Goal: Task Accomplishment & Management: Manage account settings

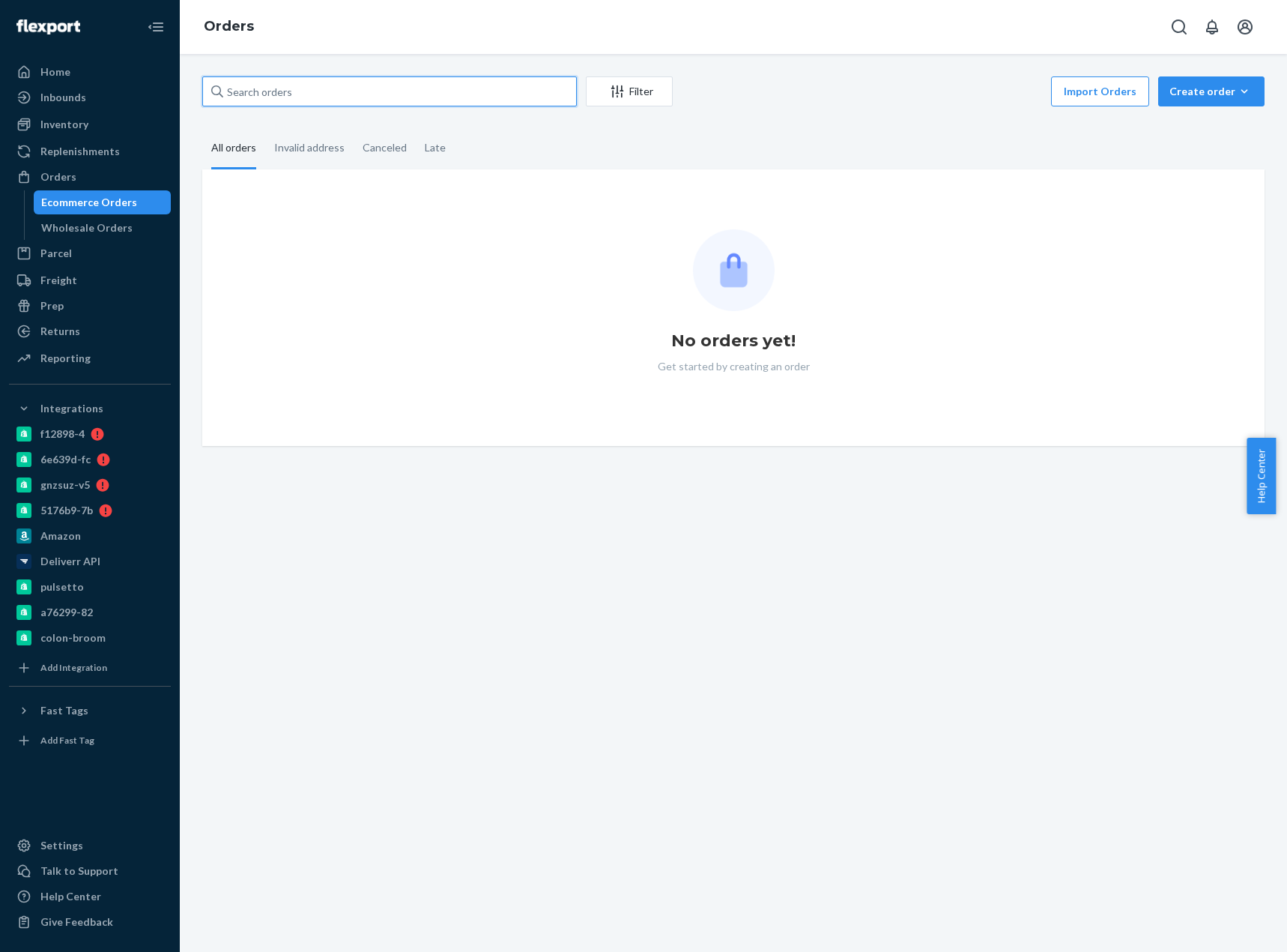
click at [408, 102] on input "text" at bounding box center [389, 92] width 375 height 30
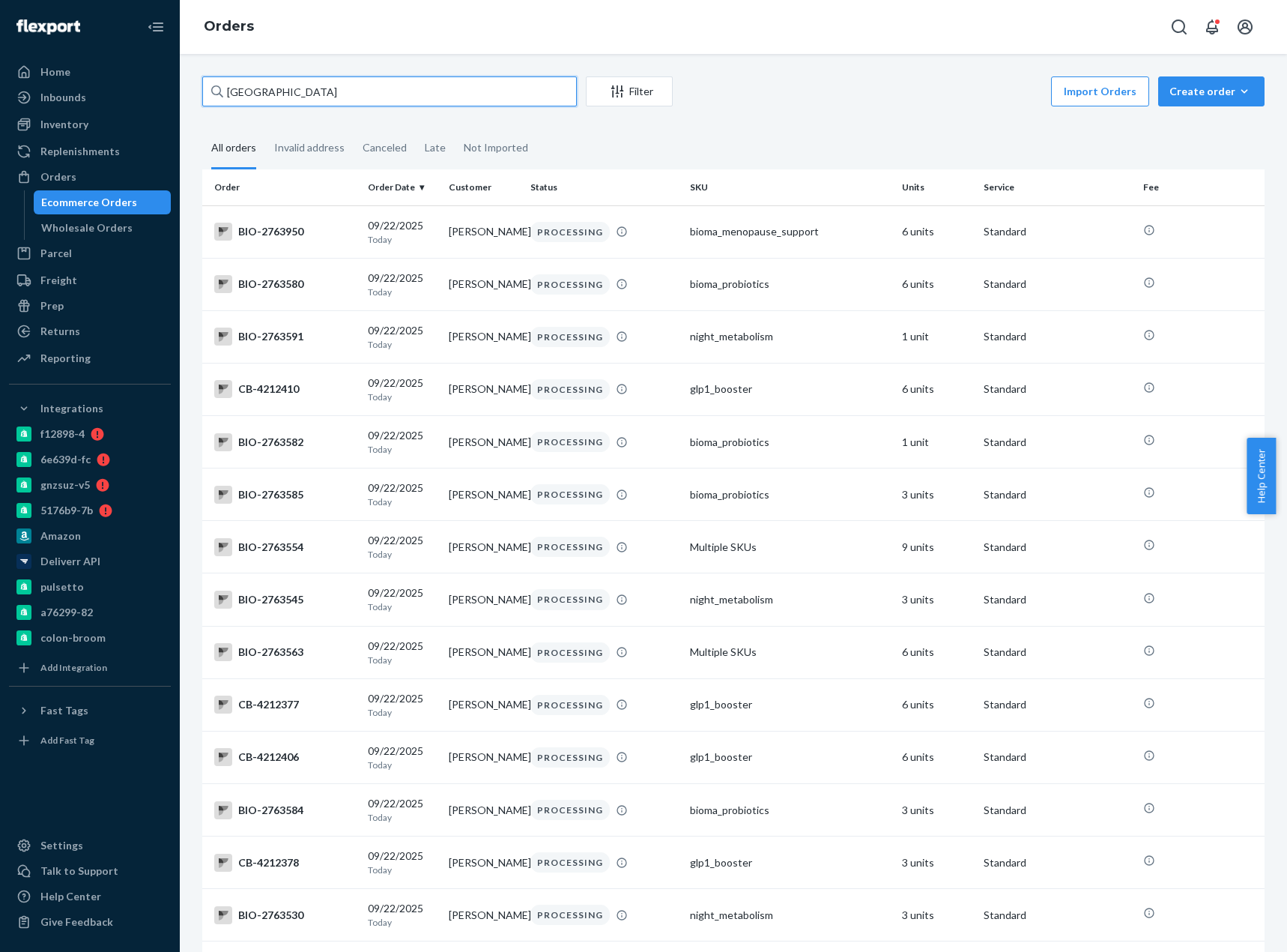
type input "peru"
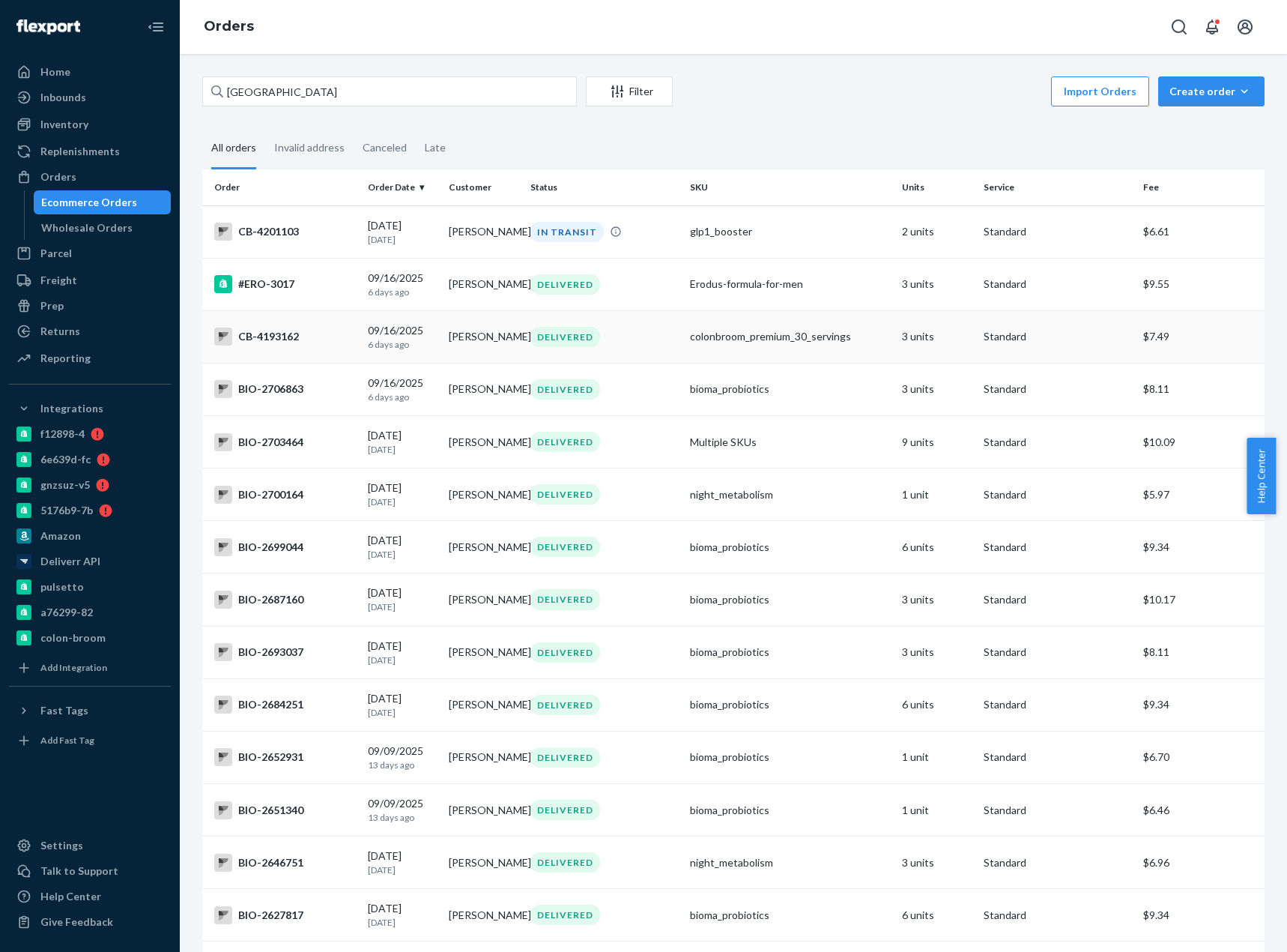
click at [265, 338] on div "CB-4193162" at bounding box center [284, 336] width 142 height 18
click at [475, 93] on input "peru" at bounding box center [389, 92] width 375 height 30
type input "p"
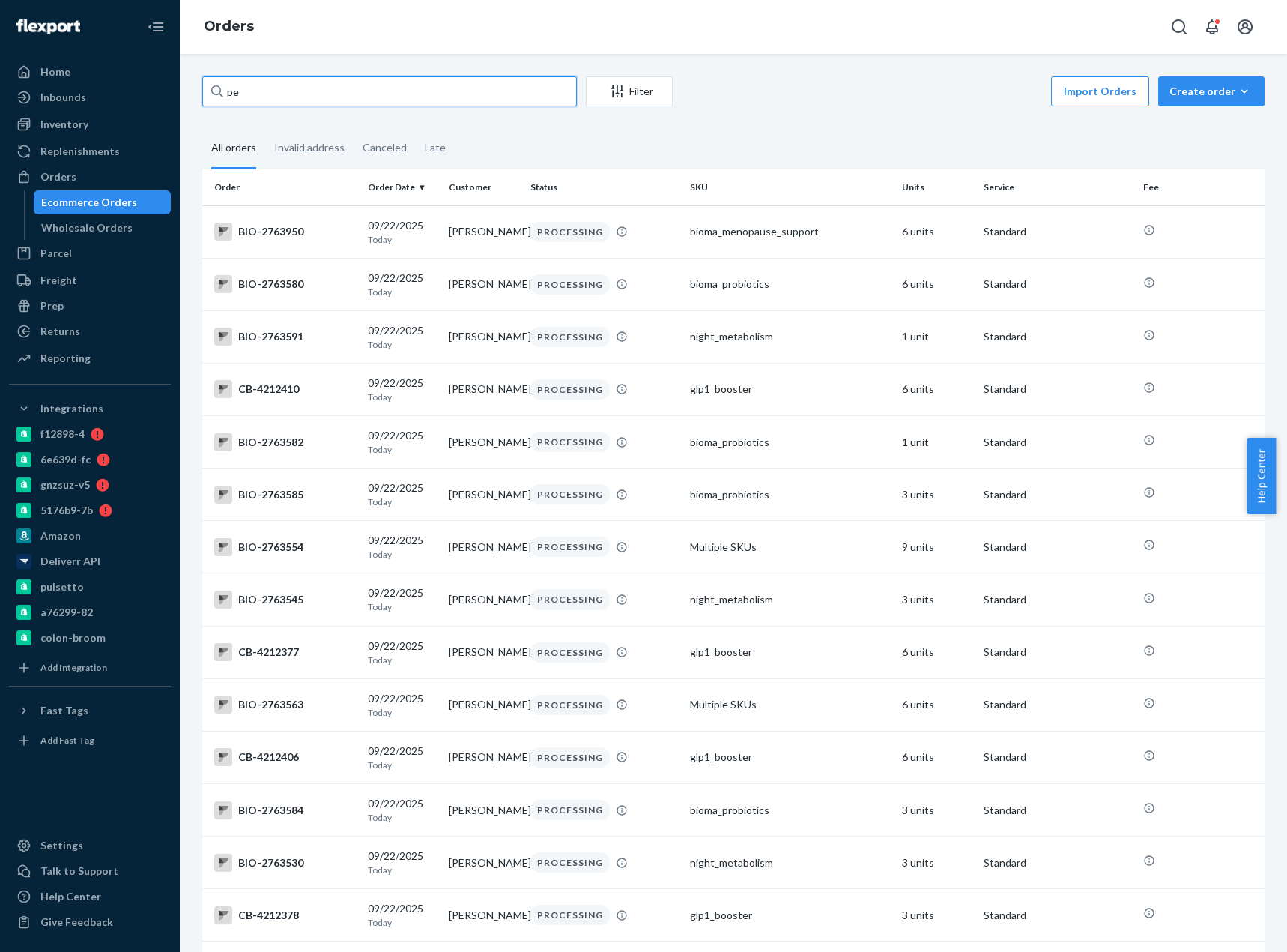
type input "p"
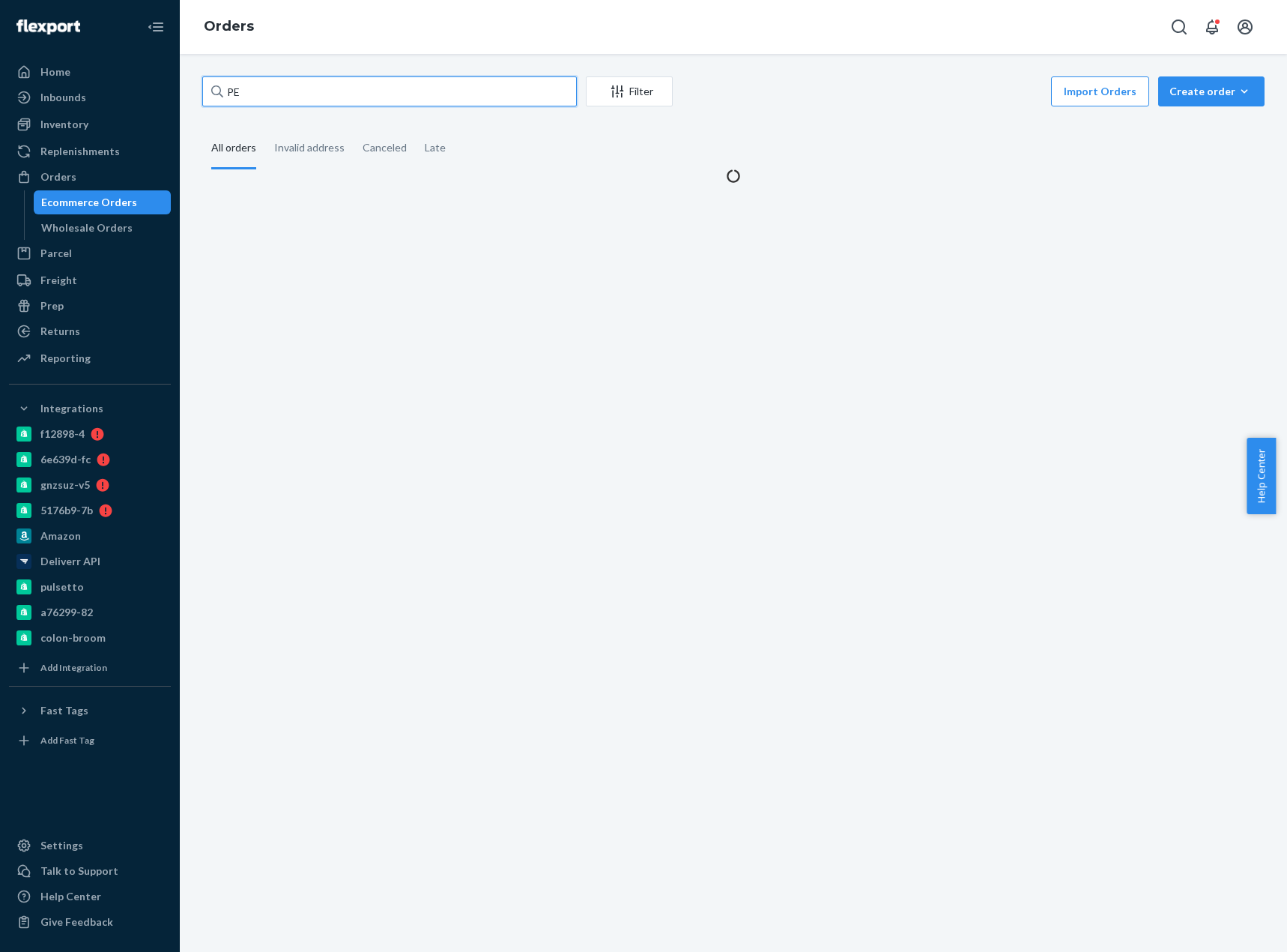
type input "PE"
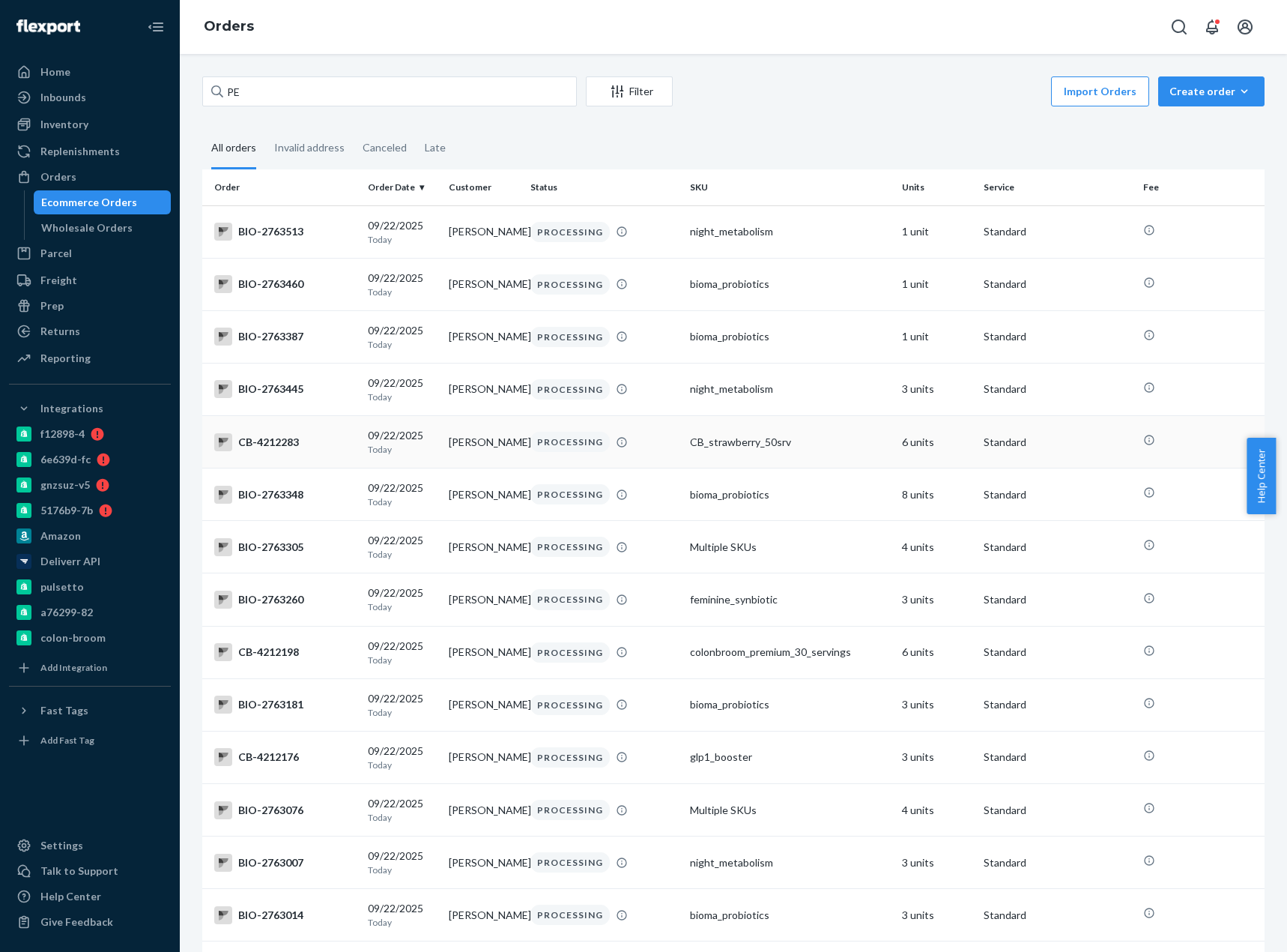
click at [269, 445] on div "CB-4212283" at bounding box center [284, 442] width 142 height 18
click at [289, 661] on div "CB-4212198" at bounding box center [284, 651] width 142 height 18
click at [293, 94] on input "PE" at bounding box center [389, 92] width 375 height 30
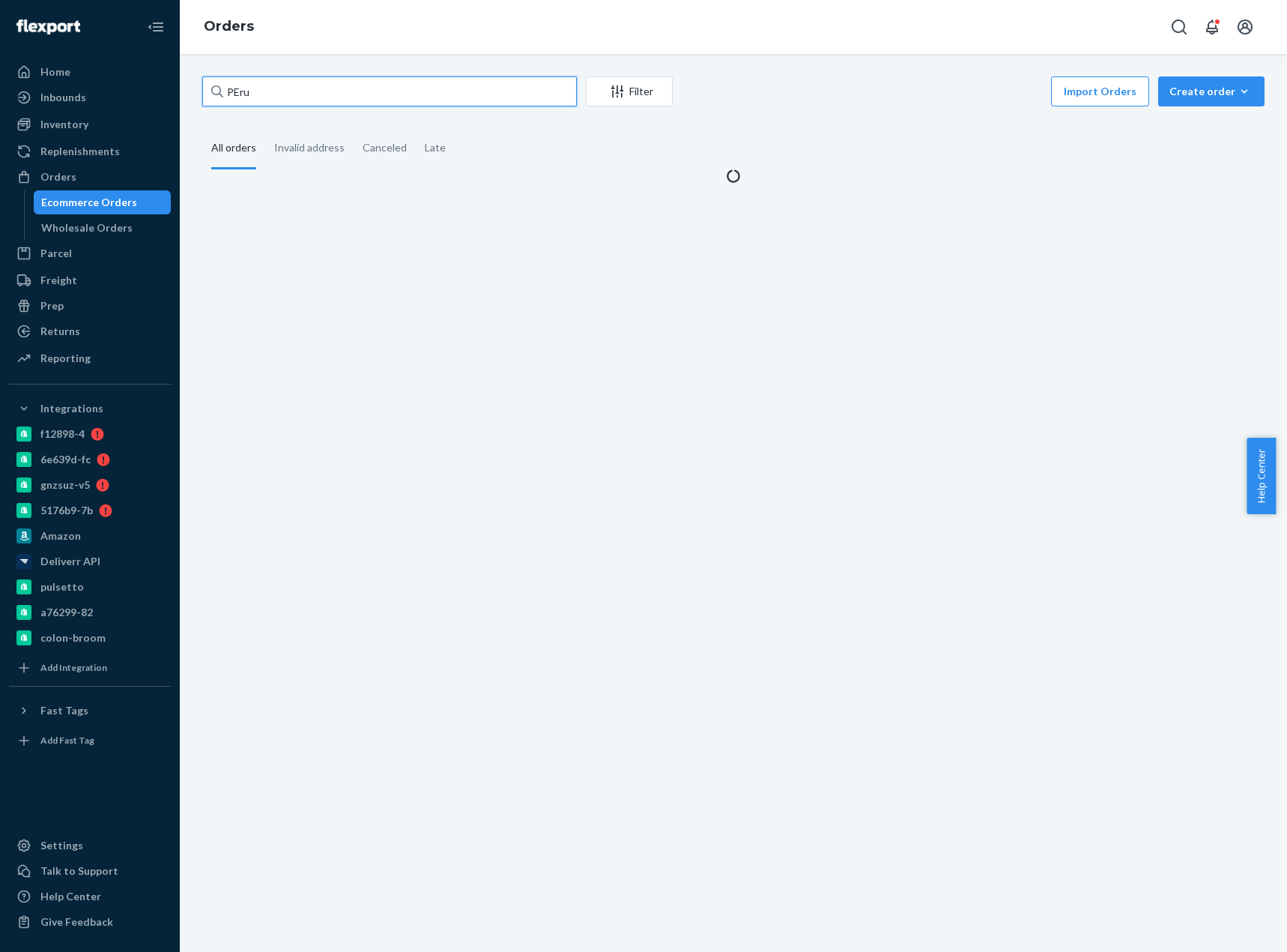
type input "PEru"
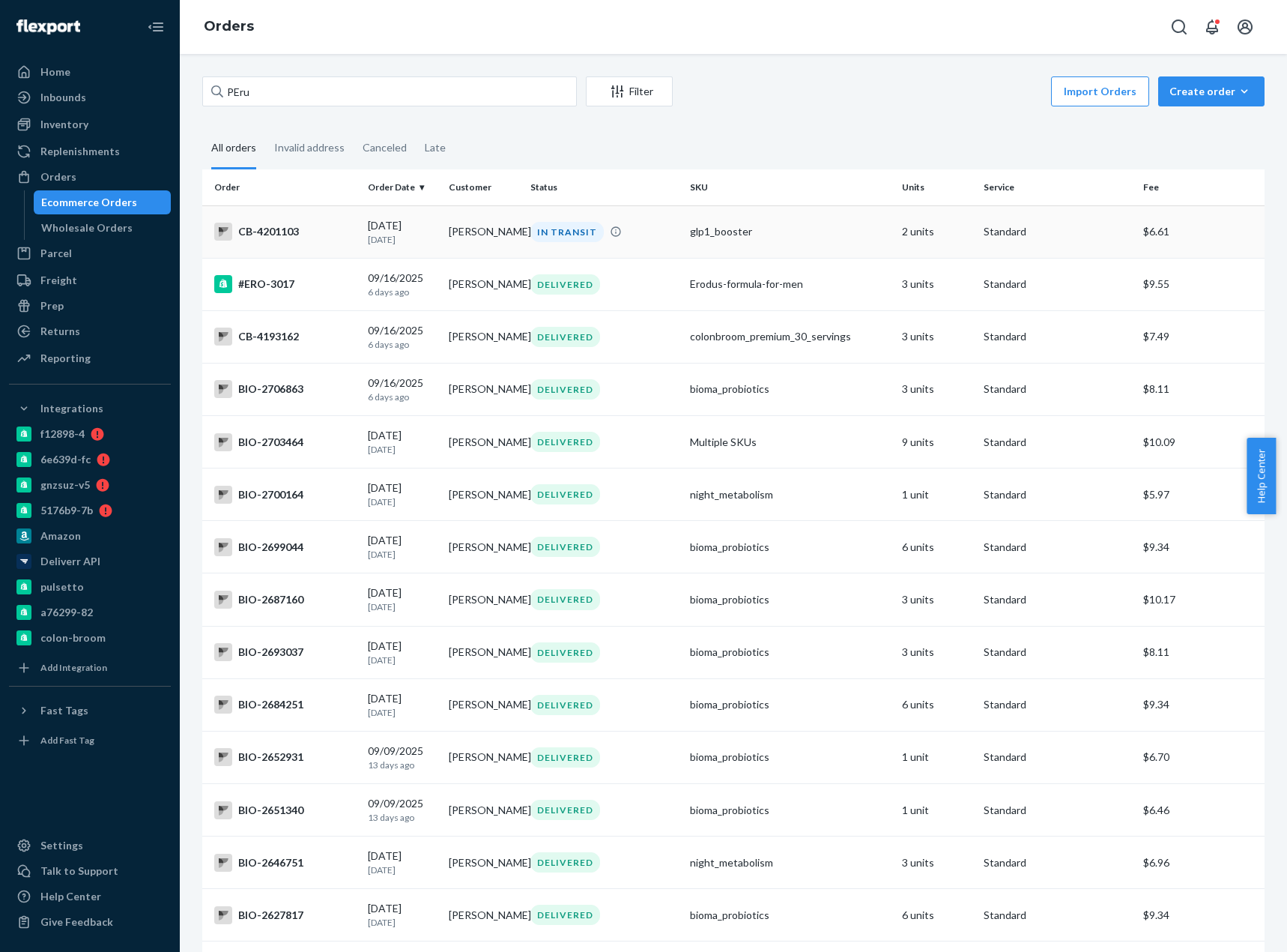
click at [258, 230] on div "CB-4201103" at bounding box center [284, 231] width 142 height 18
click at [261, 335] on div "CB-4193162" at bounding box center [284, 336] width 142 height 18
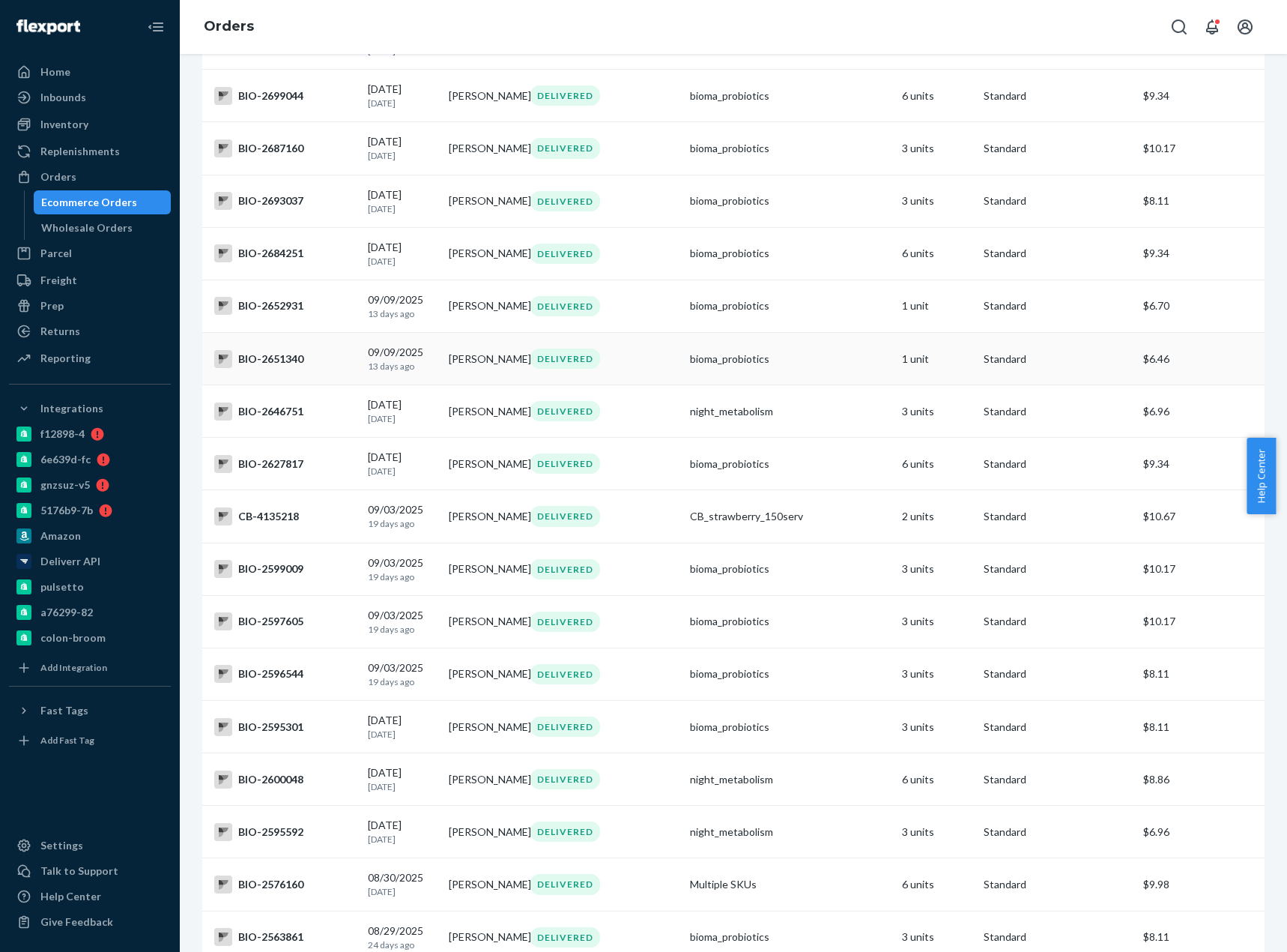
scroll to position [524, 0]
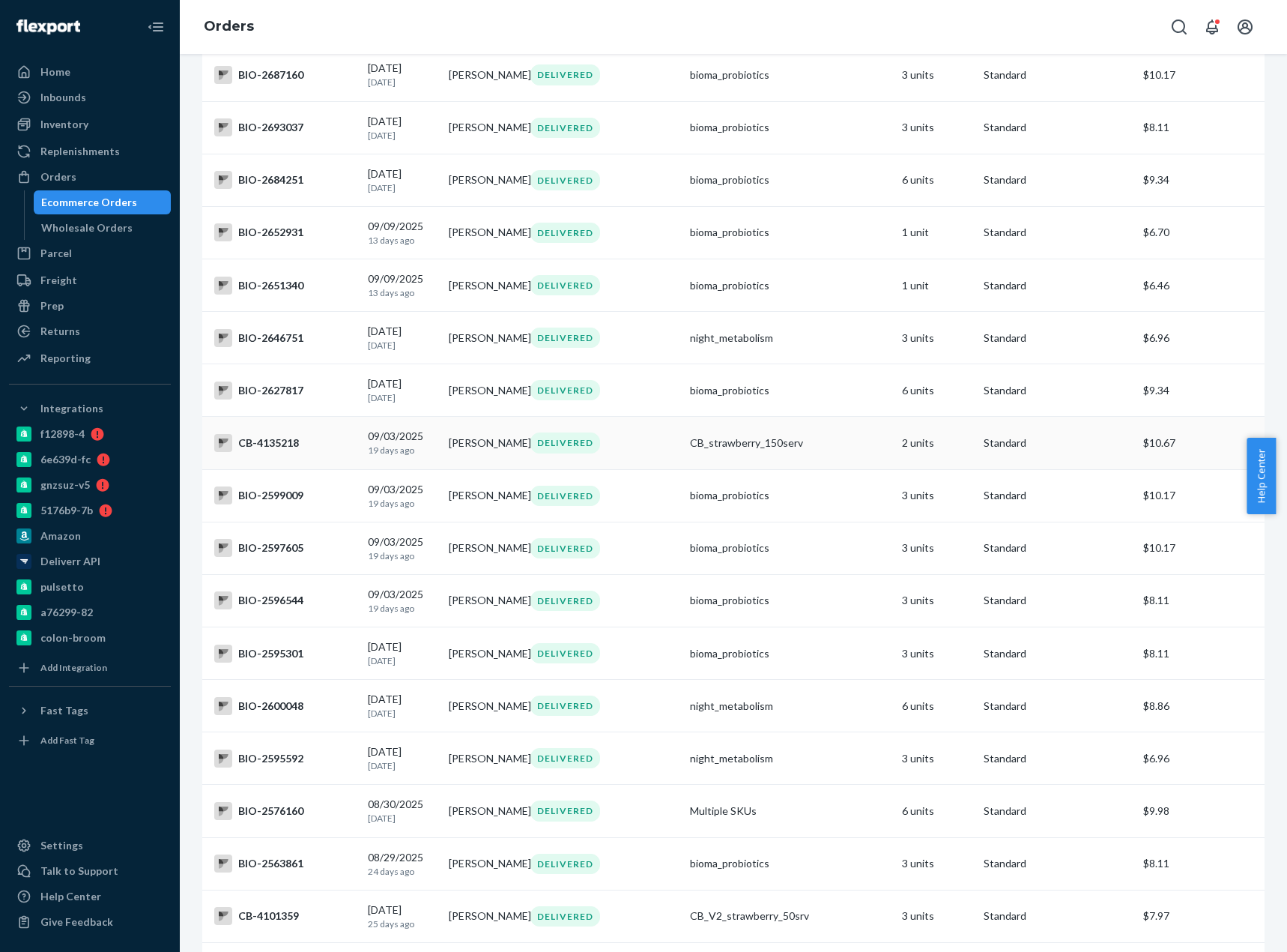
click at [271, 442] on div "CB-4135218" at bounding box center [284, 442] width 142 height 18
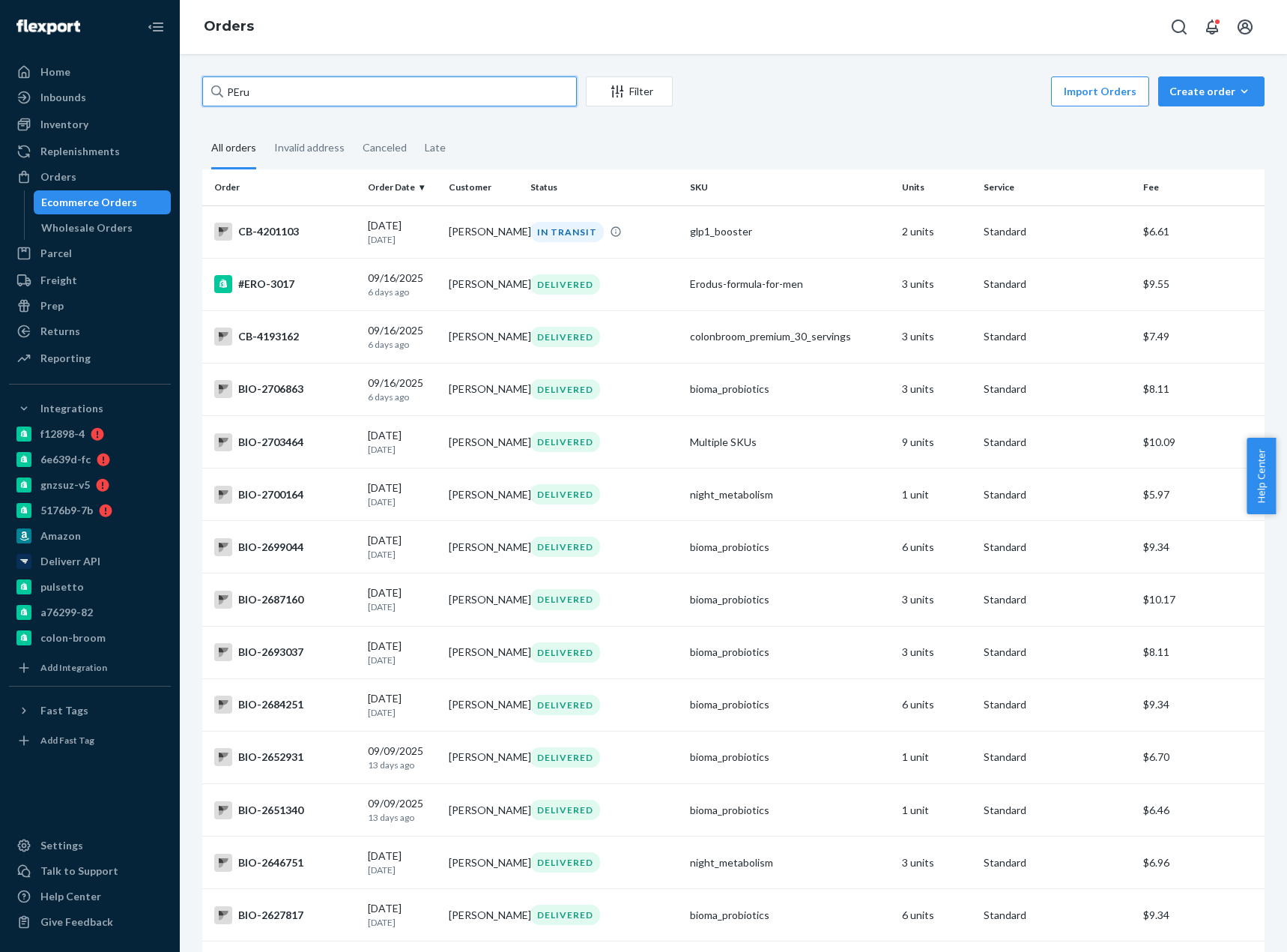
click at [302, 95] on input "PEru" at bounding box center [389, 92] width 375 height 30
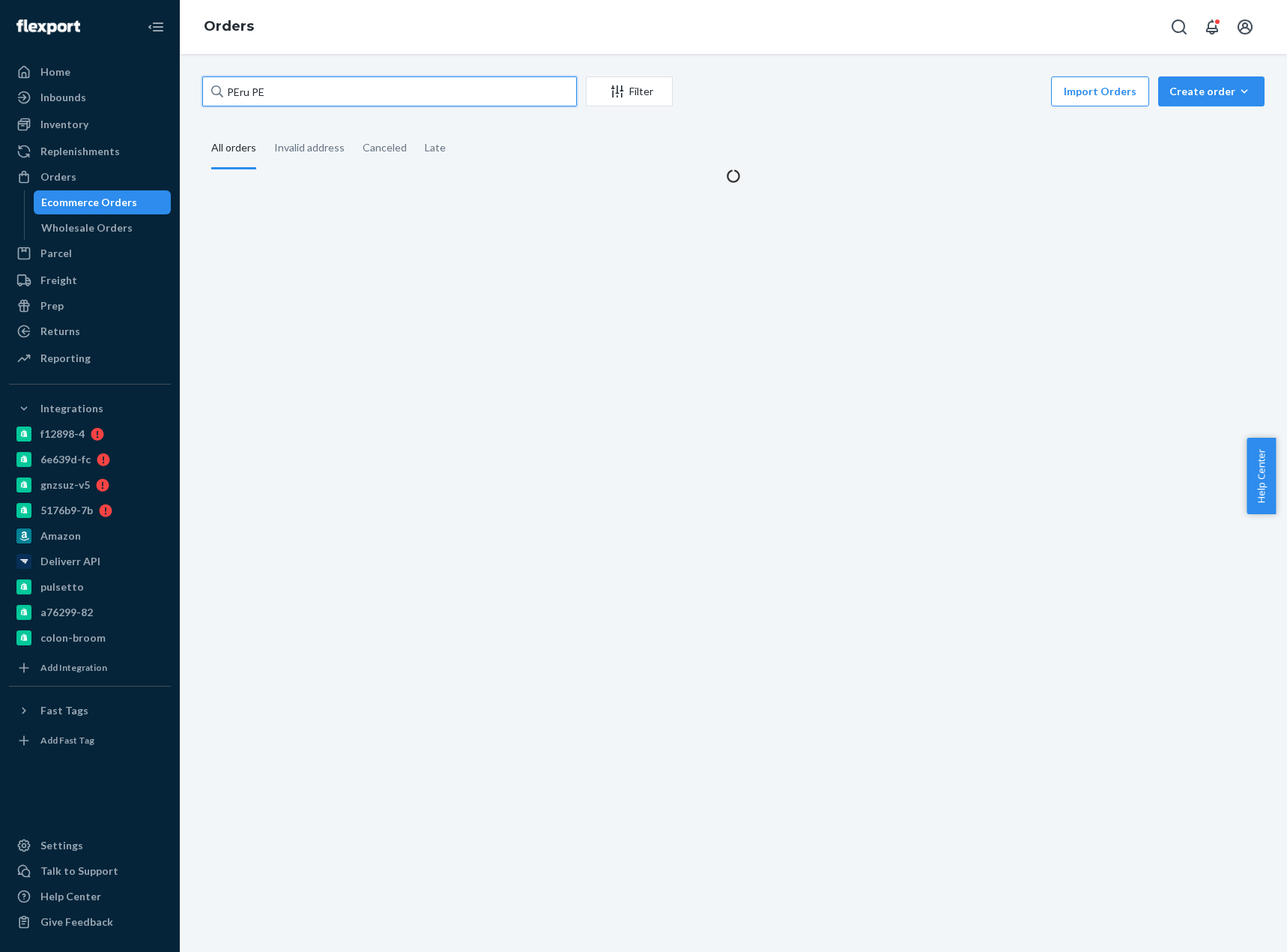
type input "PEru PE"
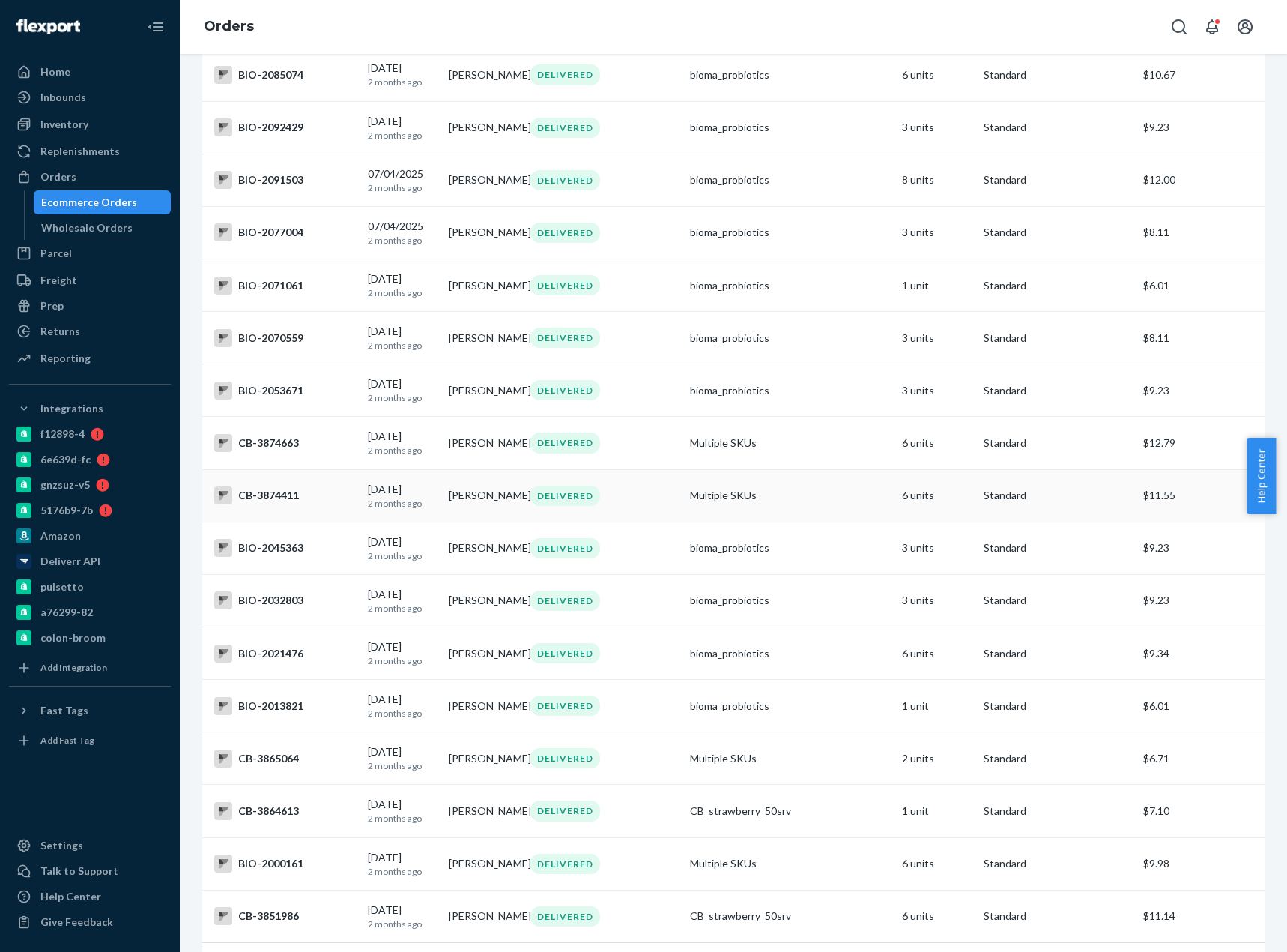
scroll to position [4670, 0]
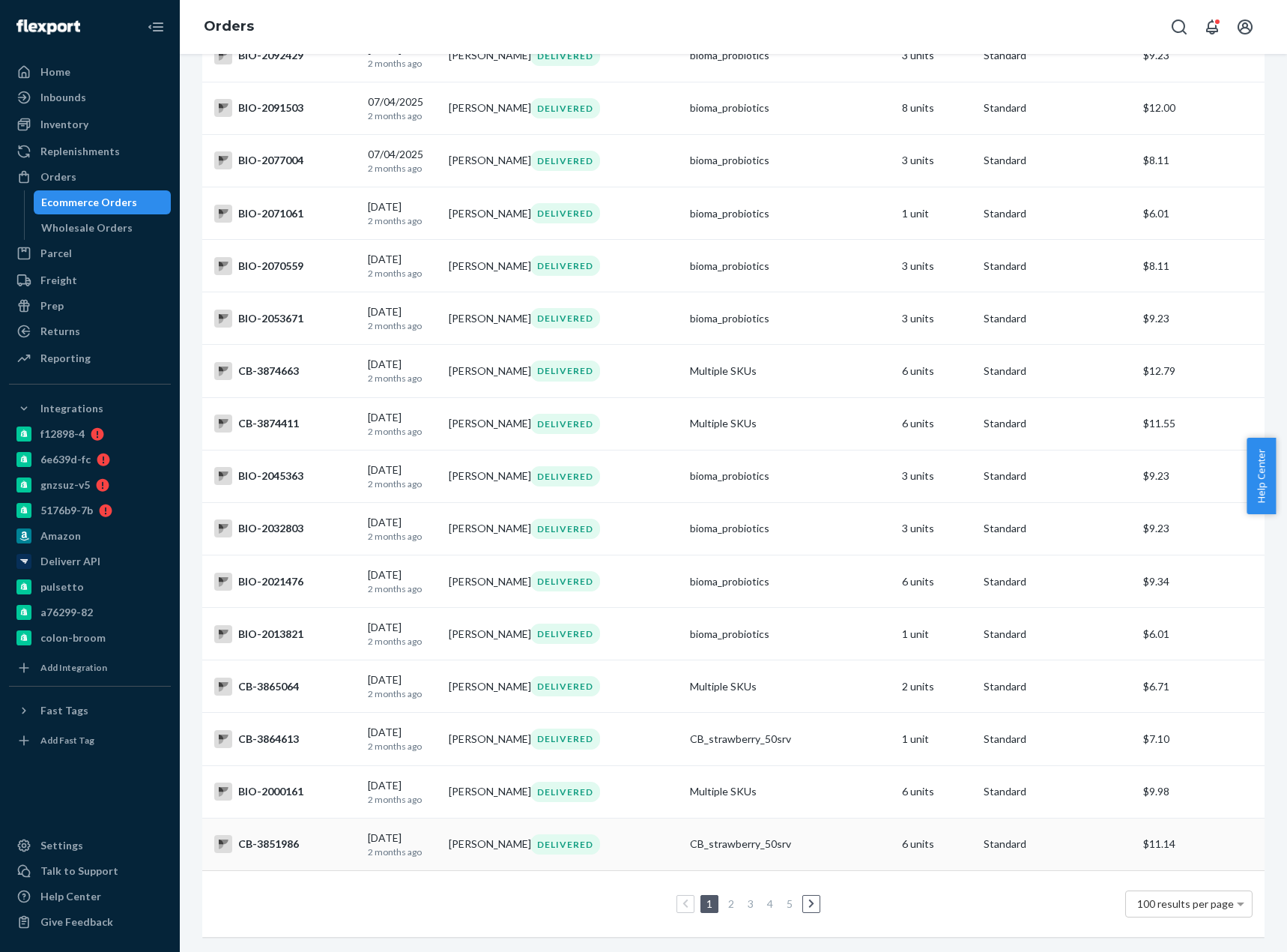
click at [260, 834] on div "CB-3851986" at bounding box center [284, 843] width 142 height 18
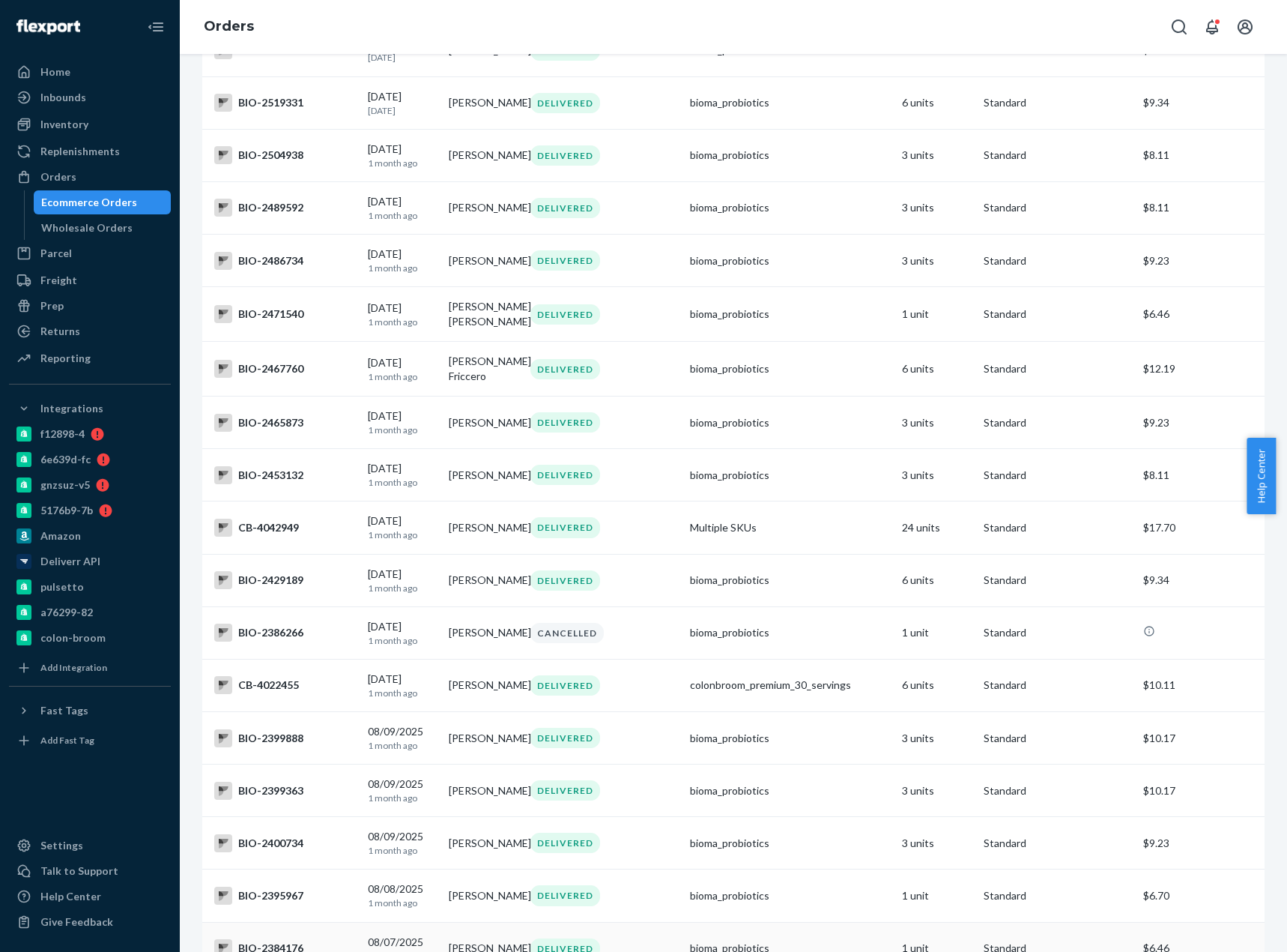
scroll to position [2248, 0]
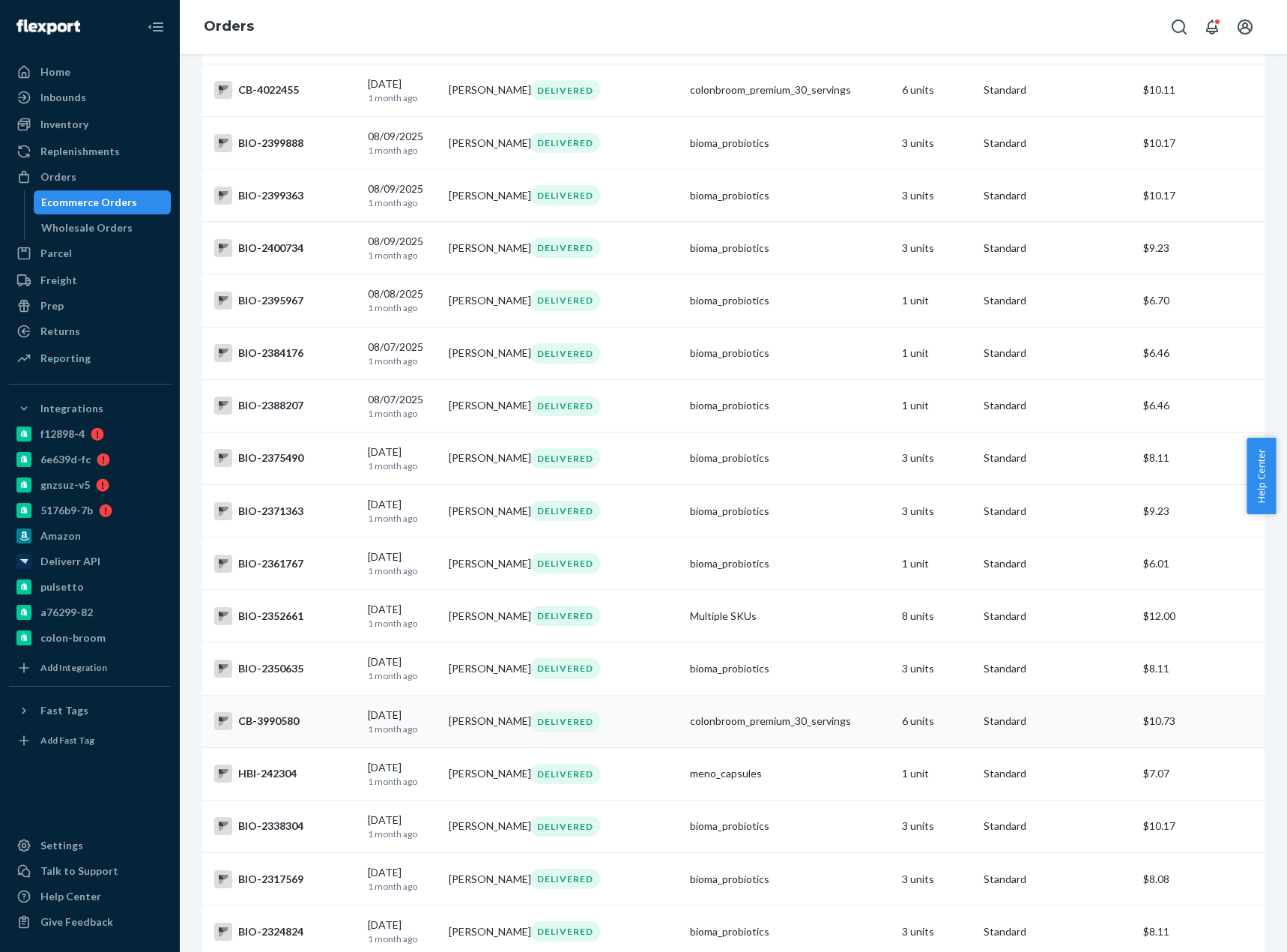
click at [273, 730] on div "CB-3990580" at bounding box center [284, 720] width 142 height 18
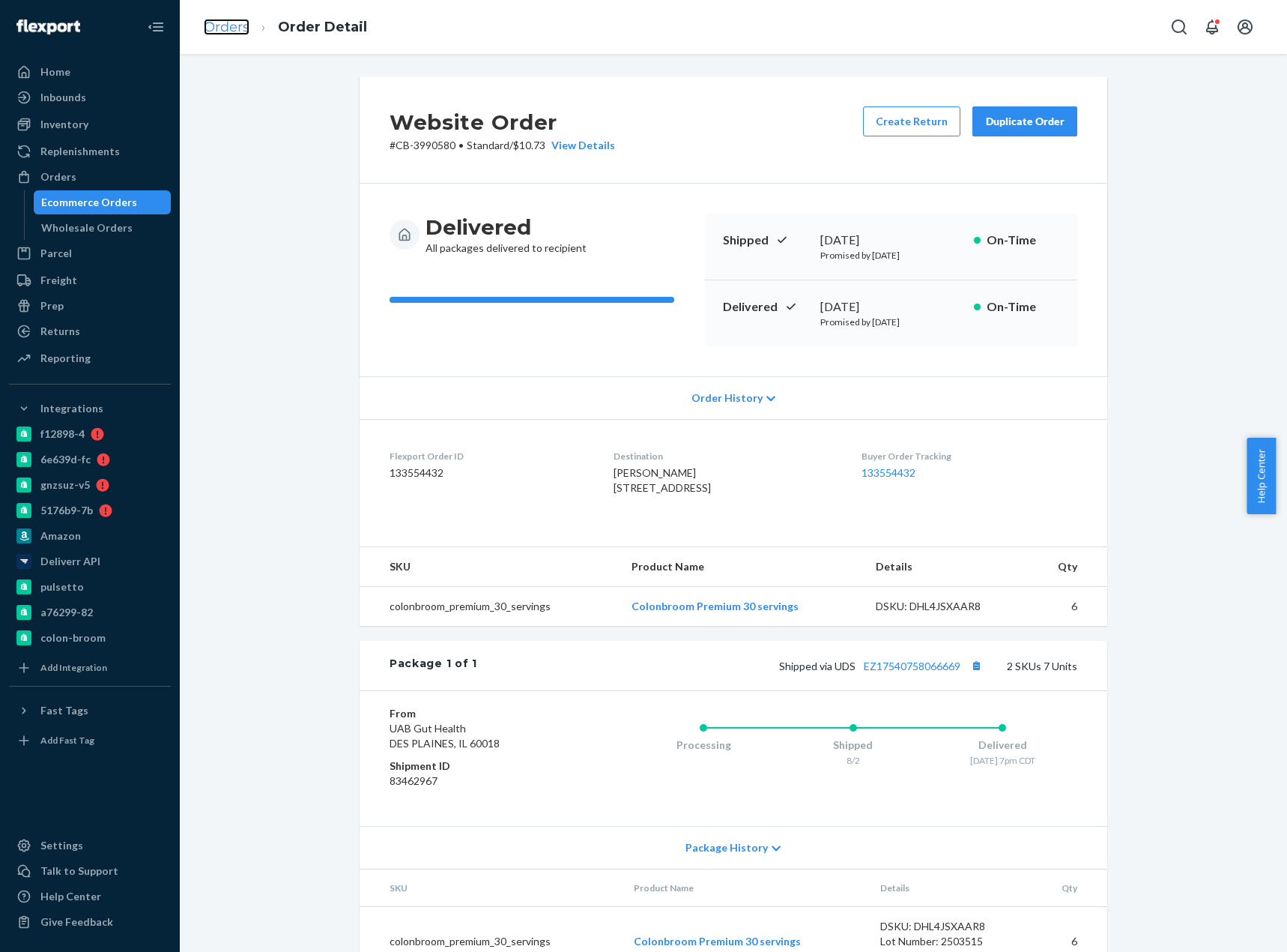
click at [207, 33] on link "Orders" at bounding box center [226, 27] width 45 height 17
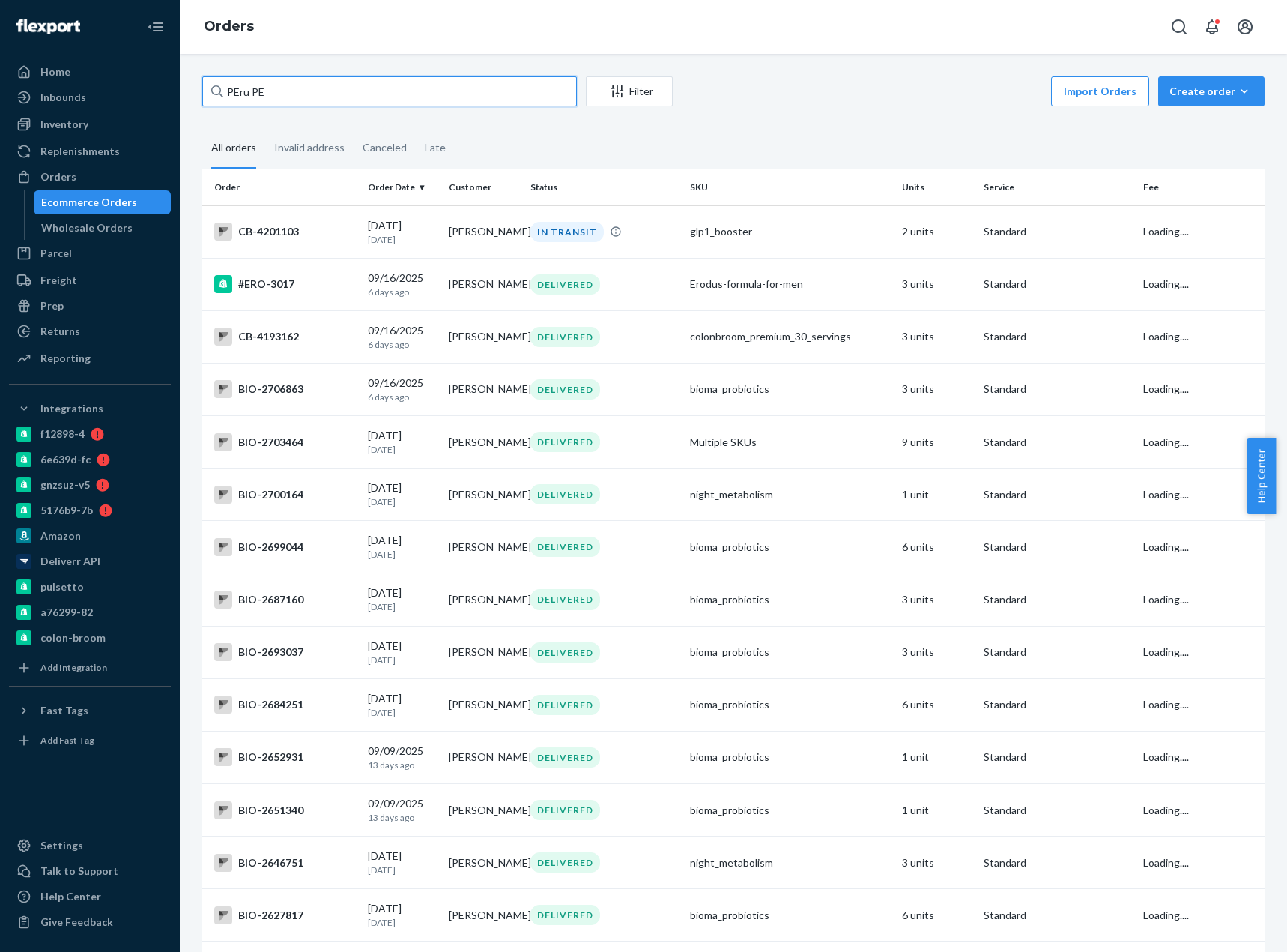
click at [247, 96] on input "PEru PE" at bounding box center [389, 92] width 375 height 30
drag, startPoint x: 207, startPoint y: 33, endPoint x: 247, endPoint y: 96, distance: 74.6
click at [247, 96] on input "PEru PE" at bounding box center [389, 92] width 375 height 30
paste input "David Perryman"
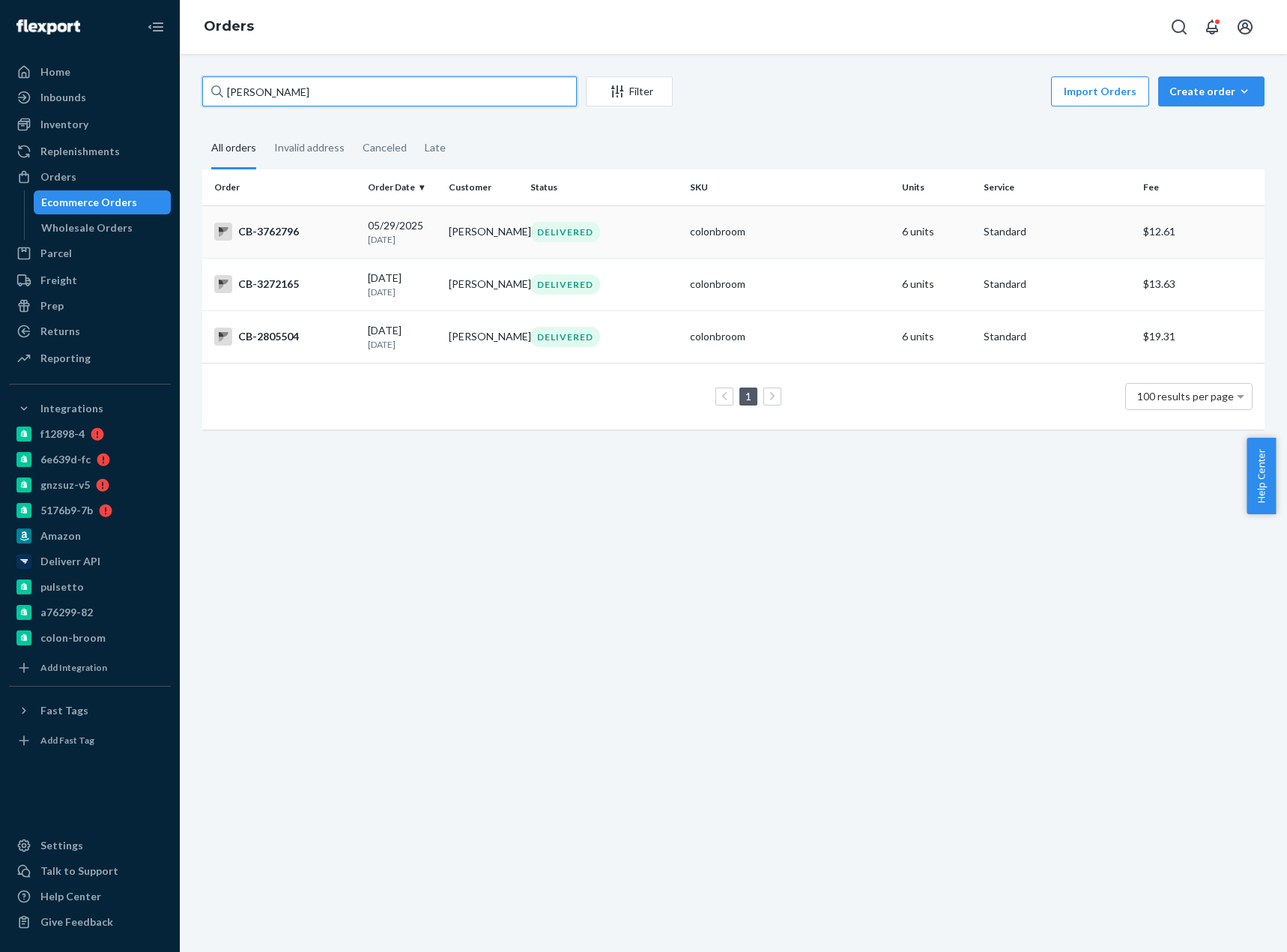
type input "David Perryman"
click at [288, 238] on div "CB-3762796" at bounding box center [284, 231] width 142 height 18
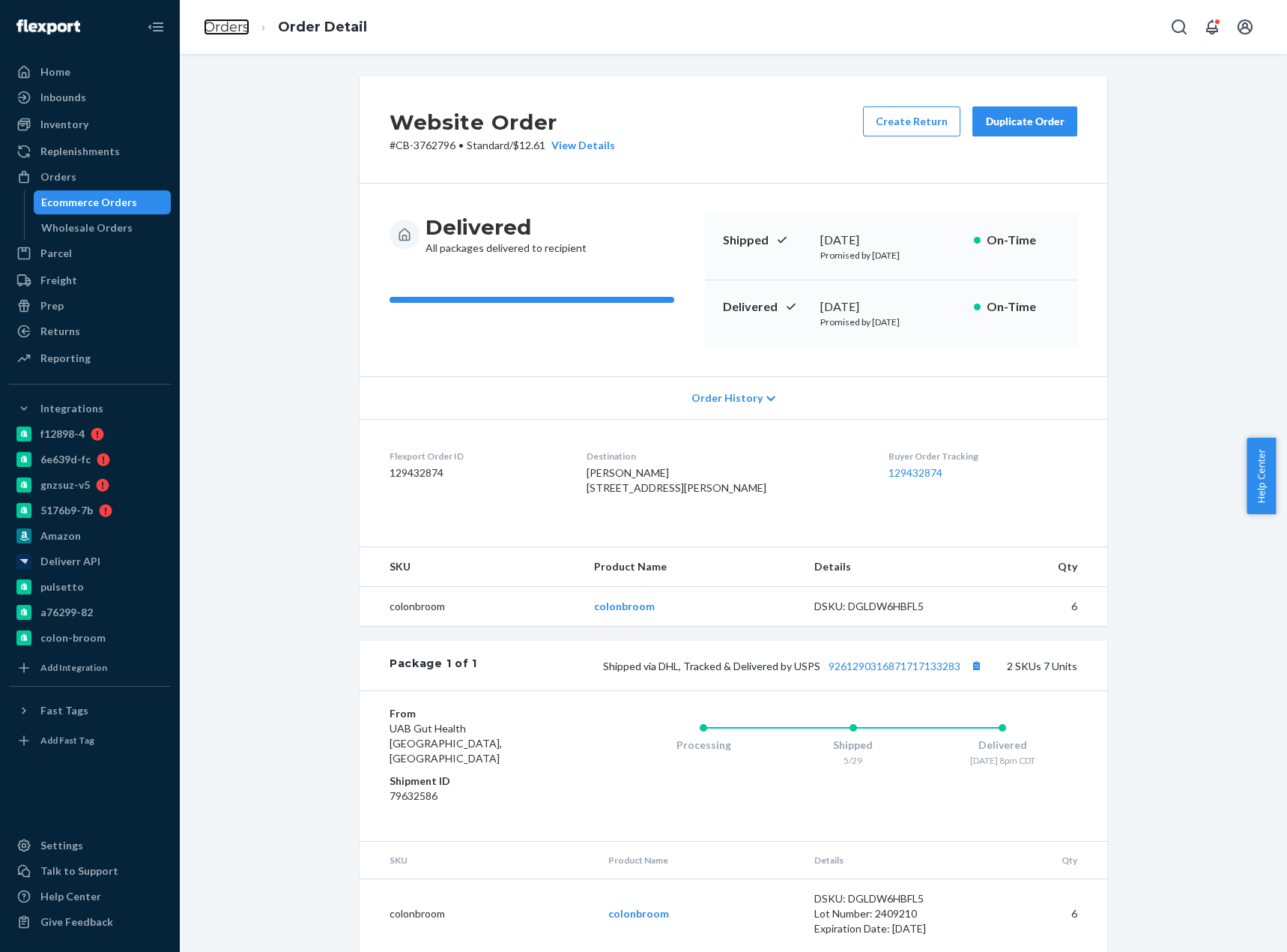
drag, startPoint x: 218, startPoint y: 21, endPoint x: 264, endPoint y: 70, distance: 67.2
click at [218, 21] on link "Orders" at bounding box center [226, 27] width 45 height 17
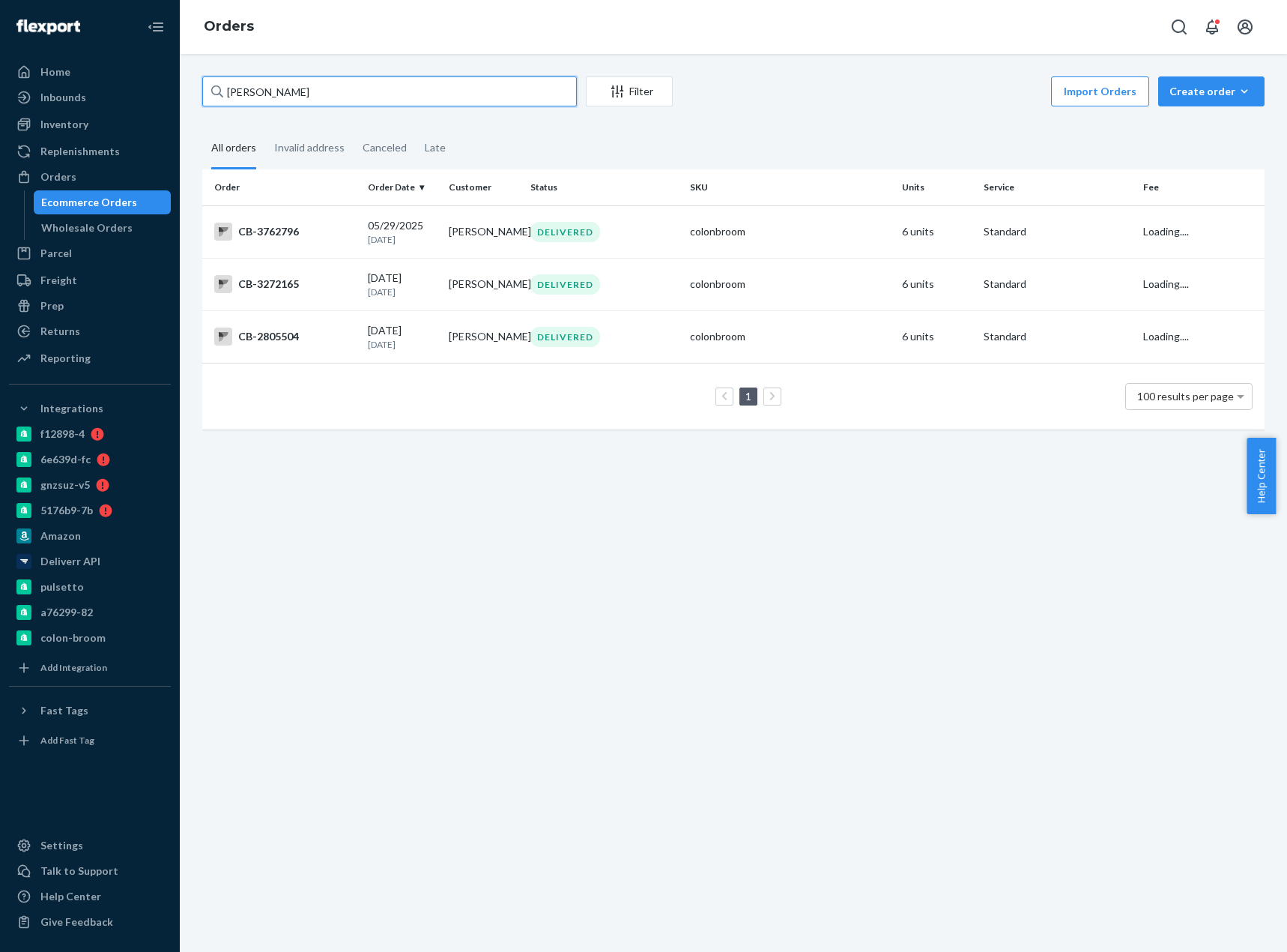
click at [277, 98] on input "David Perryman" at bounding box center [389, 92] width 375 height 30
paste input "4171487"
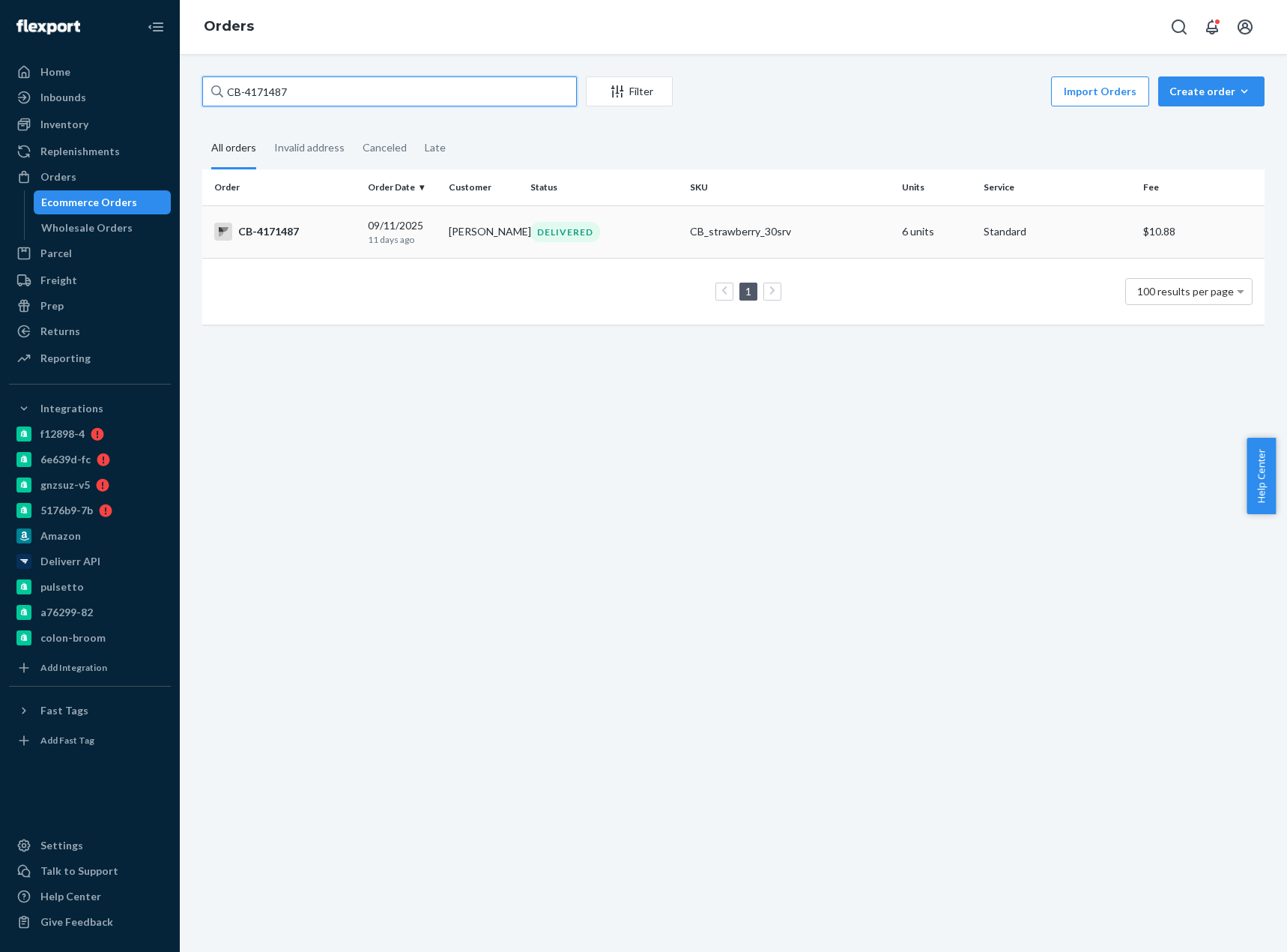
type input "CB-4171487"
click at [256, 229] on div "CB-4171487" at bounding box center [284, 231] width 142 height 18
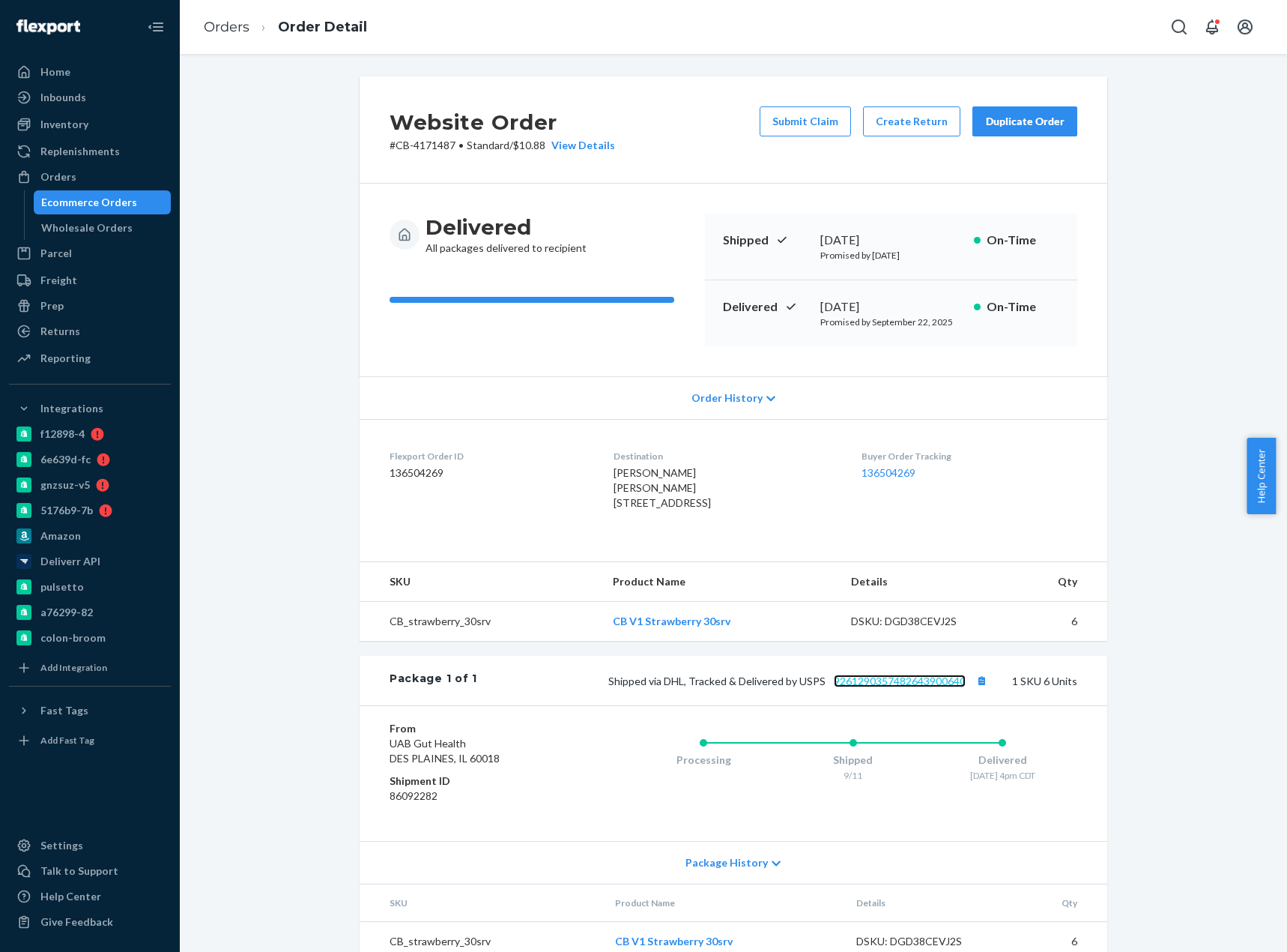
click at [896, 687] on link "9261290357482643900640" at bounding box center [900, 681] width 131 height 13
drag, startPoint x: 232, startPoint y: 28, endPoint x: 270, endPoint y: 60, distance: 49.7
click at [232, 28] on link "Orders" at bounding box center [226, 27] width 45 height 17
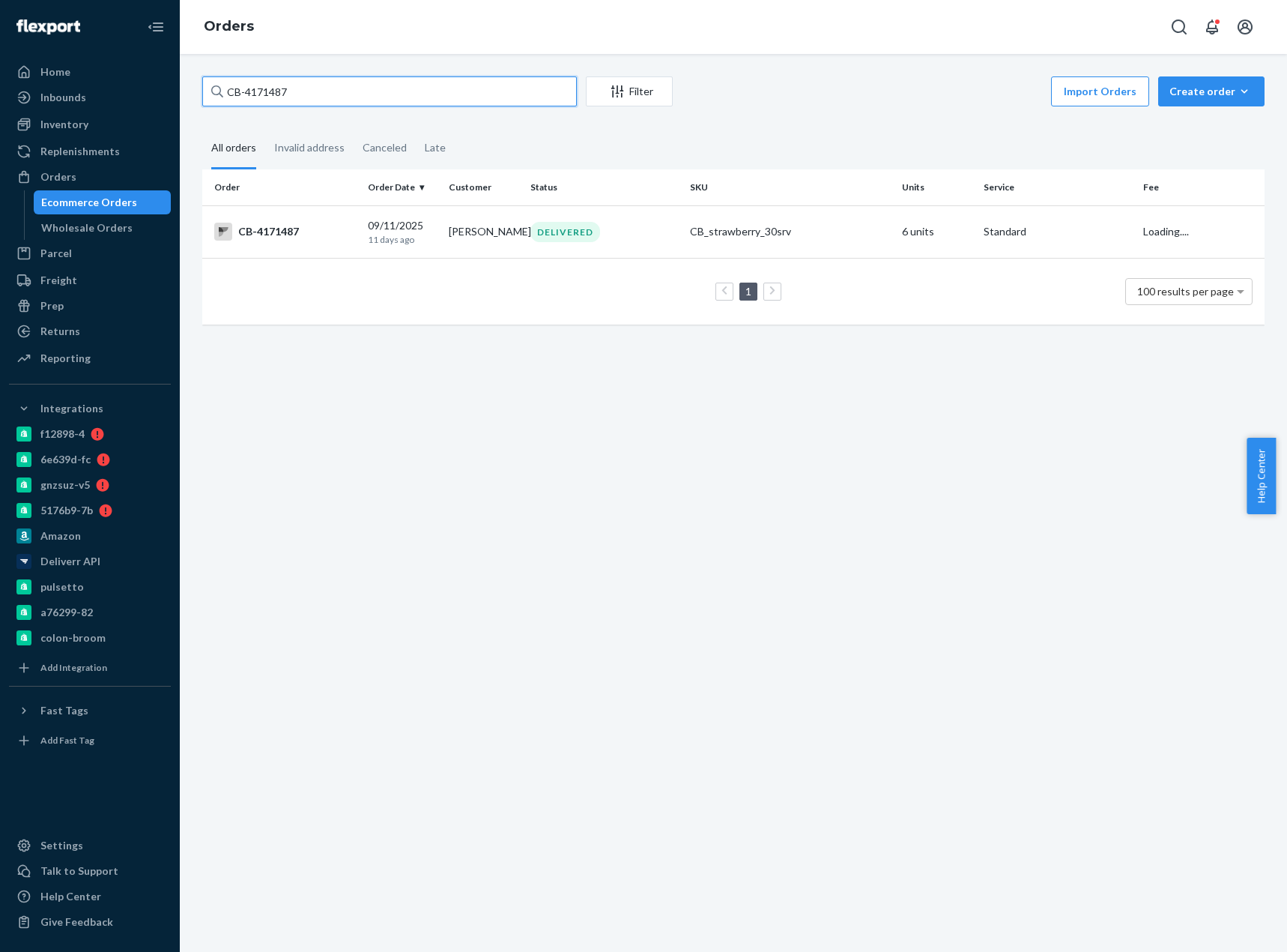
click at [281, 90] on input "CB-4171487" at bounding box center [389, 92] width 375 height 30
paste input "212341"
type input "CB-4212341"
click at [300, 230] on div "CB-4212341" at bounding box center [284, 231] width 142 height 18
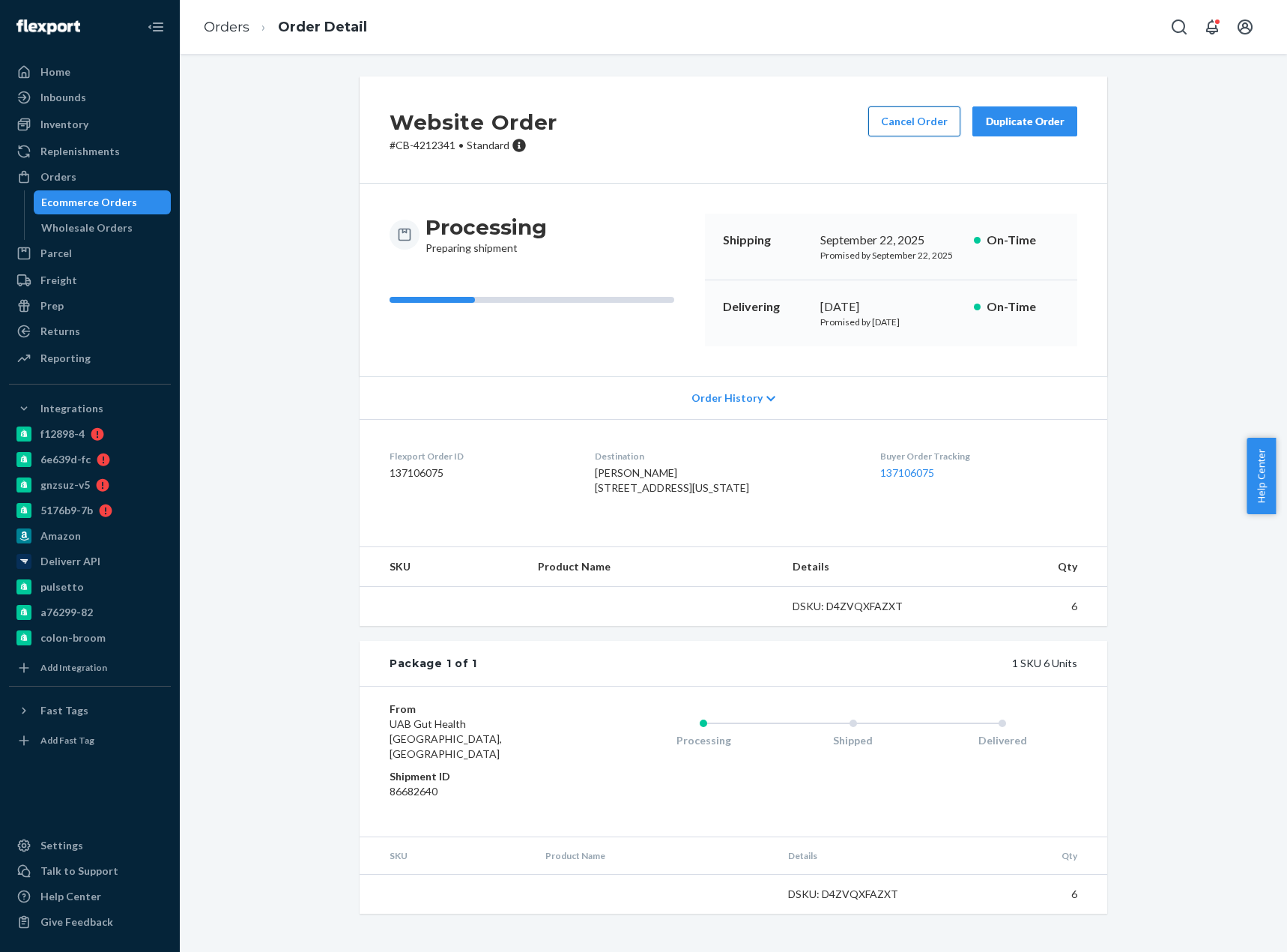
click at [881, 132] on button "Cancel Order" at bounding box center [915, 121] width 93 height 30
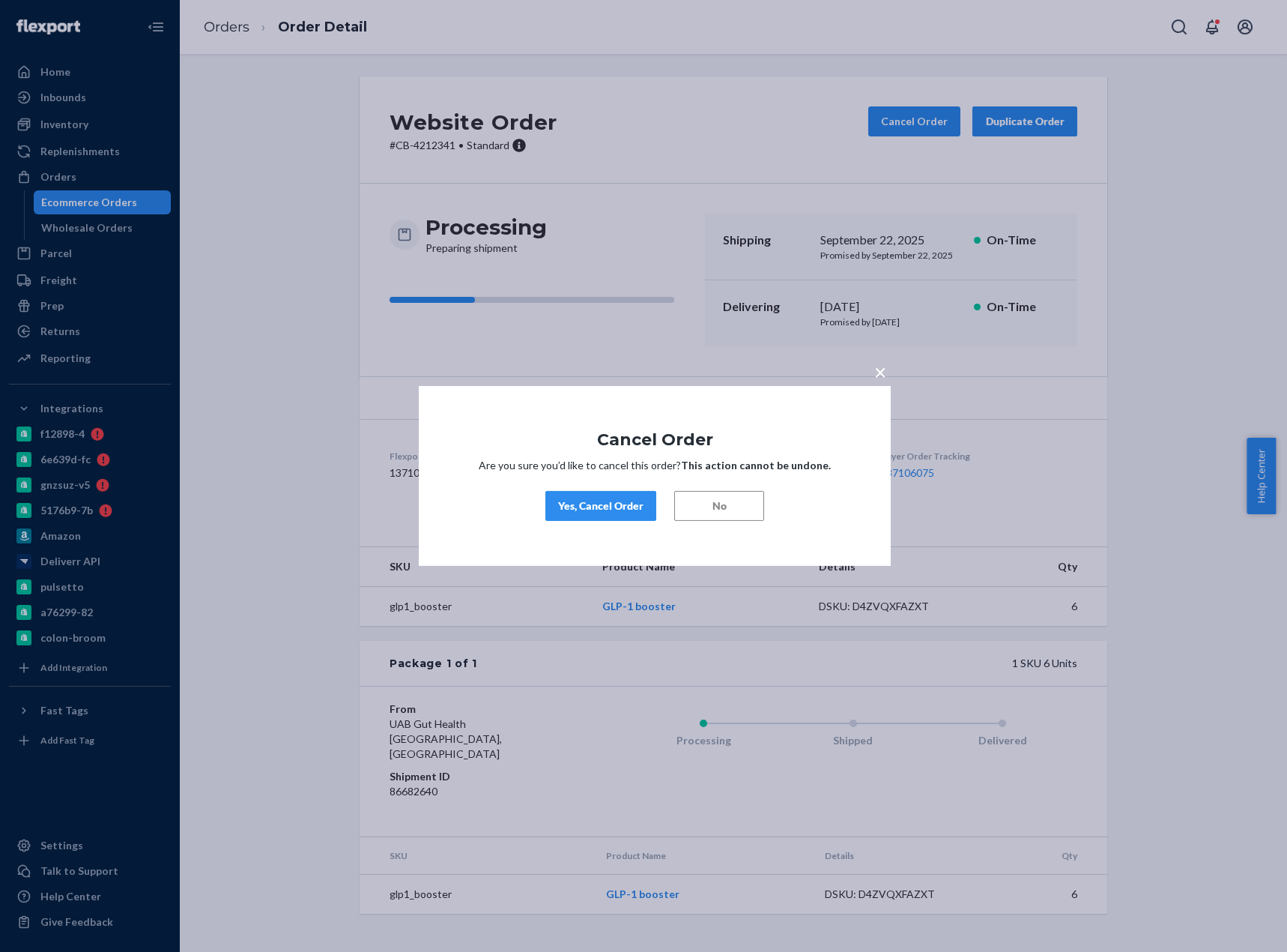
click at [623, 501] on div "Yes, Cancel Order" at bounding box center [601, 506] width 85 height 15
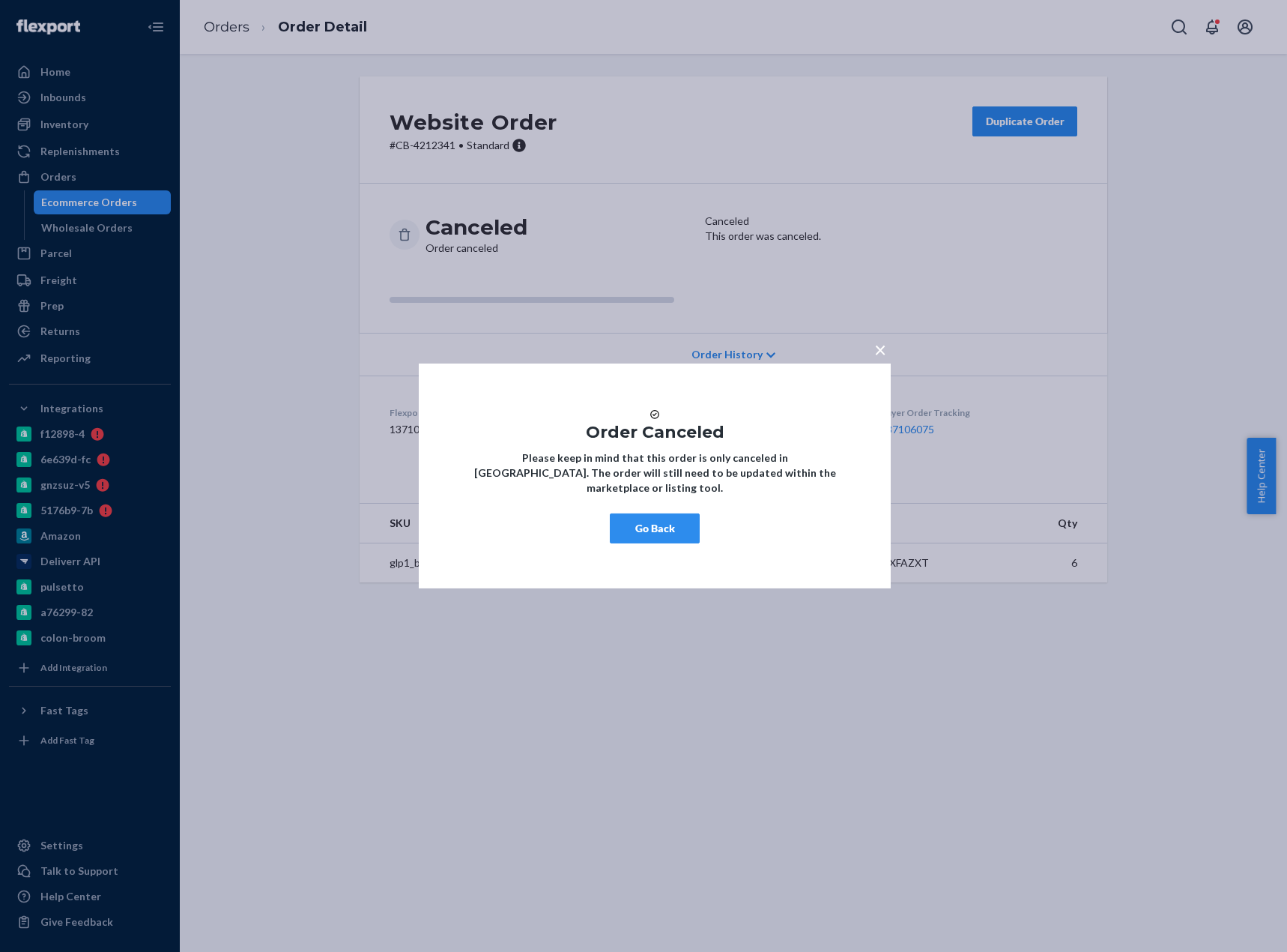
click at [628, 532] on button "Go Back" at bounding box center [655, 528] width 90 height 30
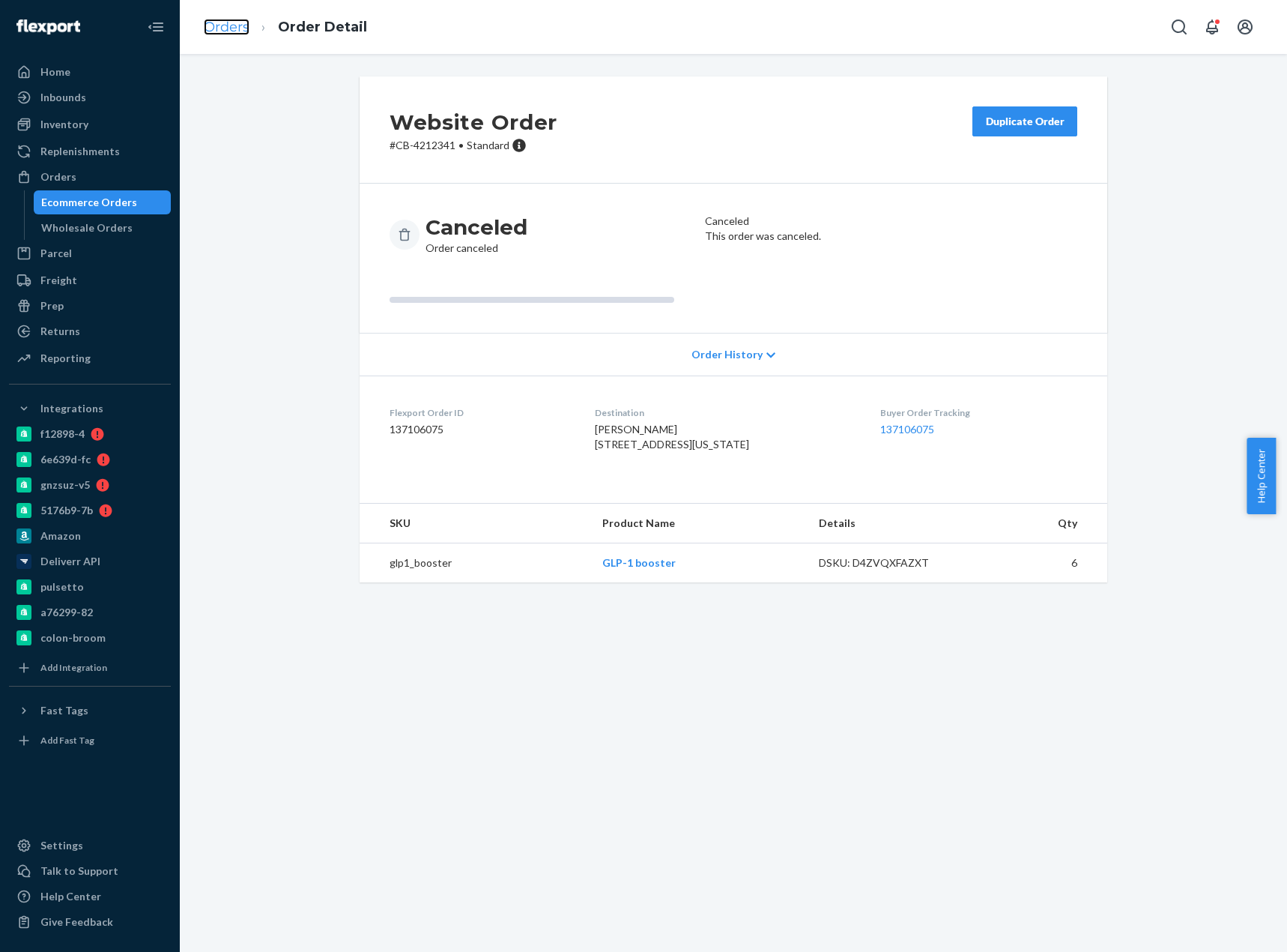
click at [233, 28] on link "Orders" at bounding box center [226, 27] width 45 height 17
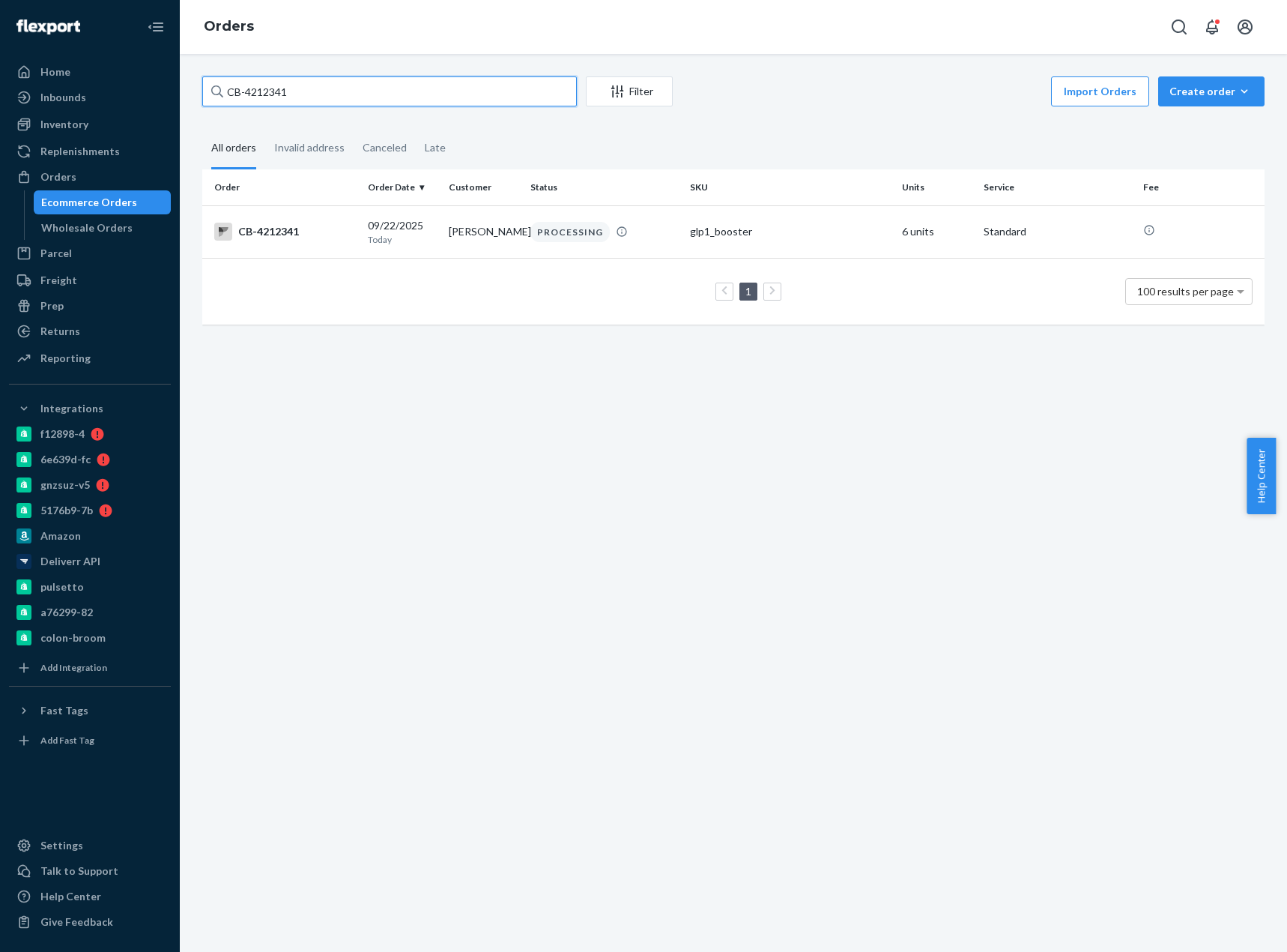
click at [258, 92] on input "CB-4212341" at bounding box center [389, 92] width 375 height 30
paste input "Tala Kadoguchi"
type input "Tala Kadoguchi"
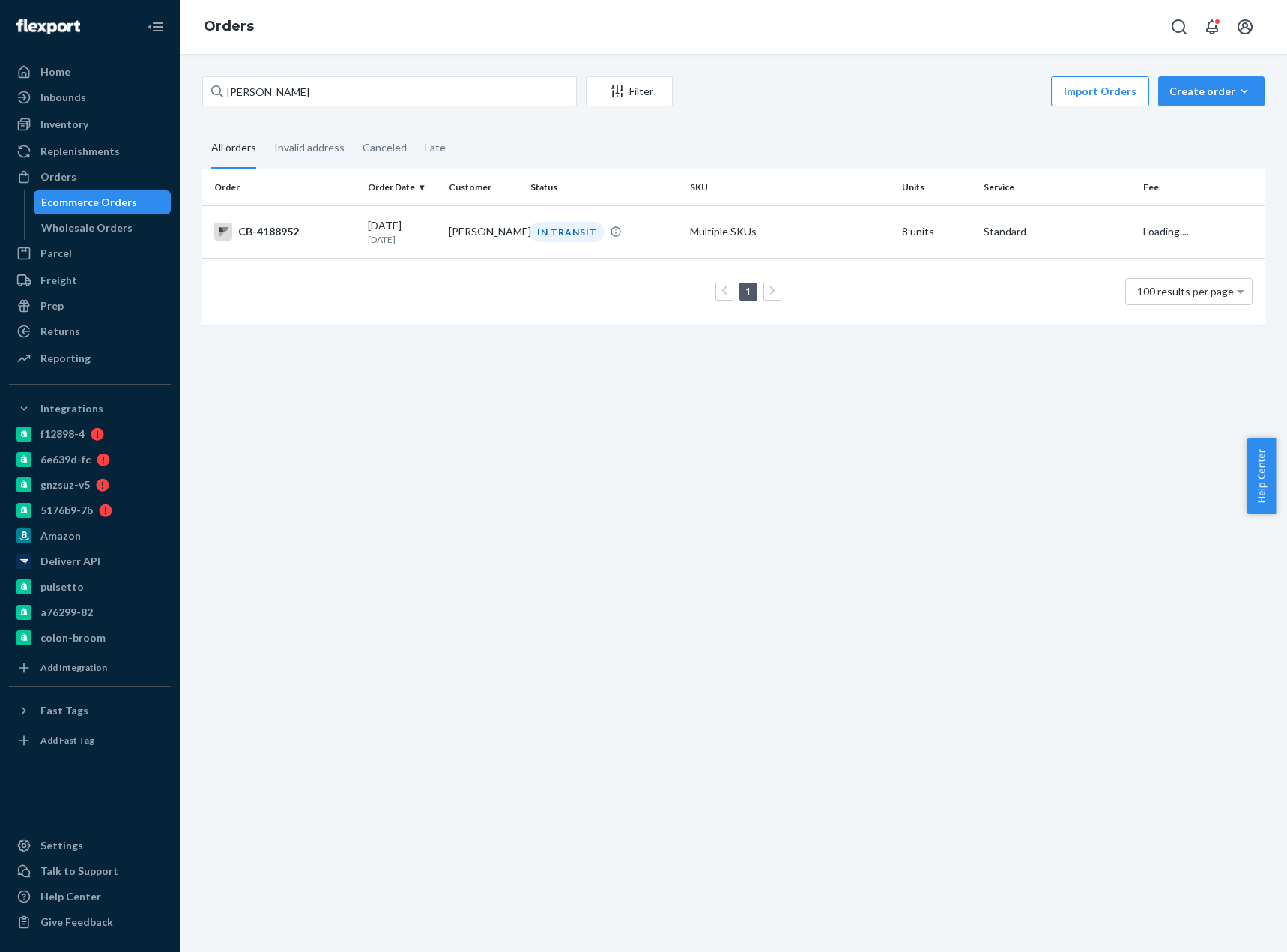
click at [300, 245] on td "CB-4188952" at bounding box center [281, 232] width 159 height 53
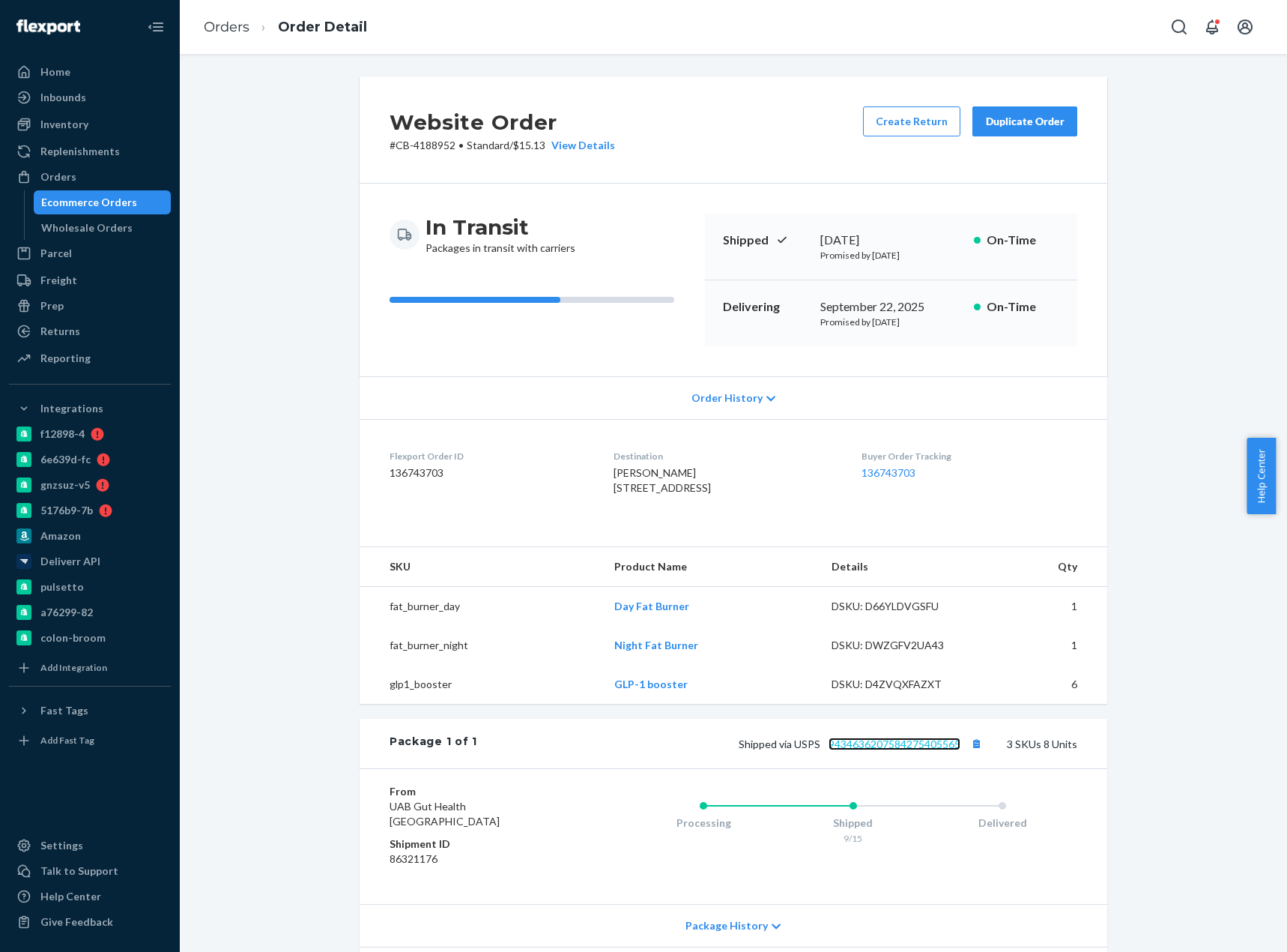
click at [850, 750] on link "9434636207584275405565" at bounding box center [894, 744] width 131 height 13
click at [223, 18] on li "Orders" at bounding box center [226, 27] width 45 height 19
drag, startPoint x: 225, startPoint y: 28, endPoint x: 250, endPoint y: 67, distance: 46.3
click at [225, 28] on link "Orders" at bounding box center [226, 27] width 45 height 17
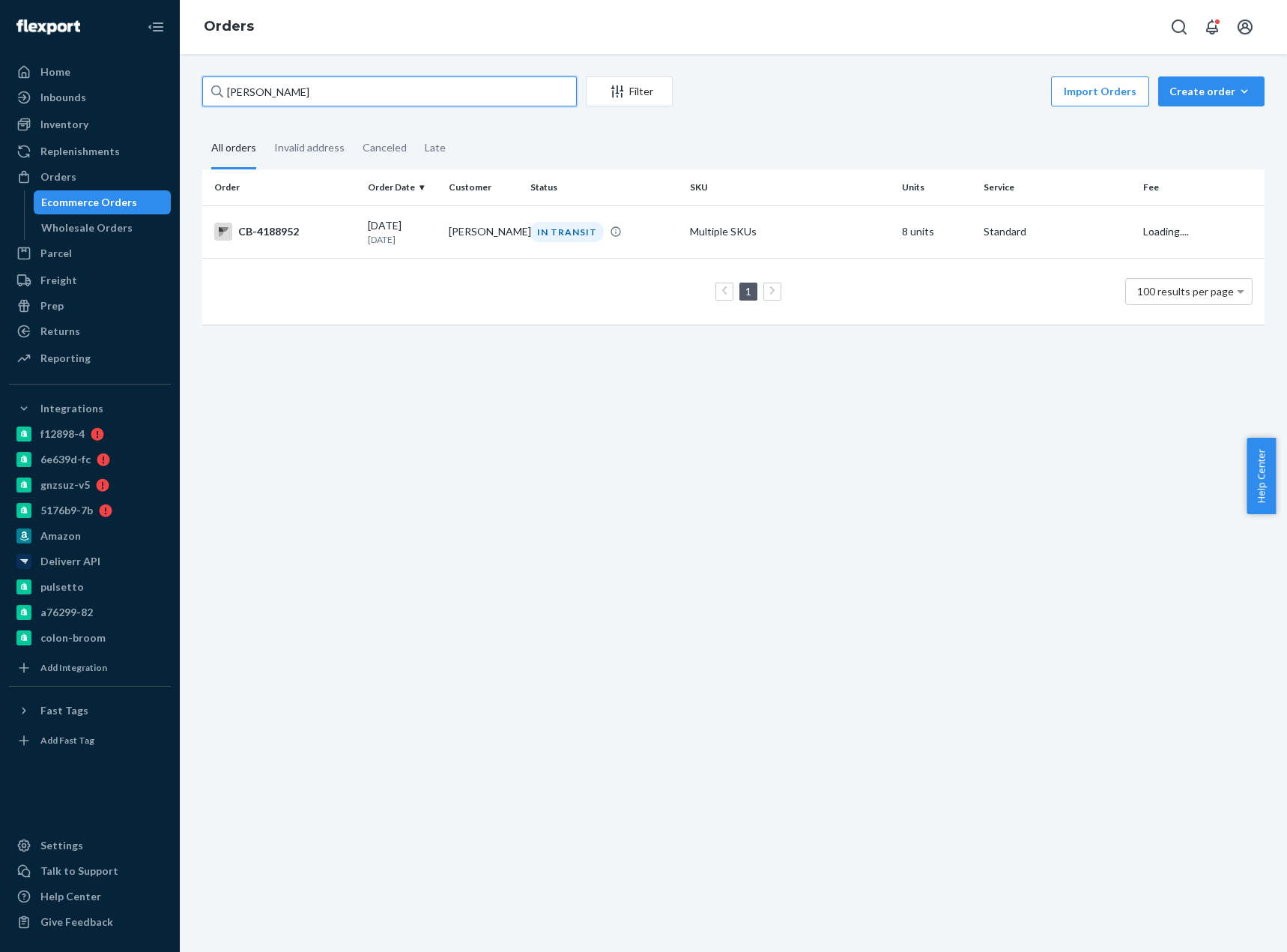
click at [269, 90] on input "Tala Kadoguchi" at bounding box center [389, 92] width 375 height 30
paste input "Tyler Wood"
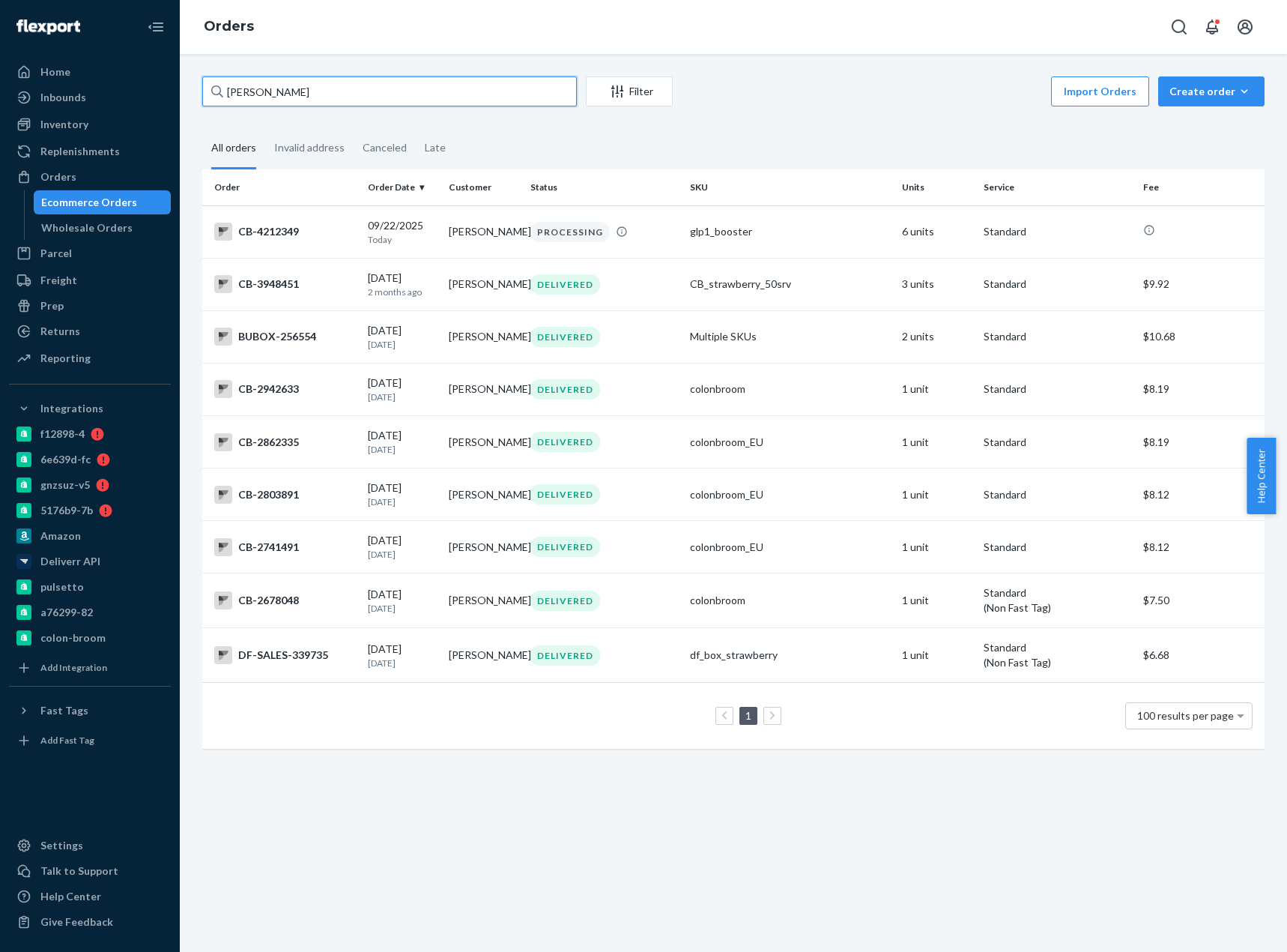
type input "Tyler Wood"
click at [299, 254] on td "CB-4212349" at bounding box center [281, 232] width 159 height 53
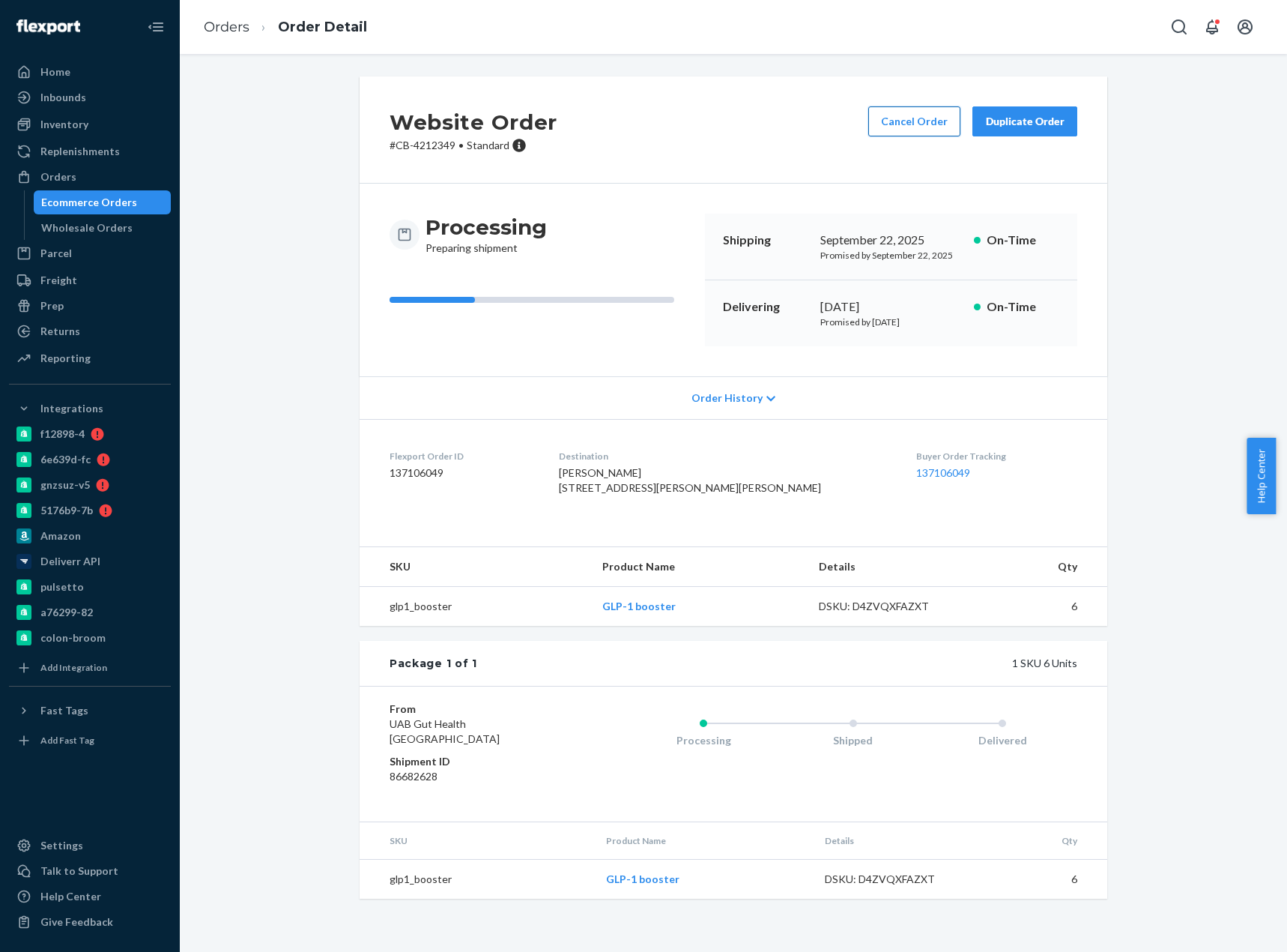
click at [908, 131] on button "Cancel Order" at bounding box center [915, 121] width 93 height 30
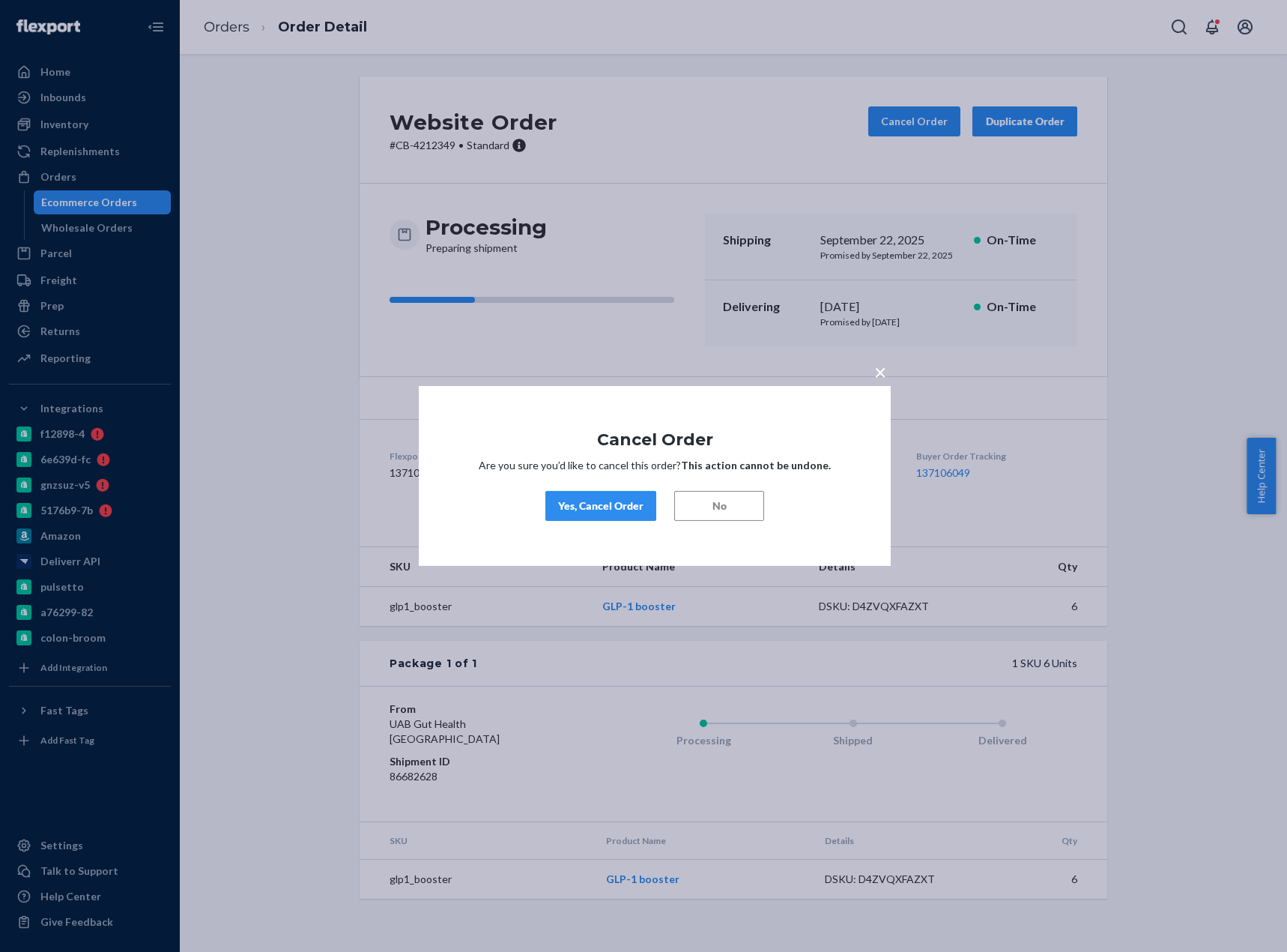
click at [629, 503] on div "Yes, Cancel Order" at bounding box center [601, 506] width 85 height 15
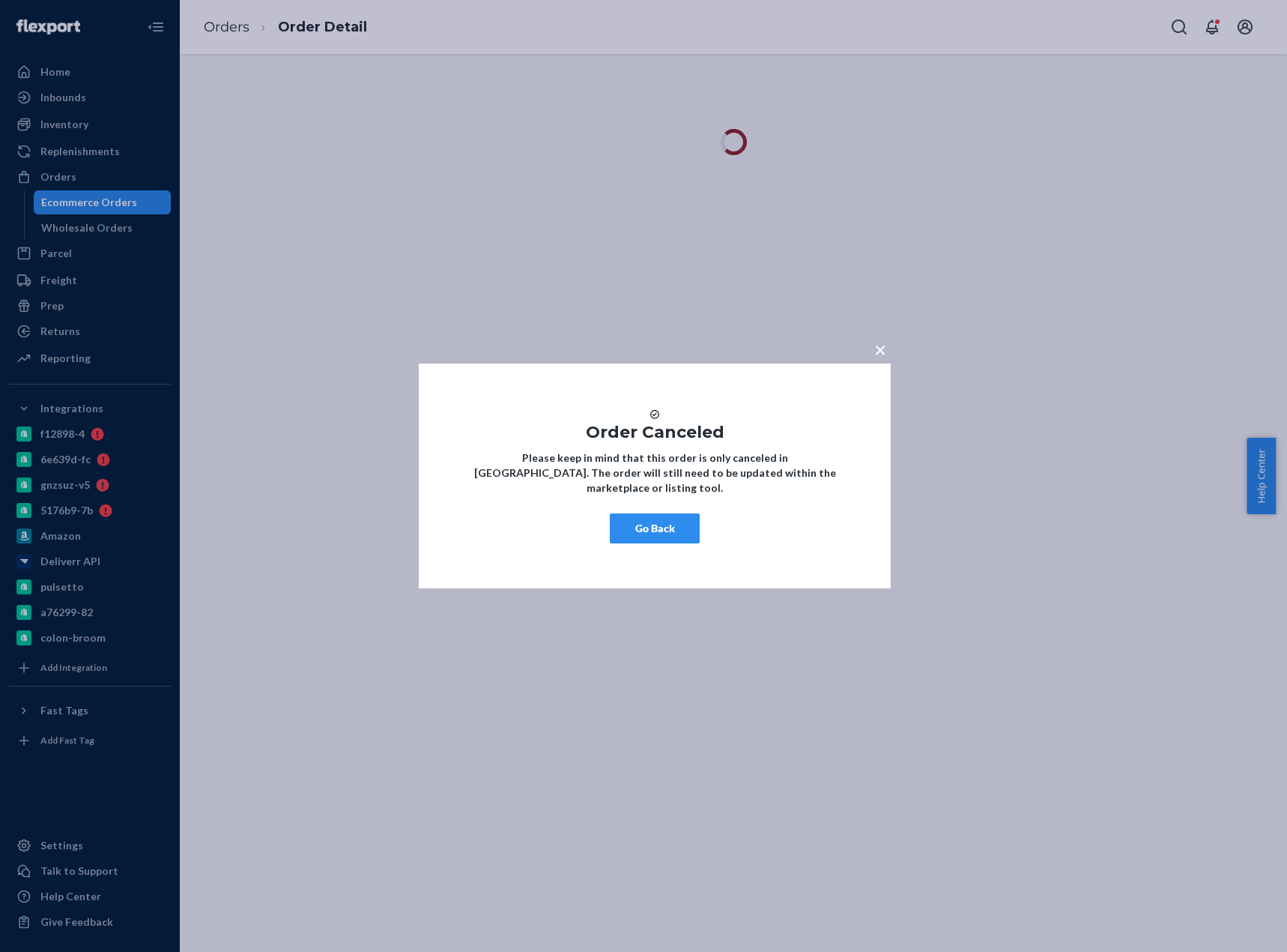
click at [655, 532] on button "Go Back" at bounding box center [655, 528] width 90 height 30
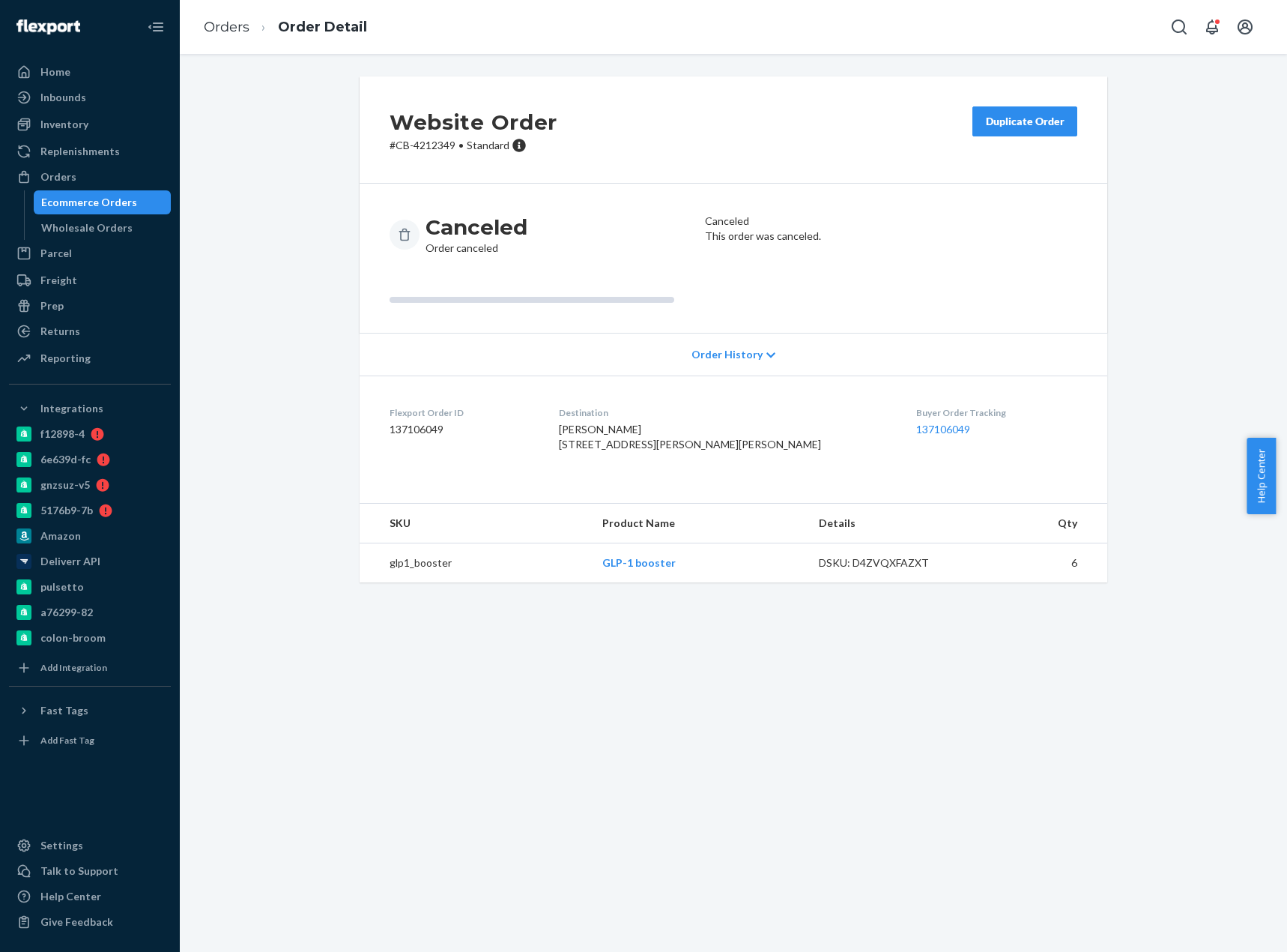
click at [427, 144] on p "# CB-4212349 • Standard" at bounding box center [473, 145] width 168 height 15
copy p "4212349"
click at [430, 146] on p "# CB-4212349 • Standard" at bounding box center [473, 145] width 168 height 15
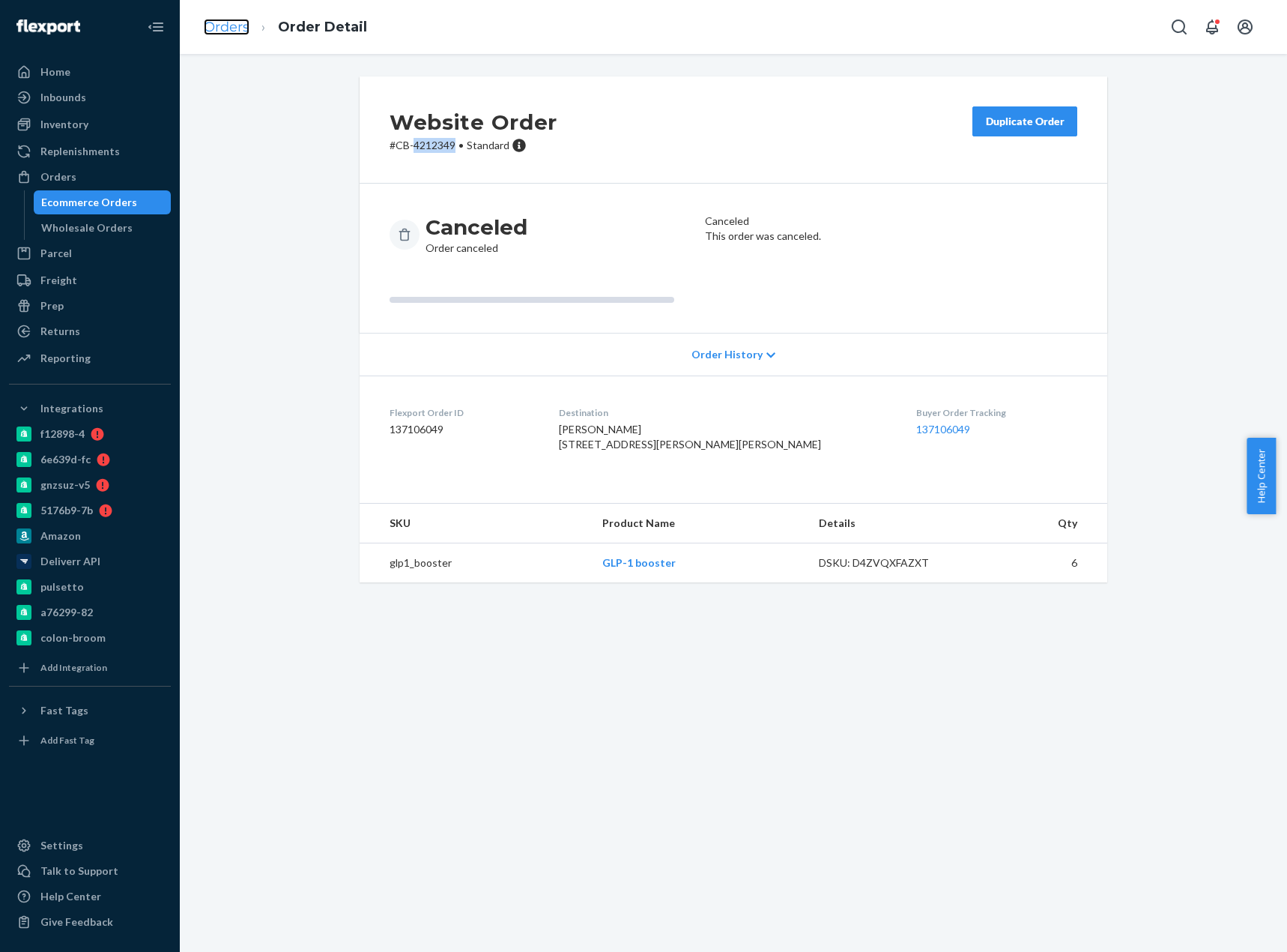
drag, startPoint x: 224, startPoint y: 18, endPoint x: 221, endPoint y: 26, distance: 8.5
click at [224, 18] on li "Orders" at bounding box center [226, 27] width 45 height 19
click at [227, 32] on link "Orders" at bounding box center [226, 27] width 45 height 17
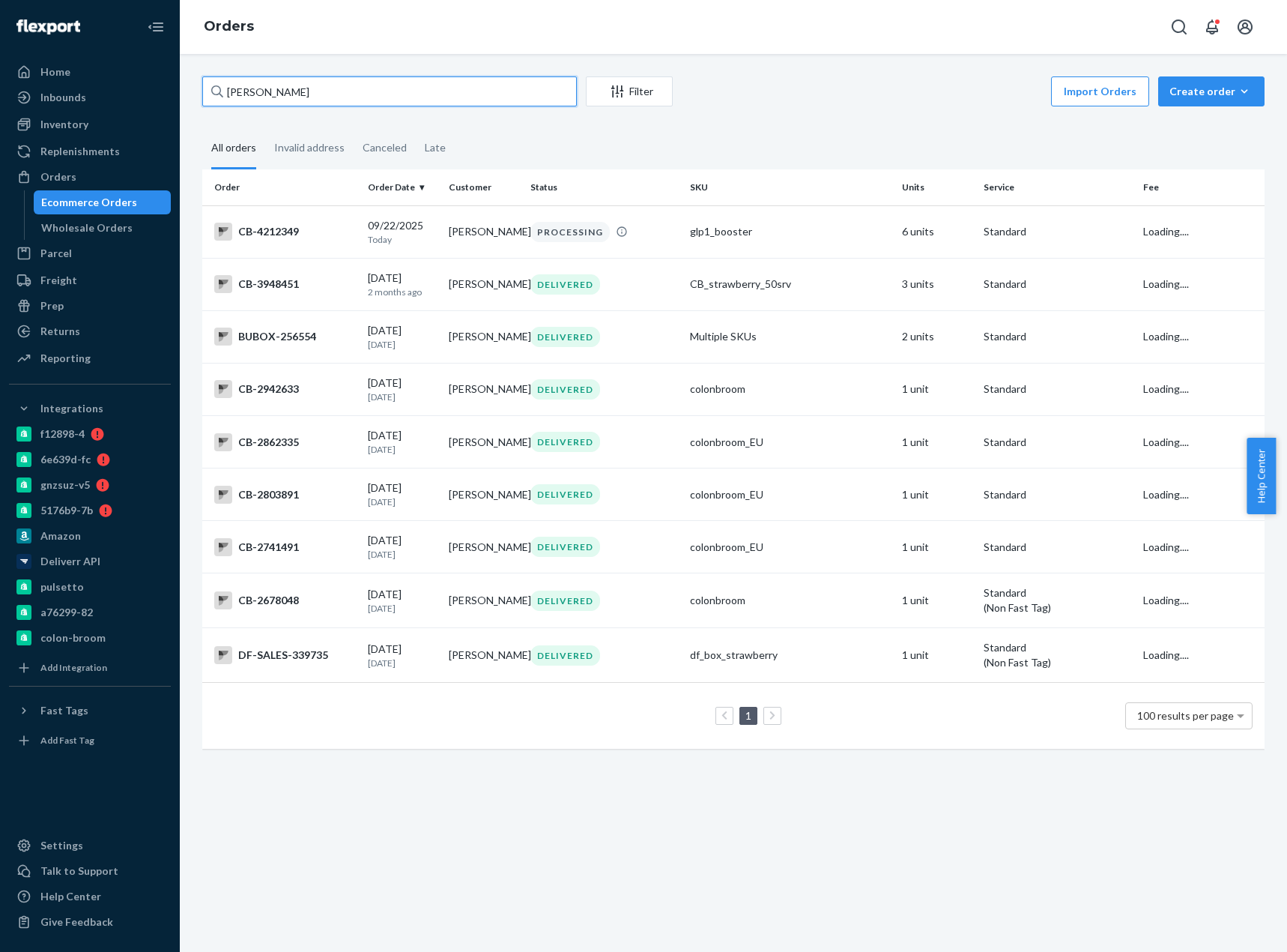
click at [257, 91] on input "Tyler Wood" at bounding box center [389, 92] width 375 height 30
click at [258, 92] on input "Tyler Wood" at bounding box center [389, 92] width 375 height 30
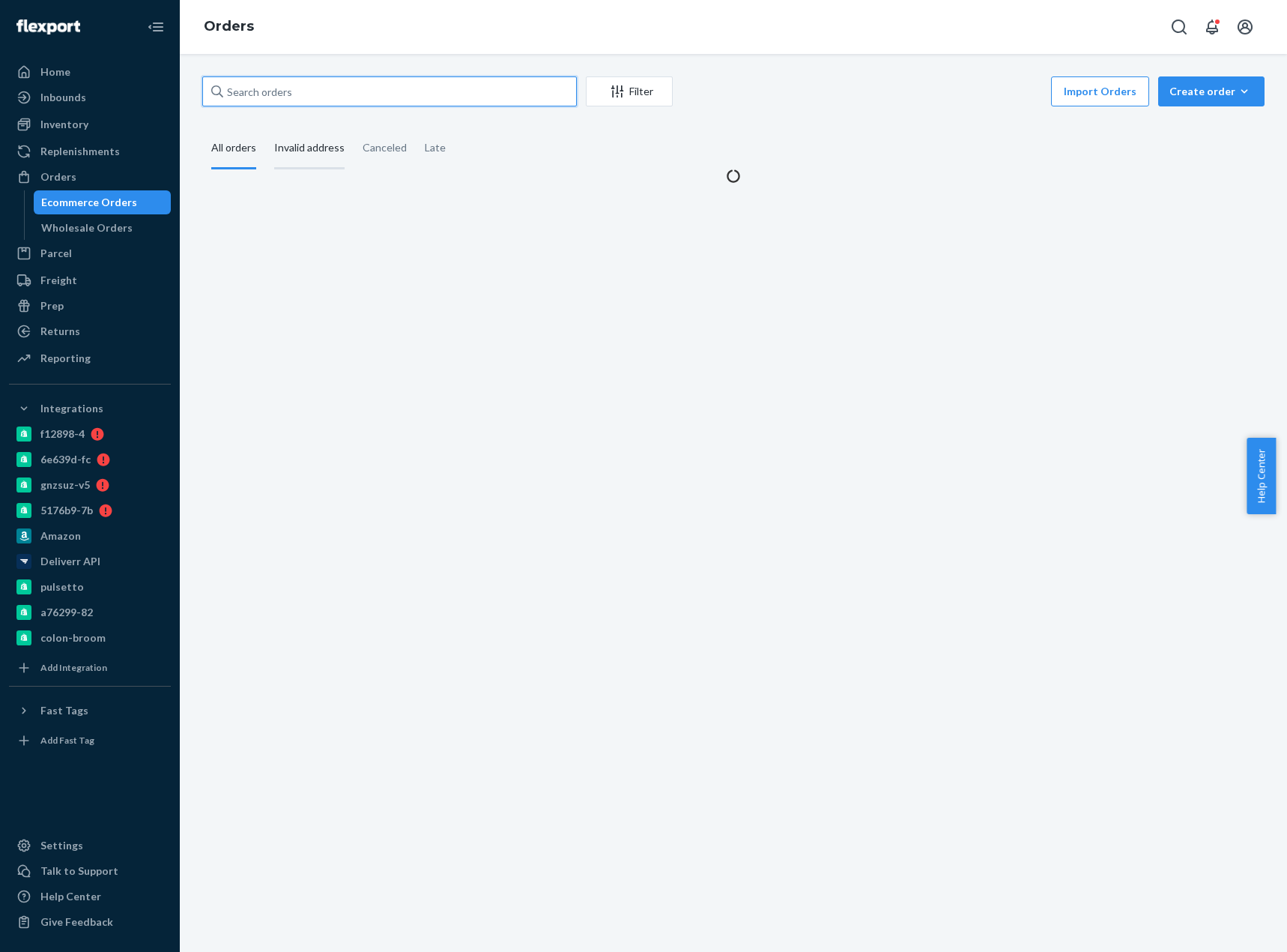
paste input "Tyler Wood"
type input "Tyler Wood"
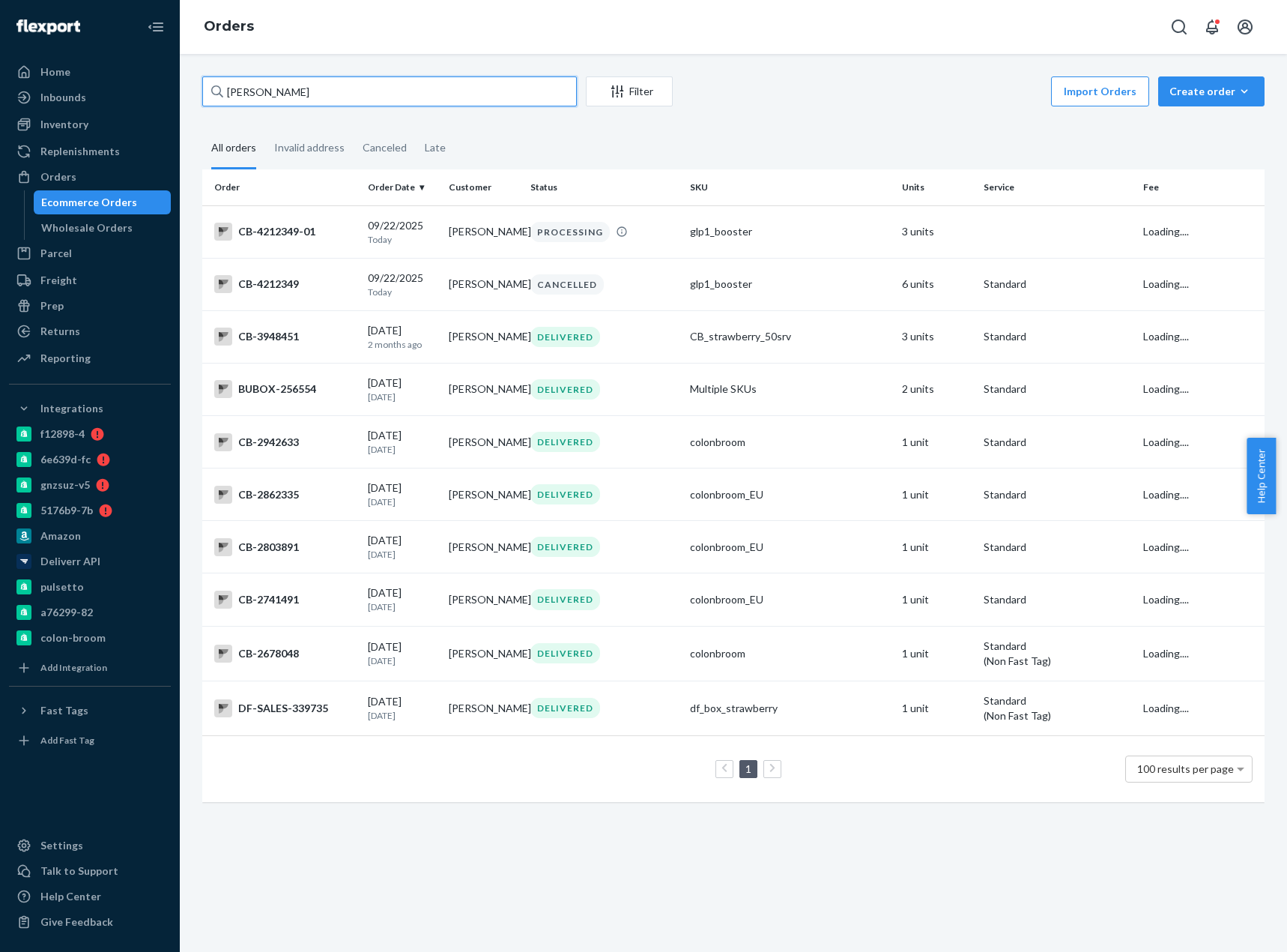
click at [244, 96] on input "Tyler Wood" at bounding box center [389, 92] width 375 height 30
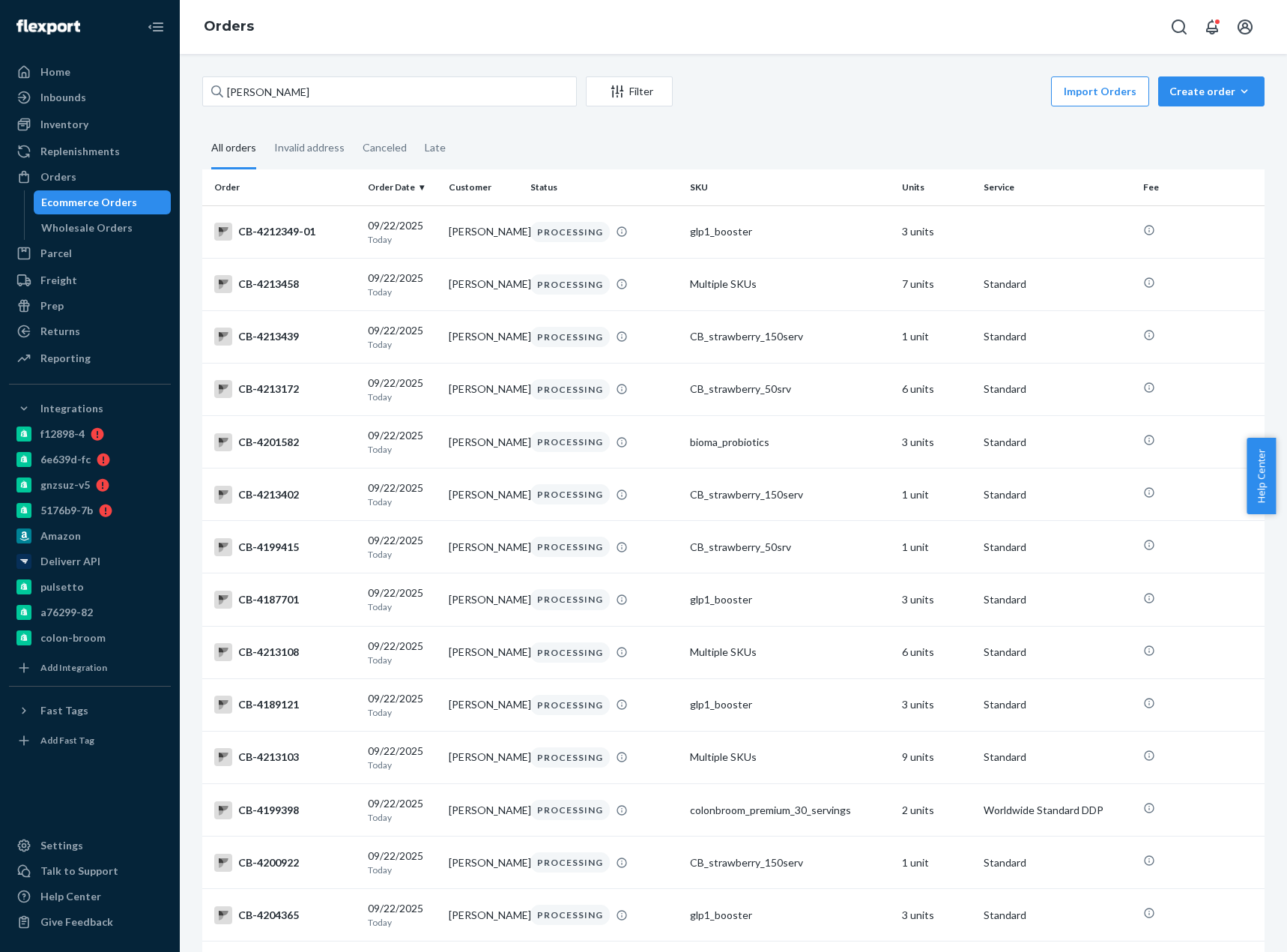
drag, startPoint x: 273, startPoint y: 230, endPoint x: 415, endPoint y: 57, distance: 223.8
click at [273, 230] on div "CB-4212349-01" at bounding box center [284, 231] width 142 height 18
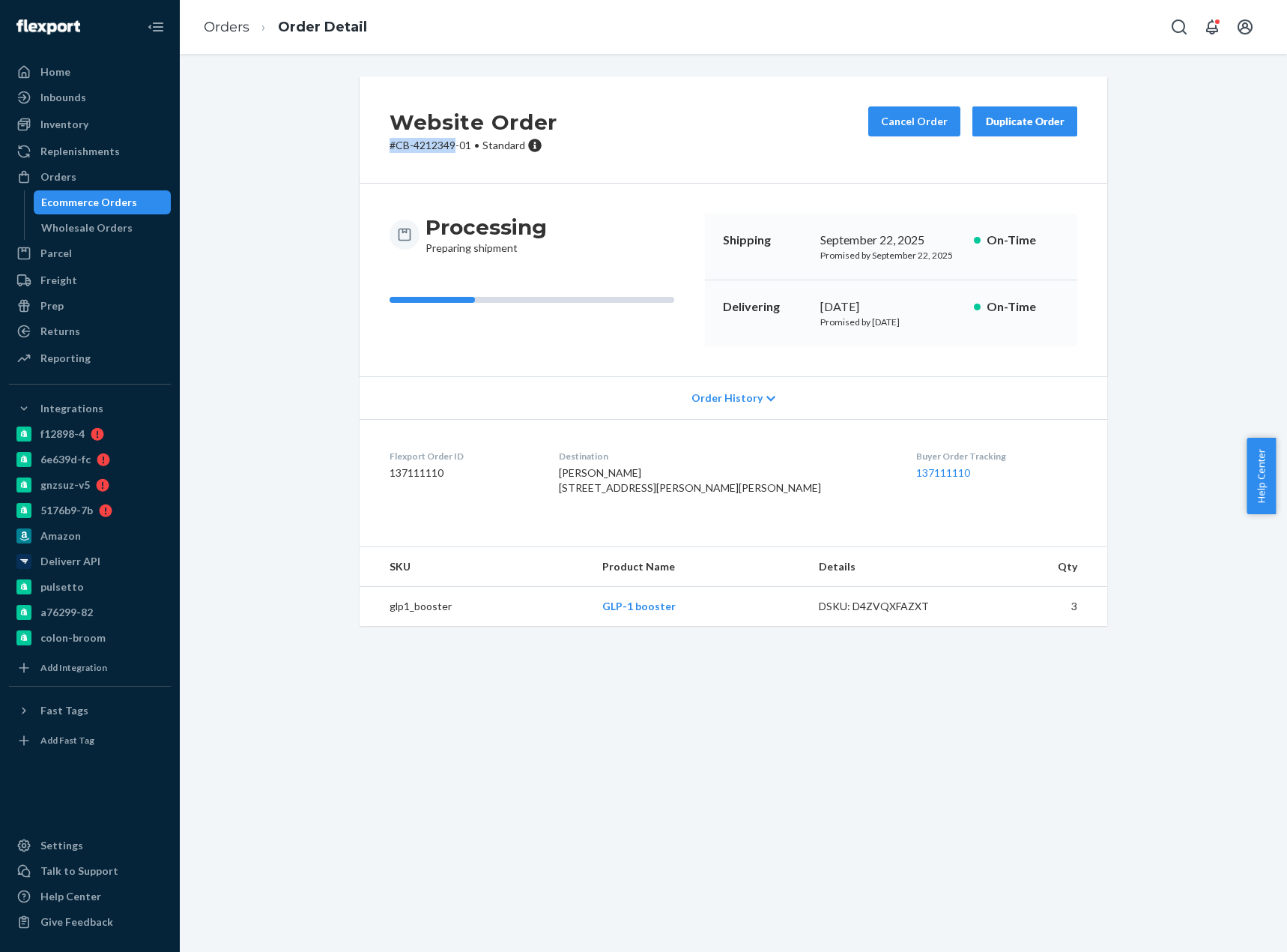
drag, startPoint x: 386, startPoint y: 152, endPoint x: 450, endPoint y: 154, distance: 64.0
click at [450, 154] on div "Website Order # CB-4212349-01 • Standard Cancel Order Duplicate Order" at bounding box center [732, 131] width 747 height 107
click at [392, 149] on p "# CB-4212349-01 • Standard" at bounding box center [473, 145] width 168 height 15
drag, startPoint x: 392, startPoint y: 146, endPoint x: 468, endPoint y: 156, distance: 76.7
click at [468, 156] on div "Website Order # CB-4212349-01 • Standard Cancel Order Duplicate Order" at bounding box center [732, 131] width 747 height 107
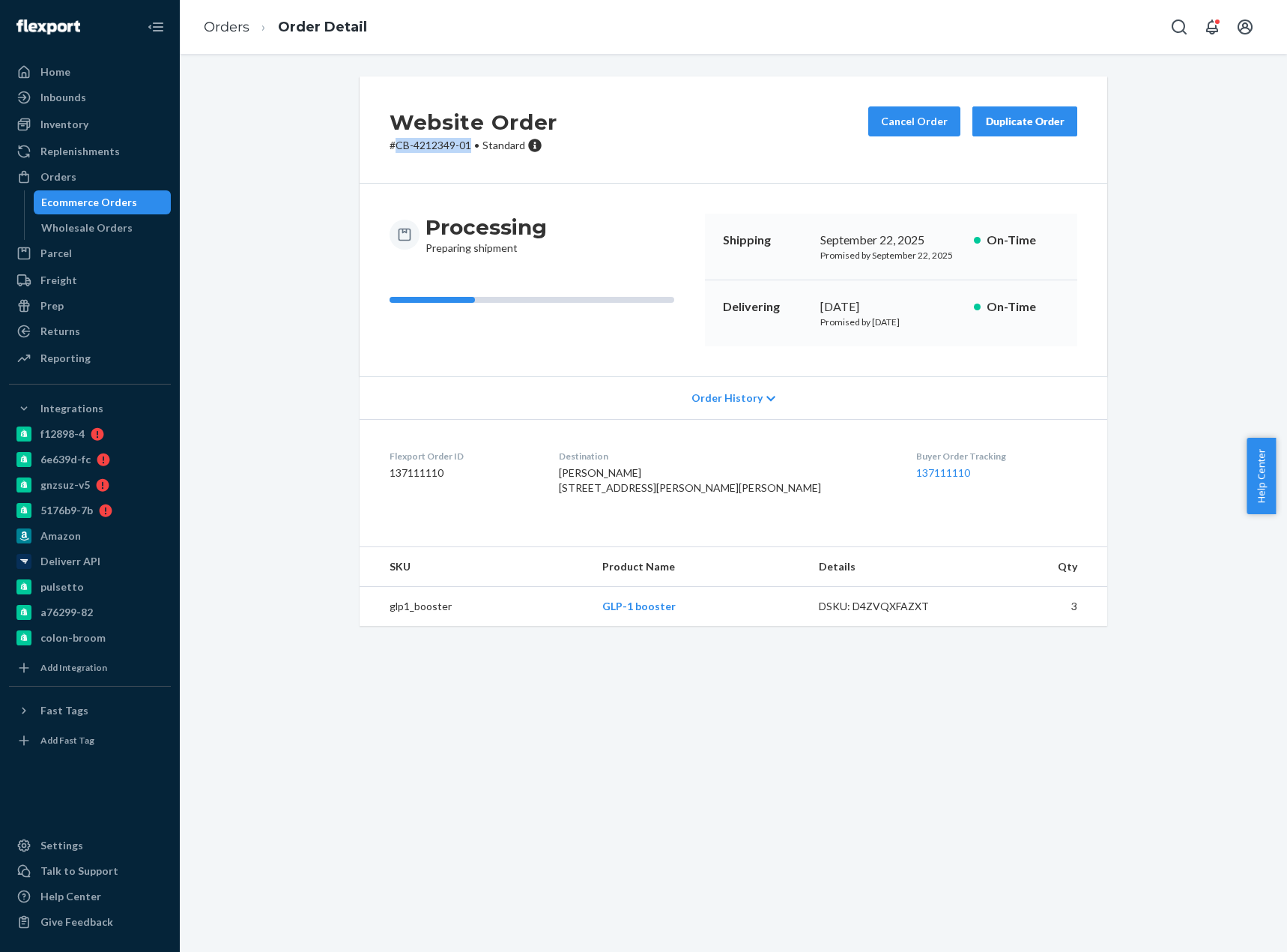
copy p "CB-4212349-01"
click at [234, 21] on link "Orders" at bounding box center [226, 27] width 45 height 17
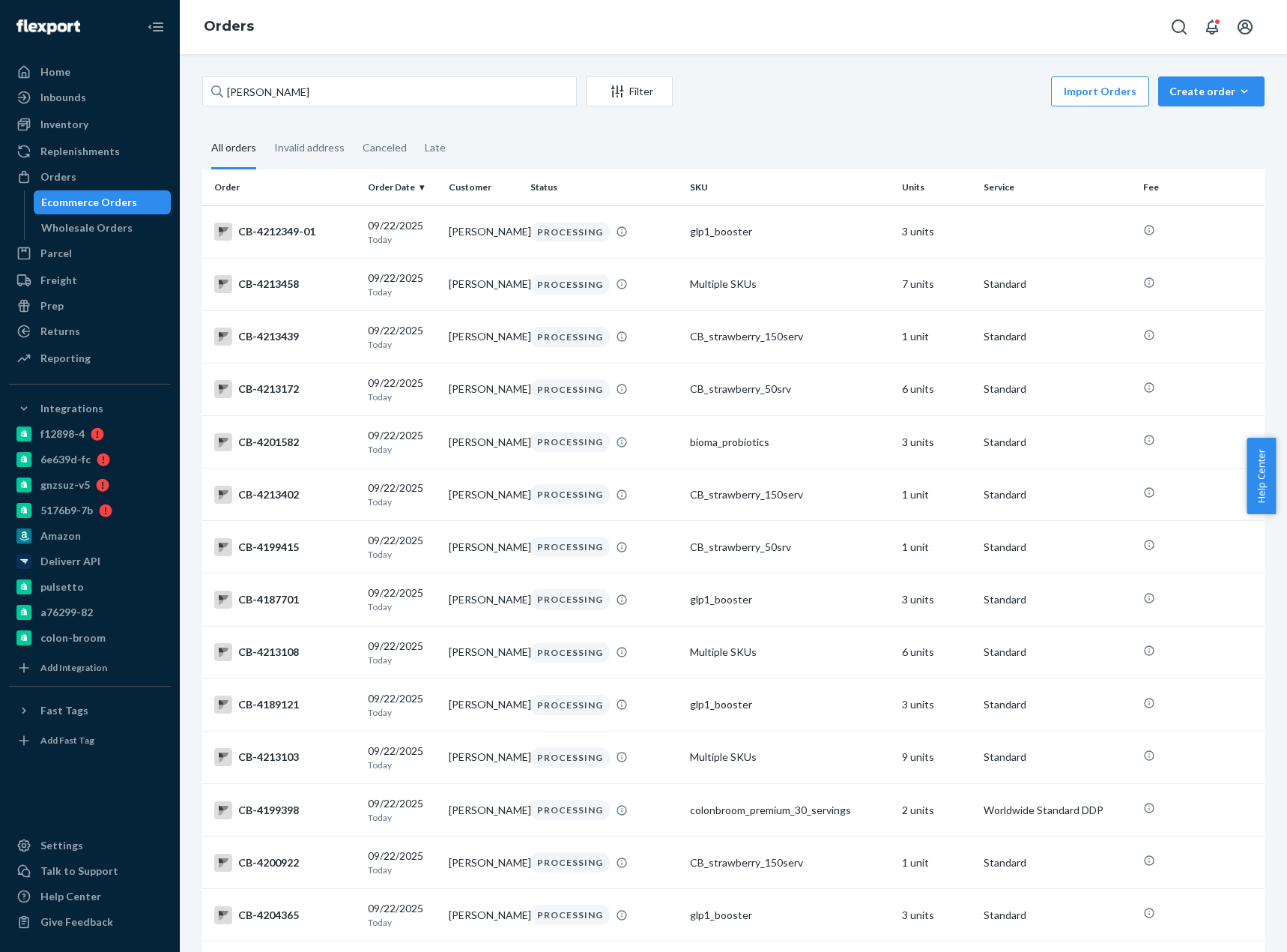
click at [261, 80] on input "Tyler Wood" at bounding box center [389, 92] width 375 height 30
click at [264, 90] on input "Tyler Wood" at bounding box center [389, 92] width 375 height 30
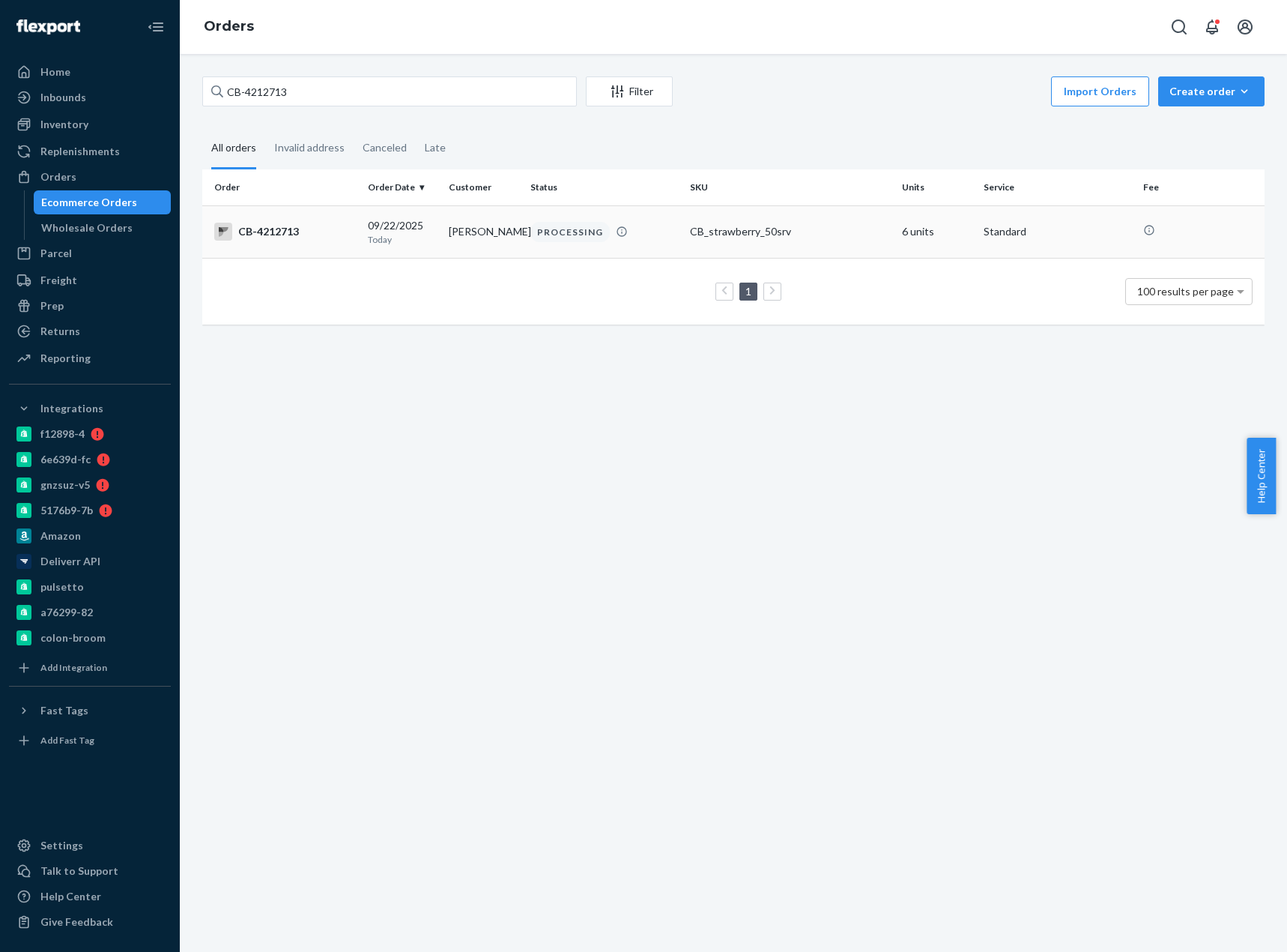
type input "CB-4212713"
click at [285, 233] on div "CB-4212713" at bounding box center [284, 231] width 142 height 18
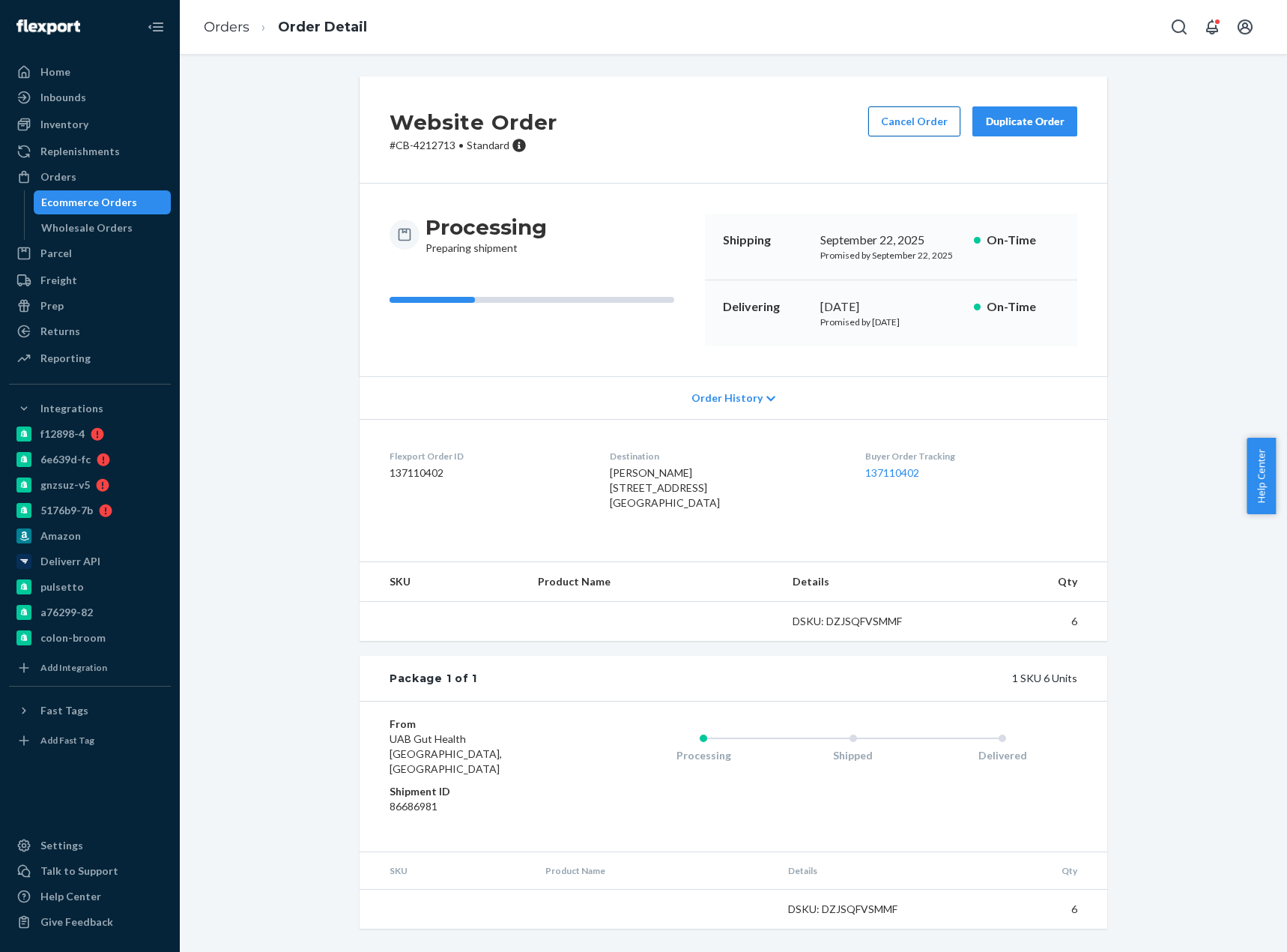
click at [908, 124] on button "Cancel Order" at bounding box center [915, 121] width 93 height 30
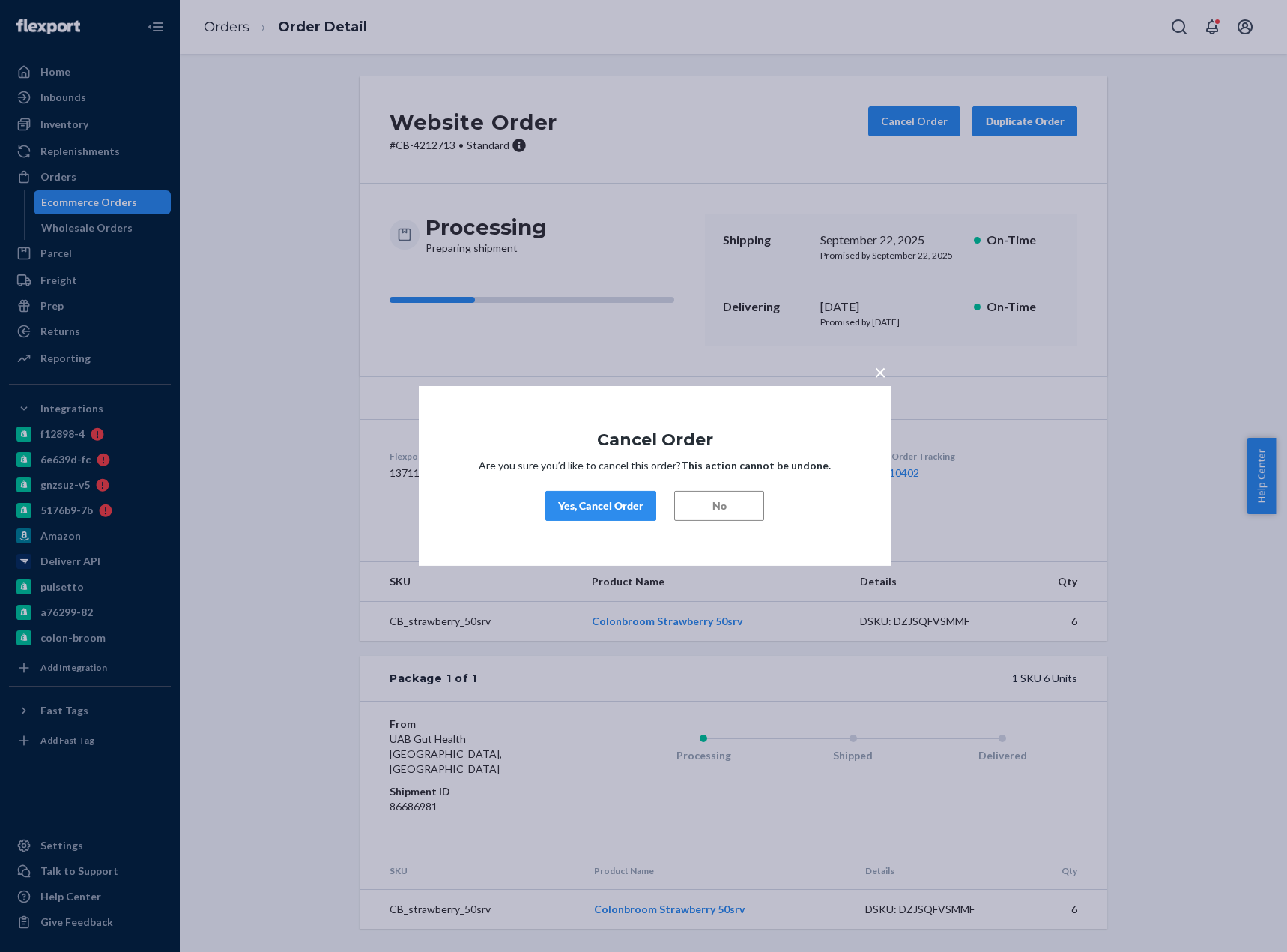
click at [615, 512] on div "Yes, Cancel Order" at bounding box center [601, 506] width 85 height 15
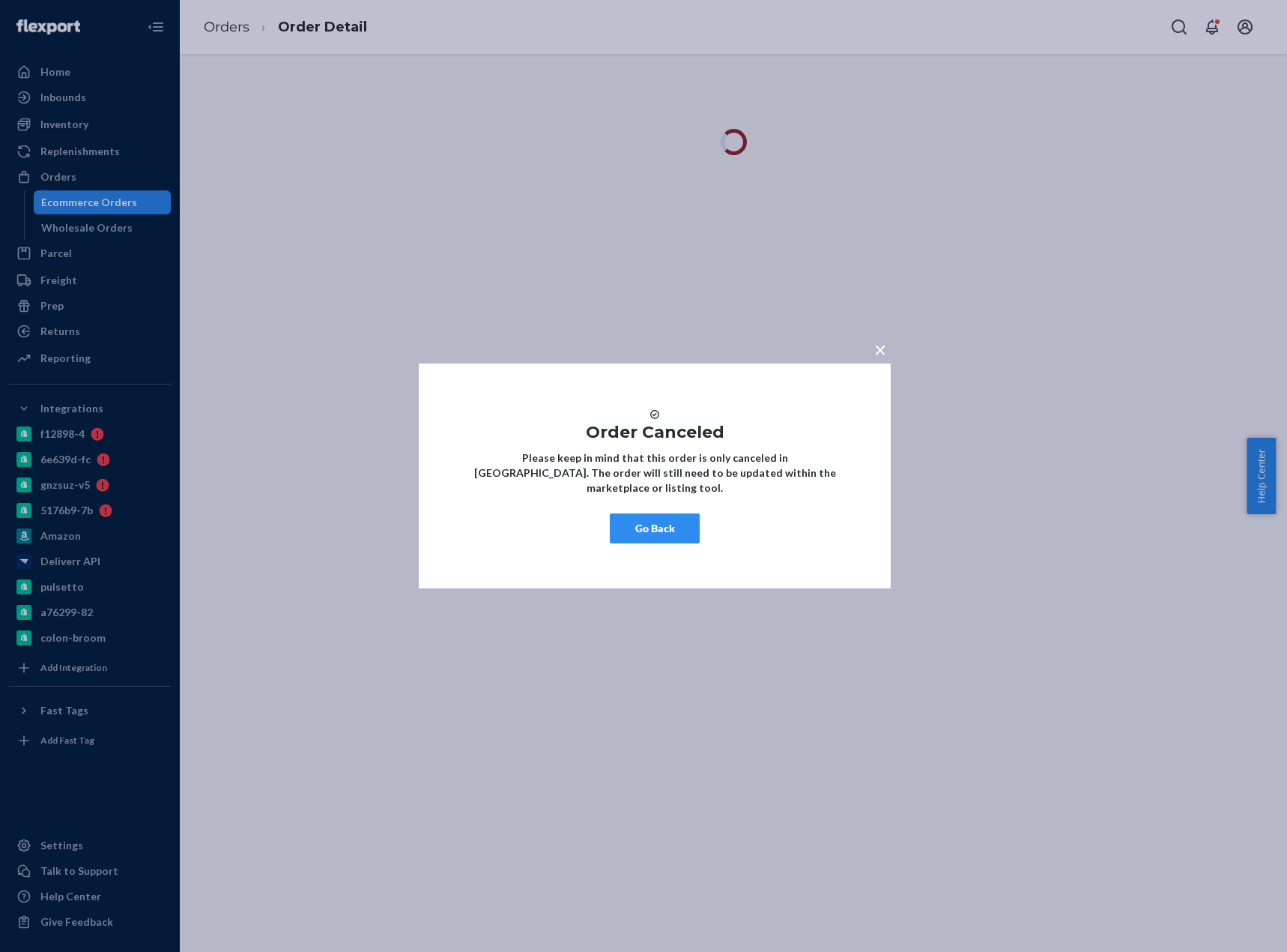
click at [655, 540] on button "Go Back" at bounding box center [655, 528] width 90 height 30
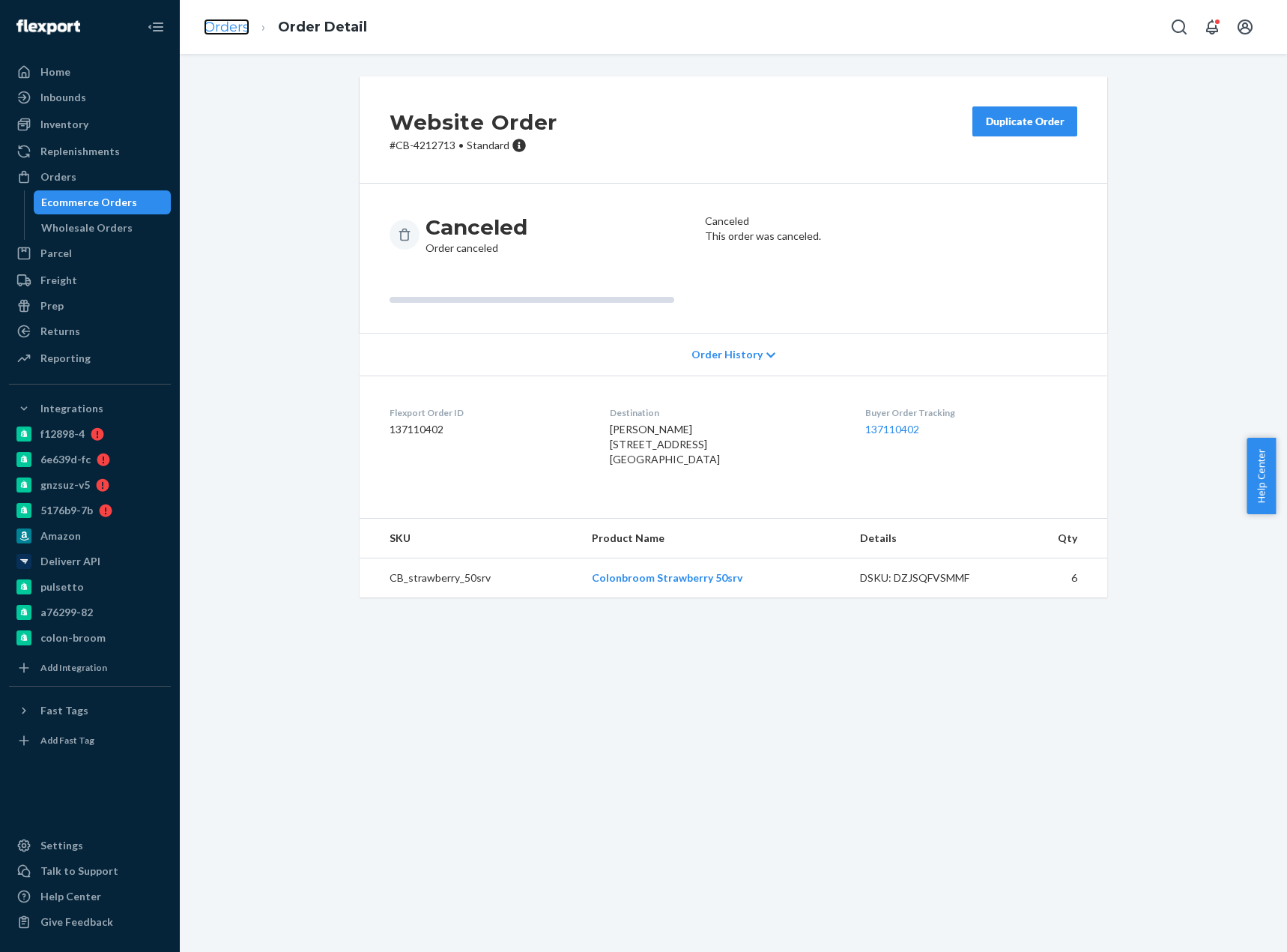
click at [219, 24] on link "Orders" at bounding box center [226, 27] width 45 height 17
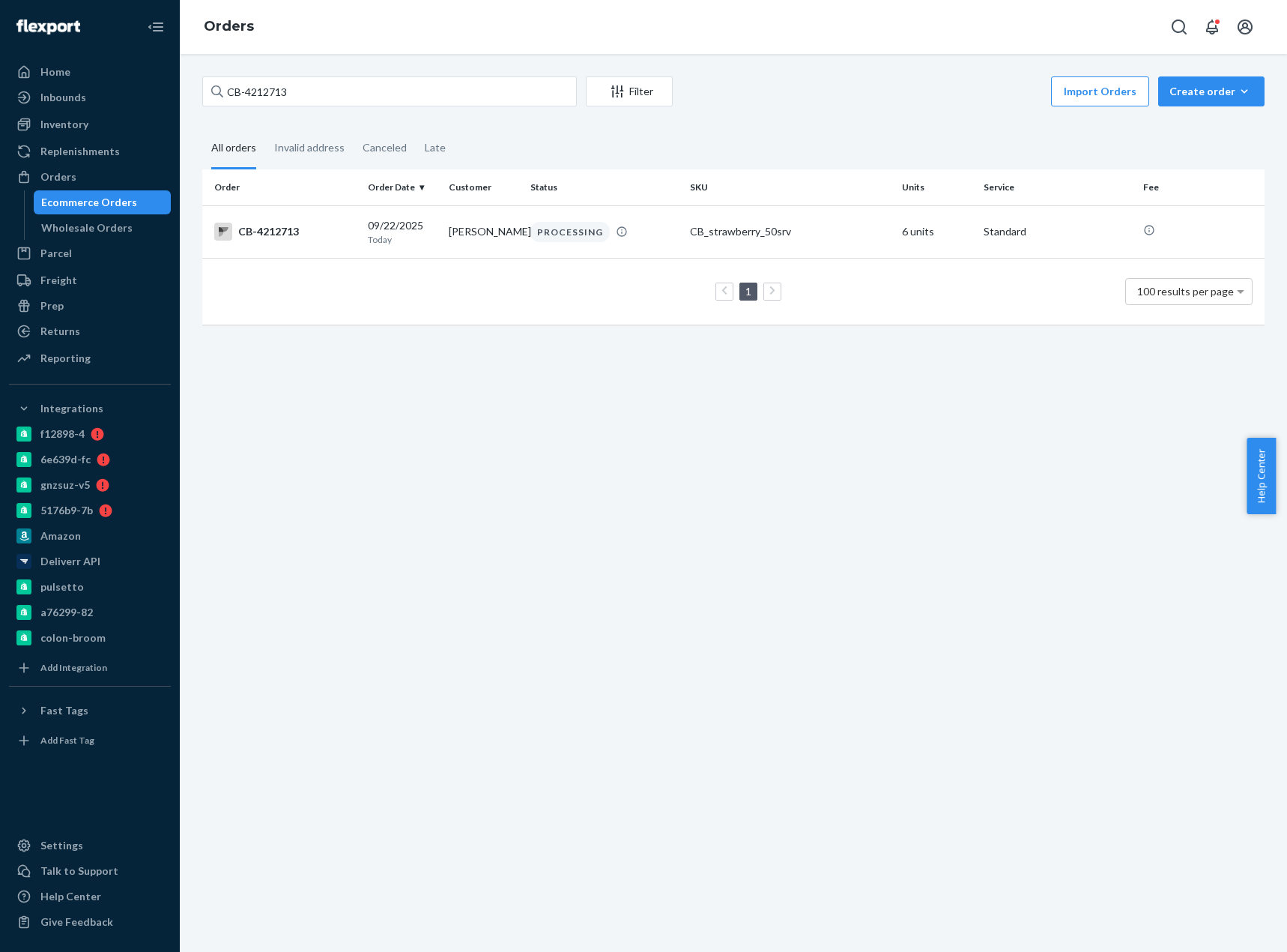
click at [272, 108] on div "CB-4212713 Filter Import Orders Create order Ecommerce order Removal order" at bounding box center [732, 94] width 1062 height 33
click at [272, 96] on input "CB-4212713" at bounding box center [389, 92] width 375 height 30
paste input "192242"
type input "CB-4192242"
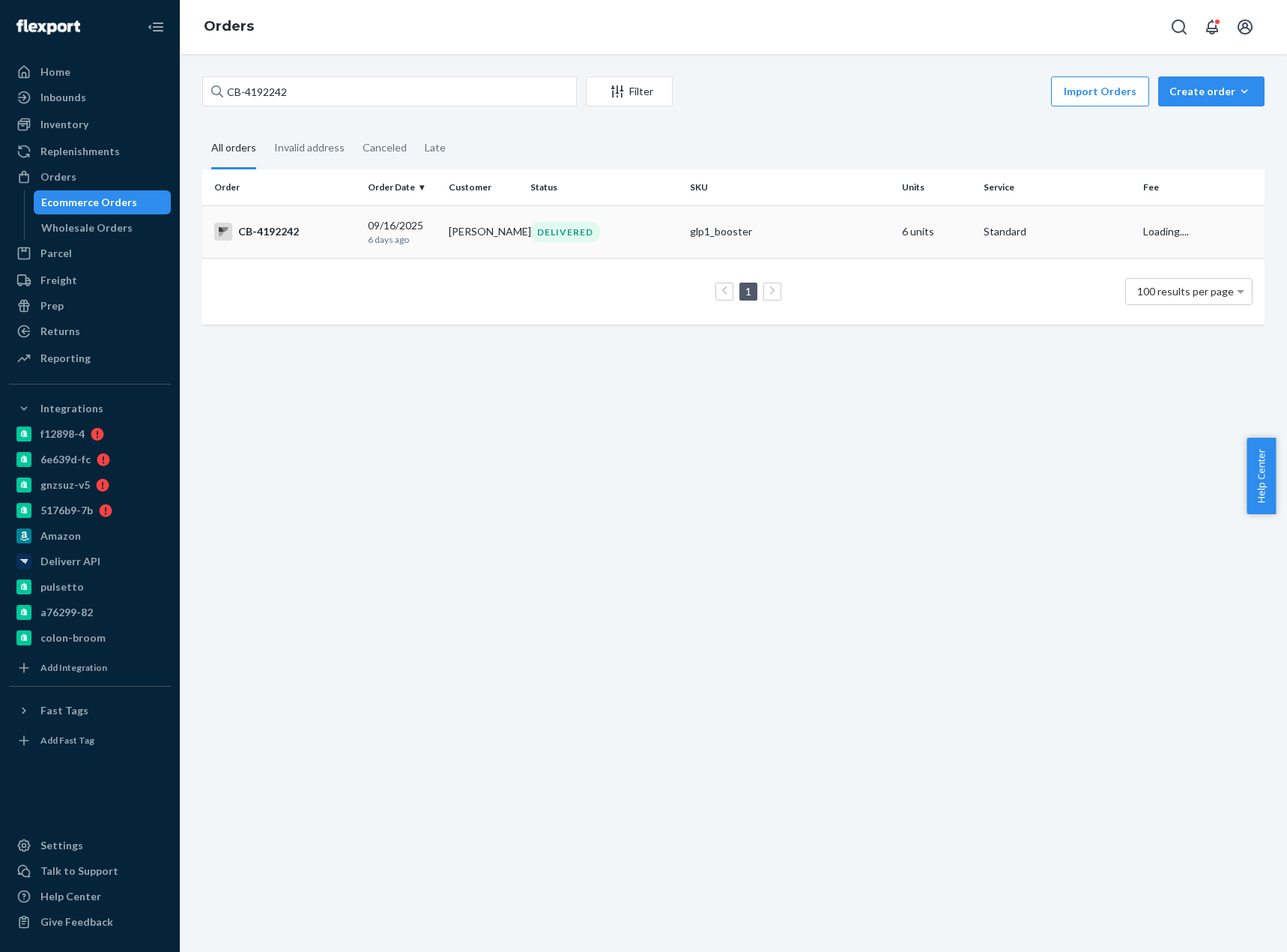
click at [319, 234] on div "CB-4192242" at bounding box center [284, 231] width 142 height 18
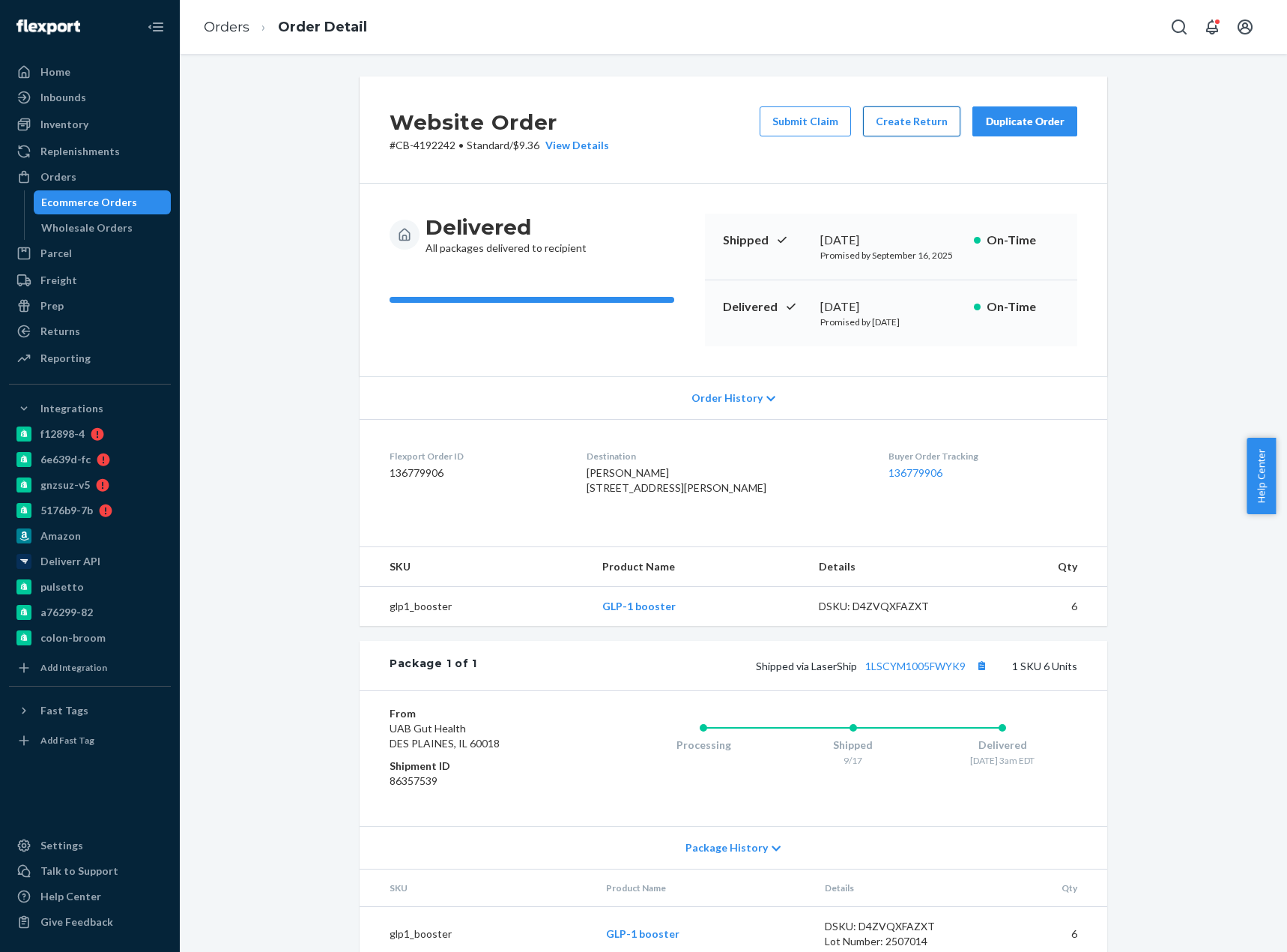
click at [912, 123] on button "Create Return" at bounding box center [911, 121] width 97 height 30
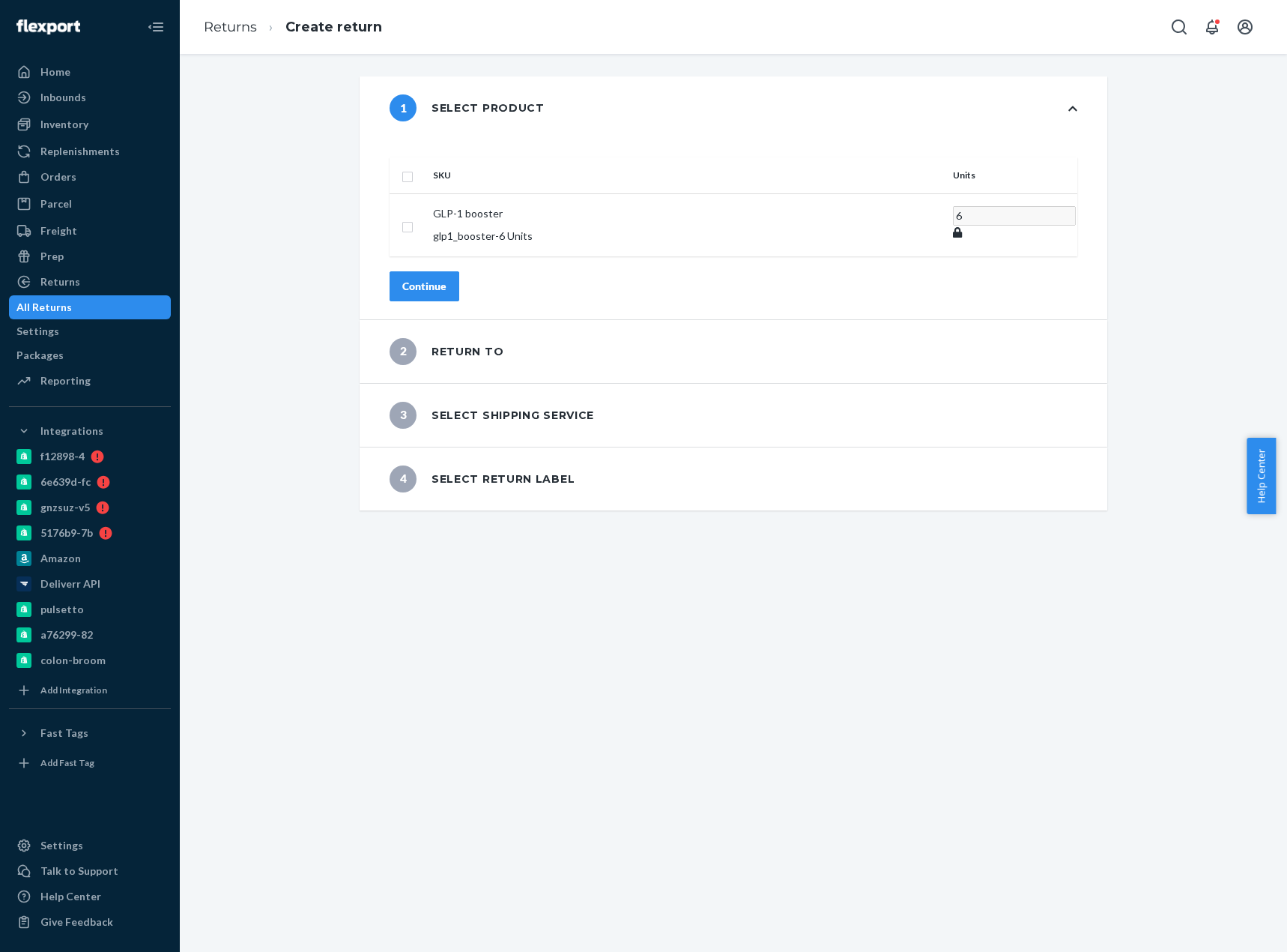
click at [427, 166] on th at bounding box center [408, 175] width 37 height 36
click at [414, 167] on input "checkbox" at bounding box center [407, 174] width 12 height 16
checkbox input "true"
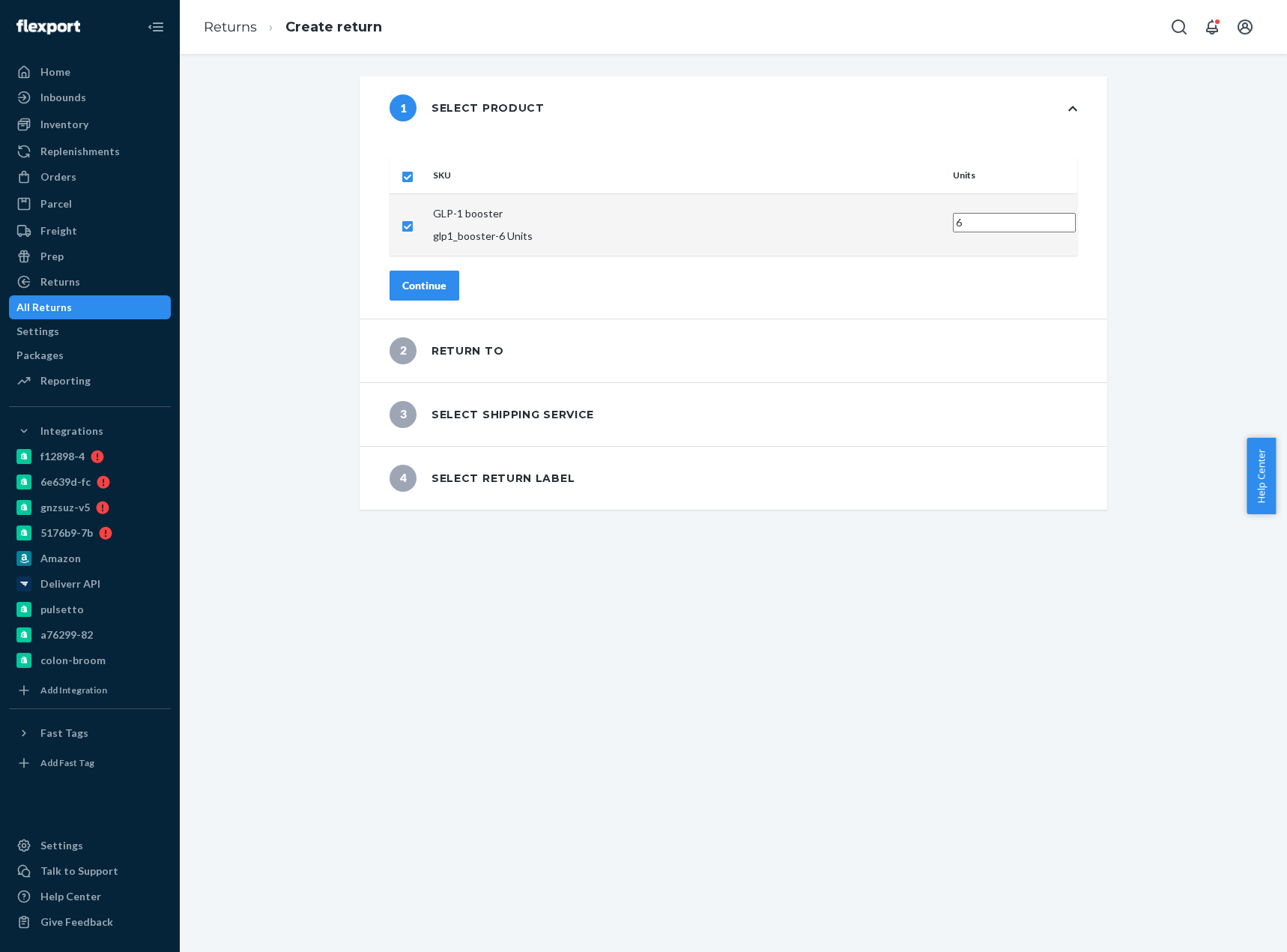
click at [459, 271] on button "Continue" at bounding box center [424, 285] width 69 height 30
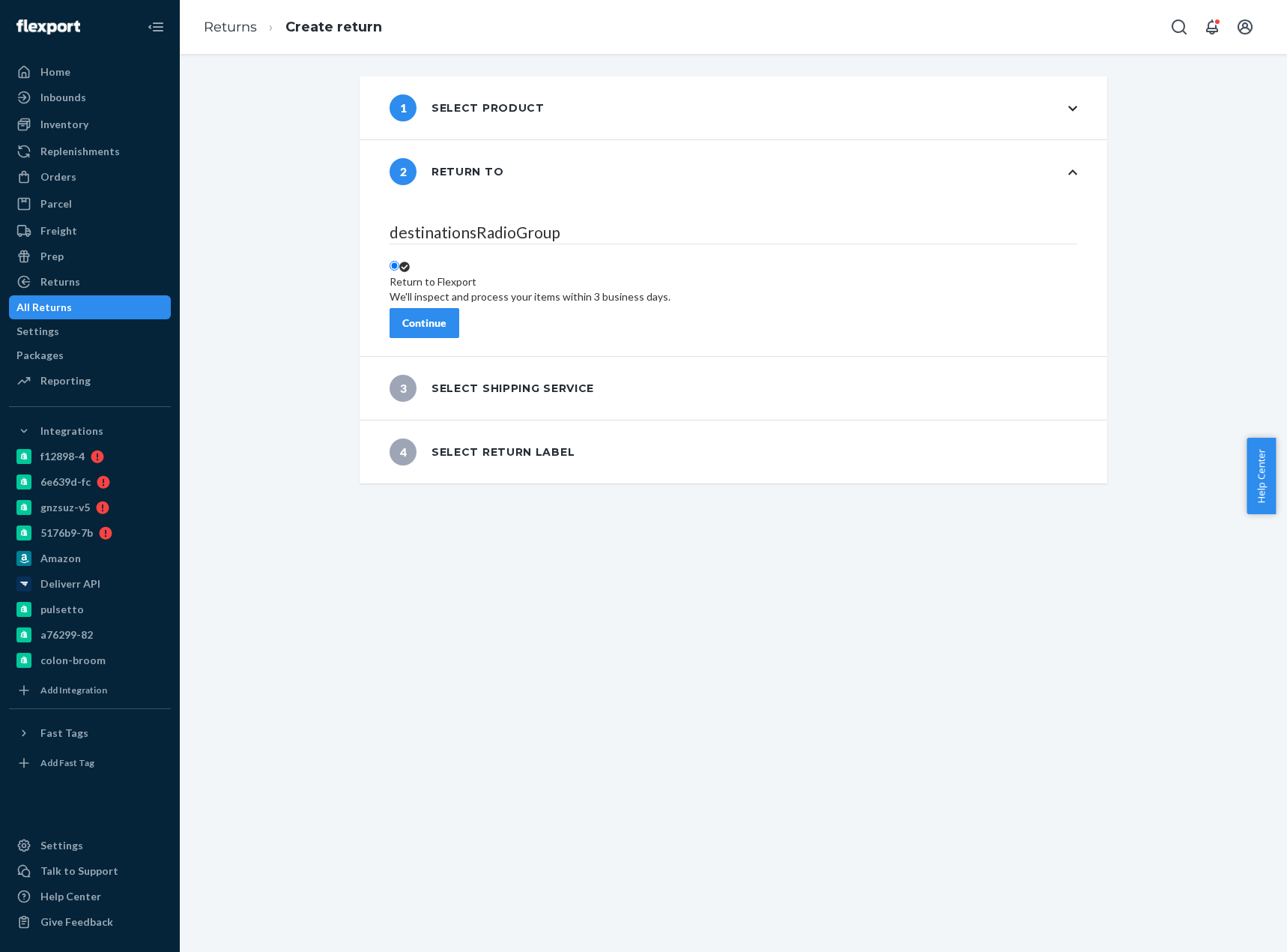
click at [446, 316] on div "Continue" at bounding box center [424, 323] width 44 height 15
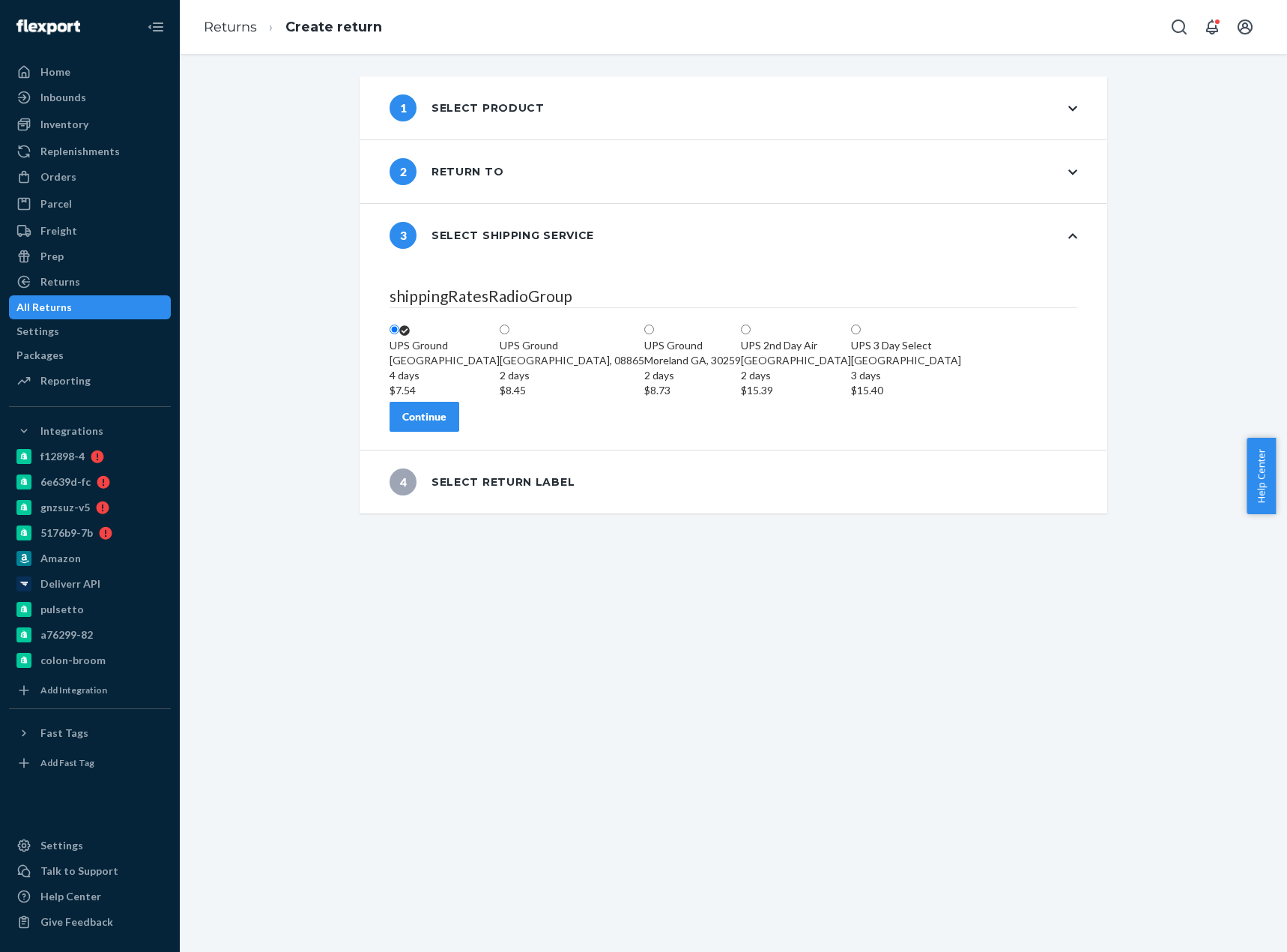
click at [446, 424] on div "Continue" at bounding box center [424, 417] width 44 height 15
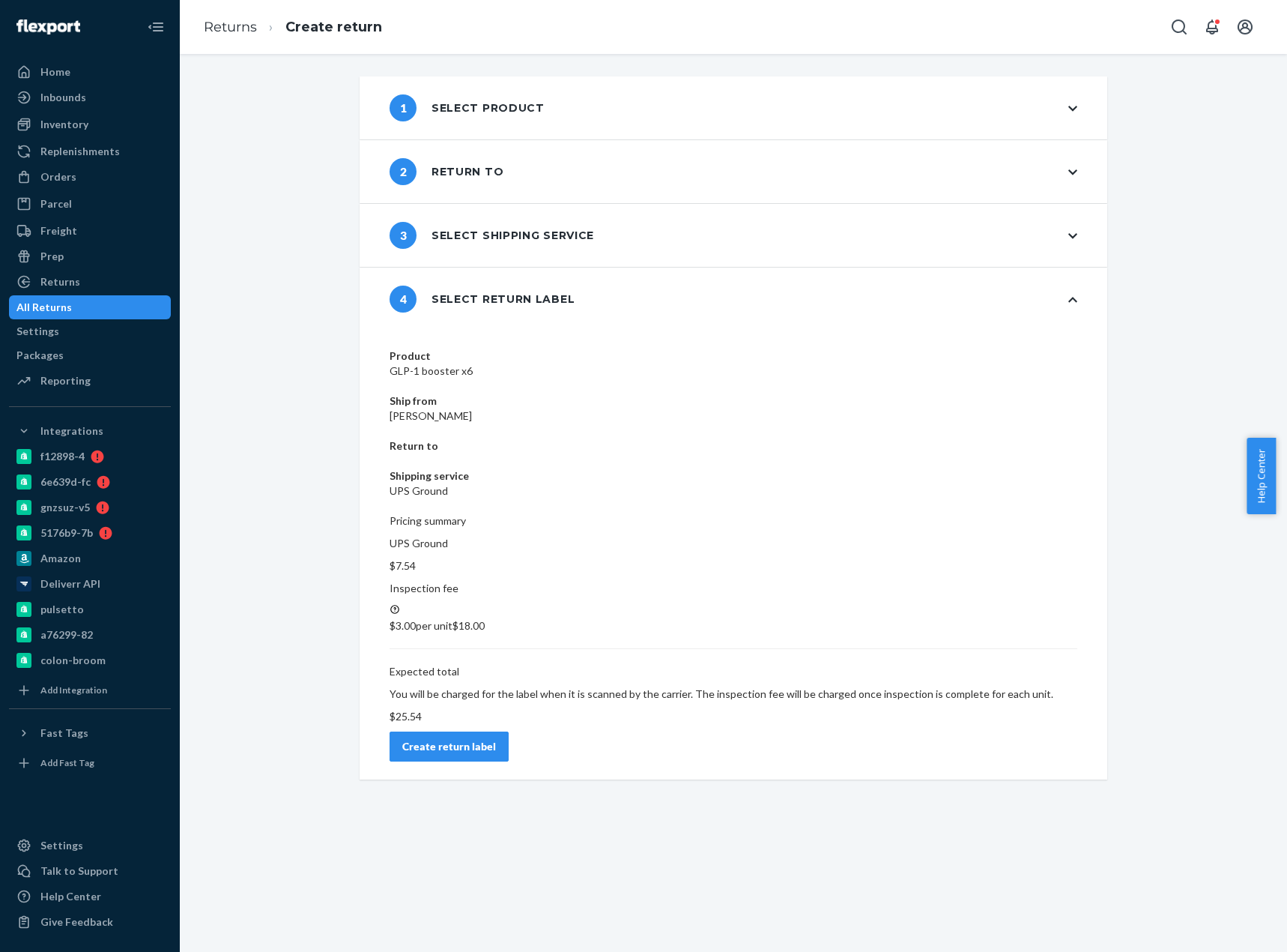
click at [496, 739] on div "Create return label" at bounding box center [448, 746] width 94 height 15
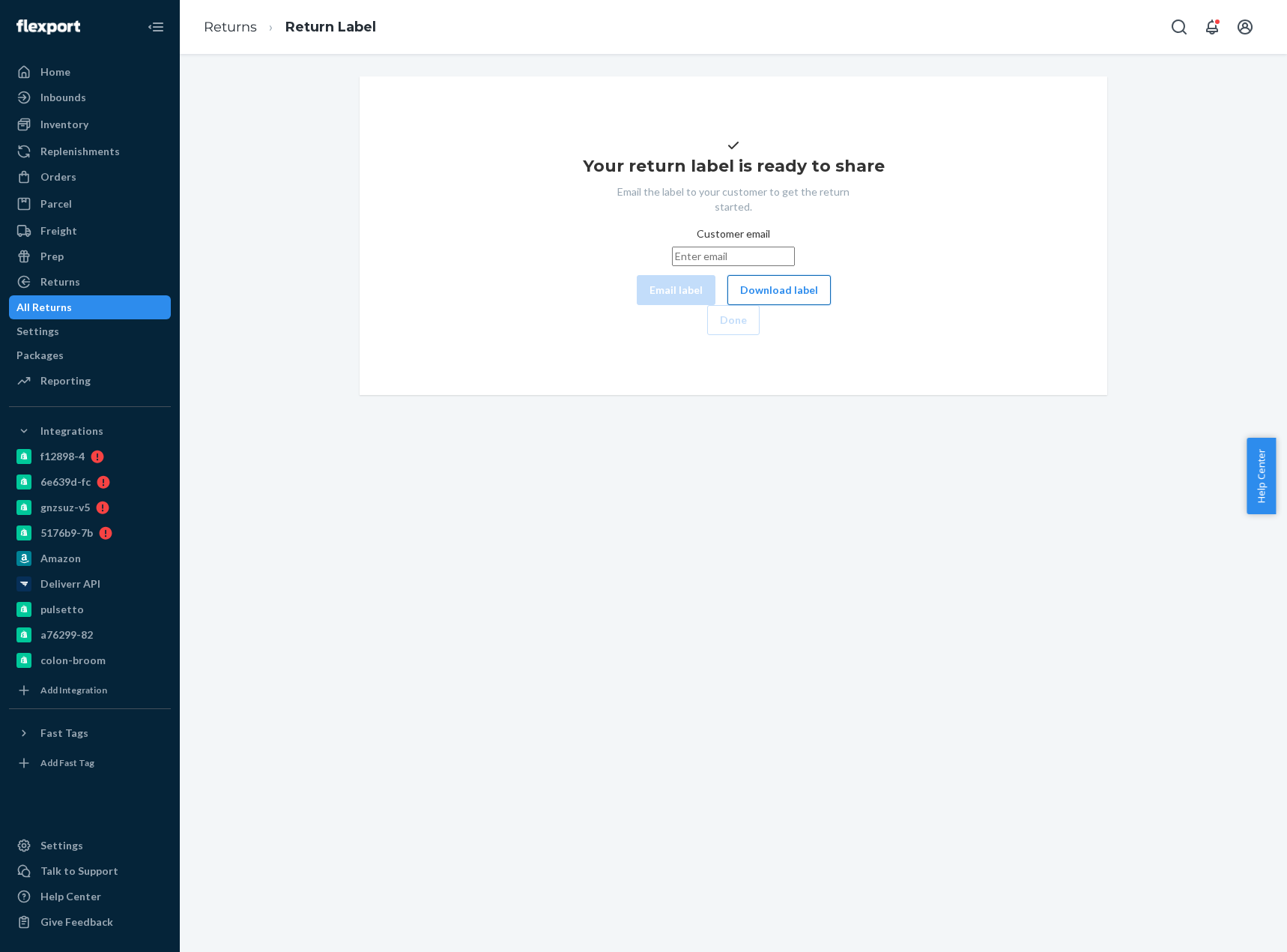
click at [728, 305] on button "Download label" at bounding box center [780, 290] width 104 height 30
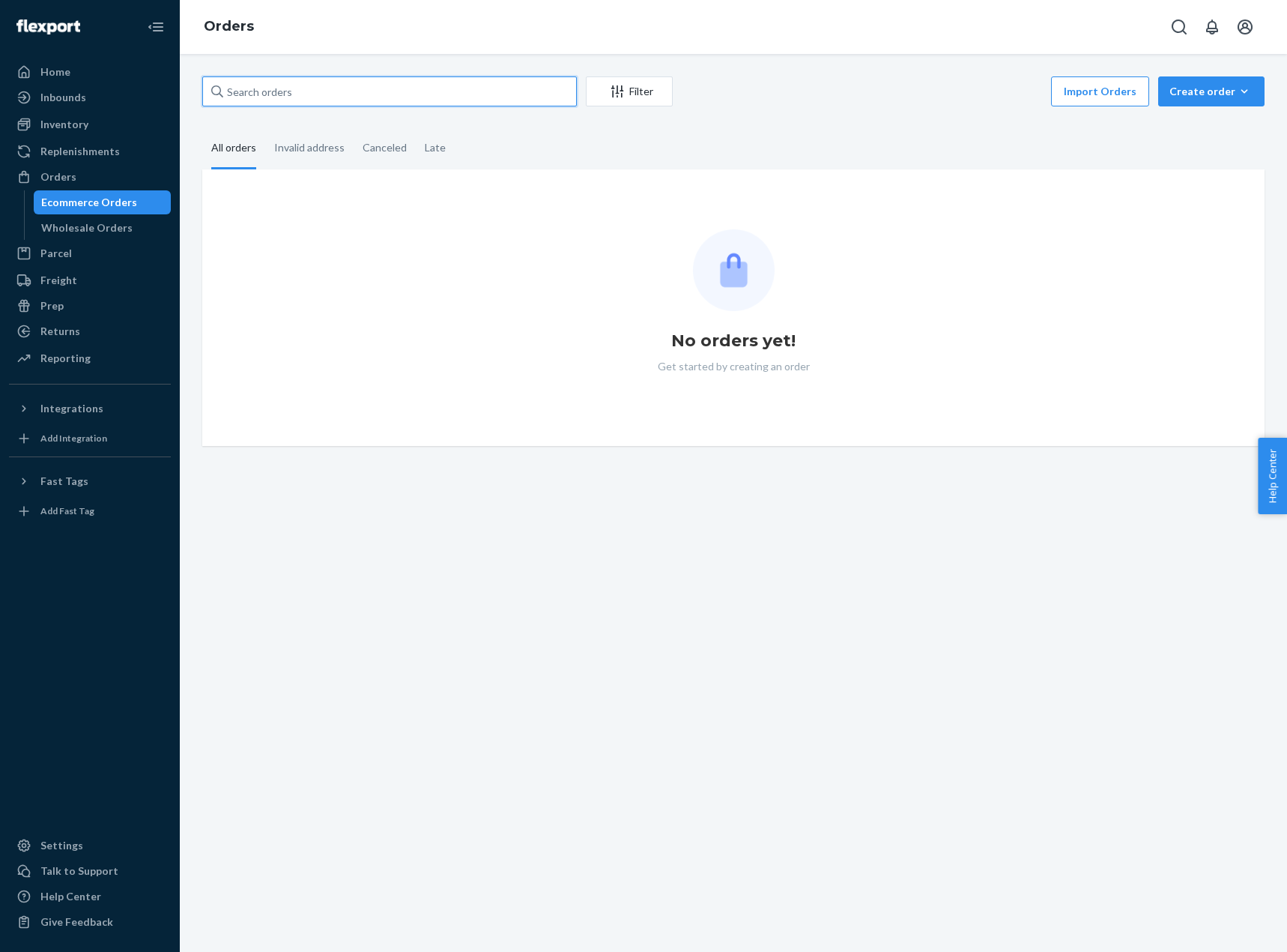
click at [250, 84] on input "text" at bounding box center [389, 92] width 375 height 30
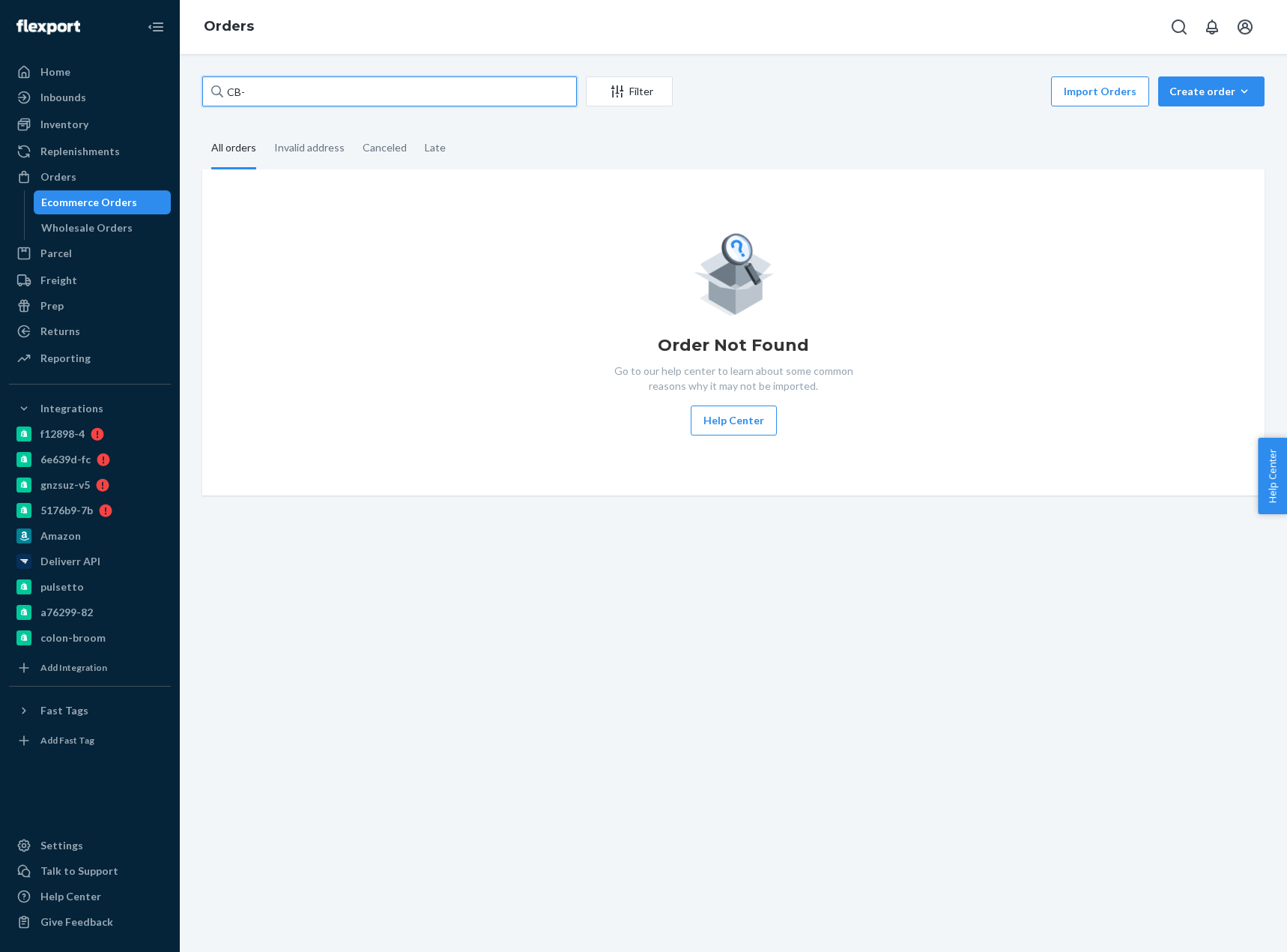
paste input "4192318"
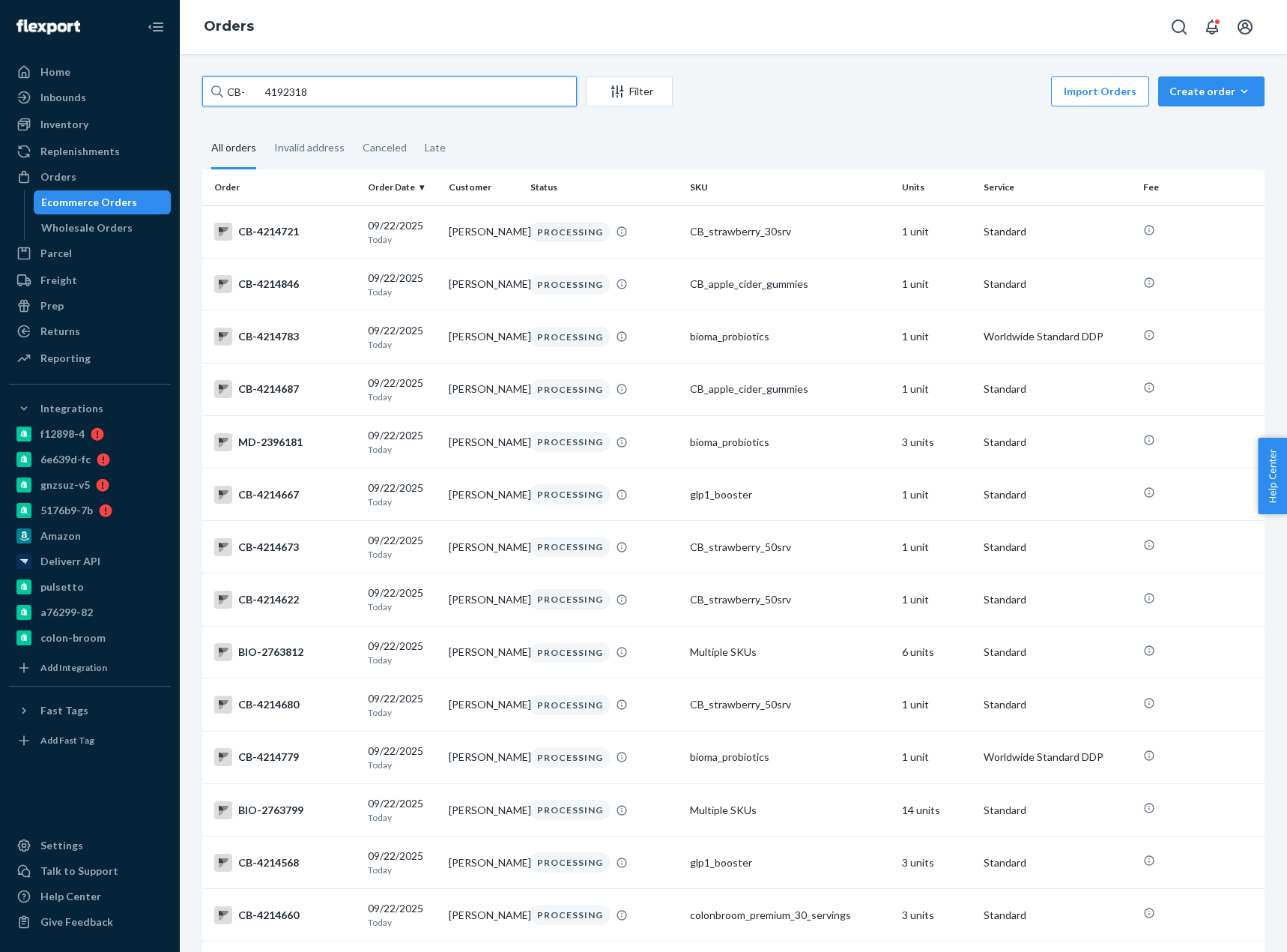
click at [264, 94] on input "CB- 4192318" at bounding box center [389, 92] width 375 height 30
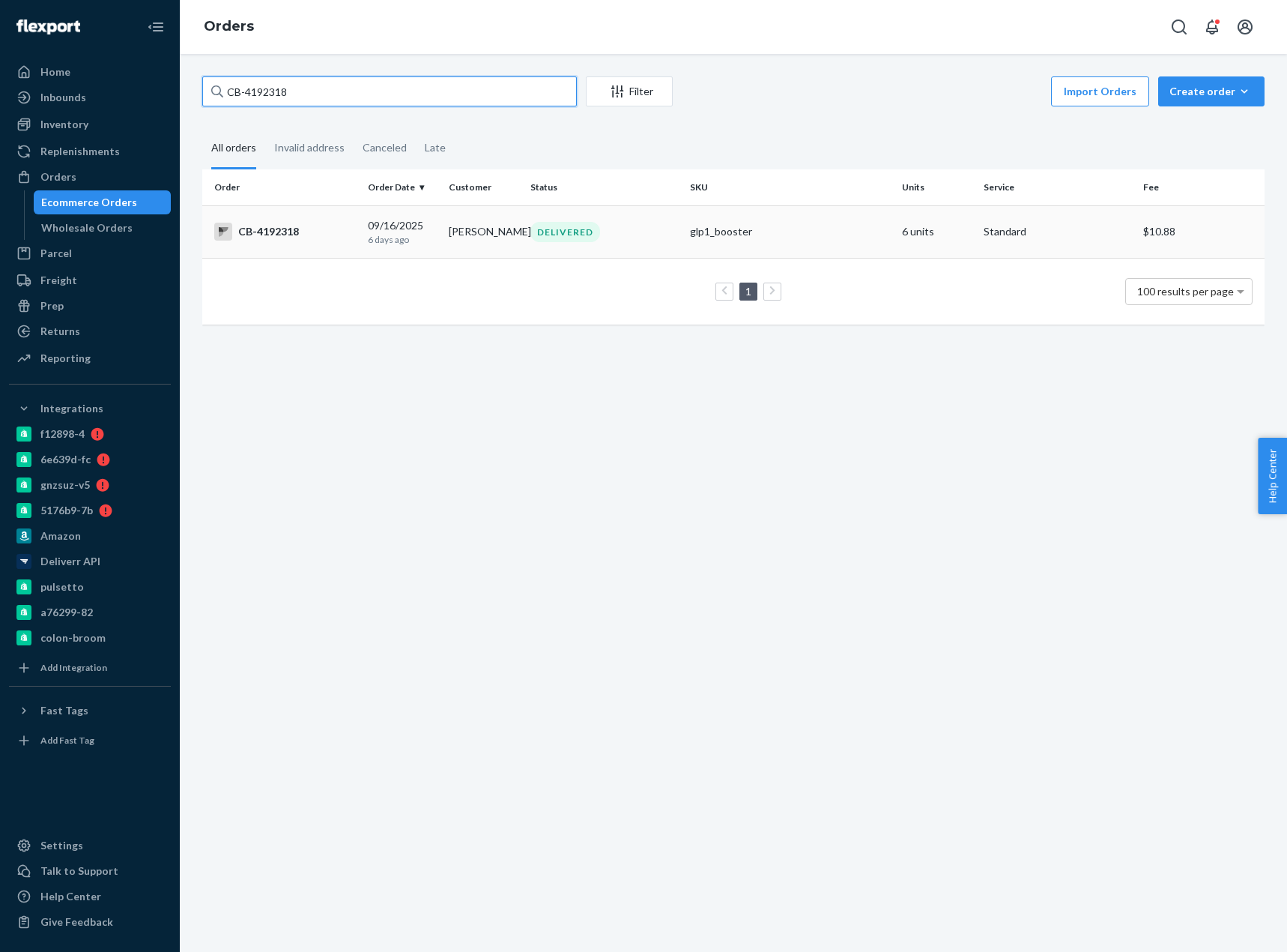
type input "CB-4192318"
click at [277, 237] on div "CB-4192318" at bounding box center [284, 231] width 142 height 18
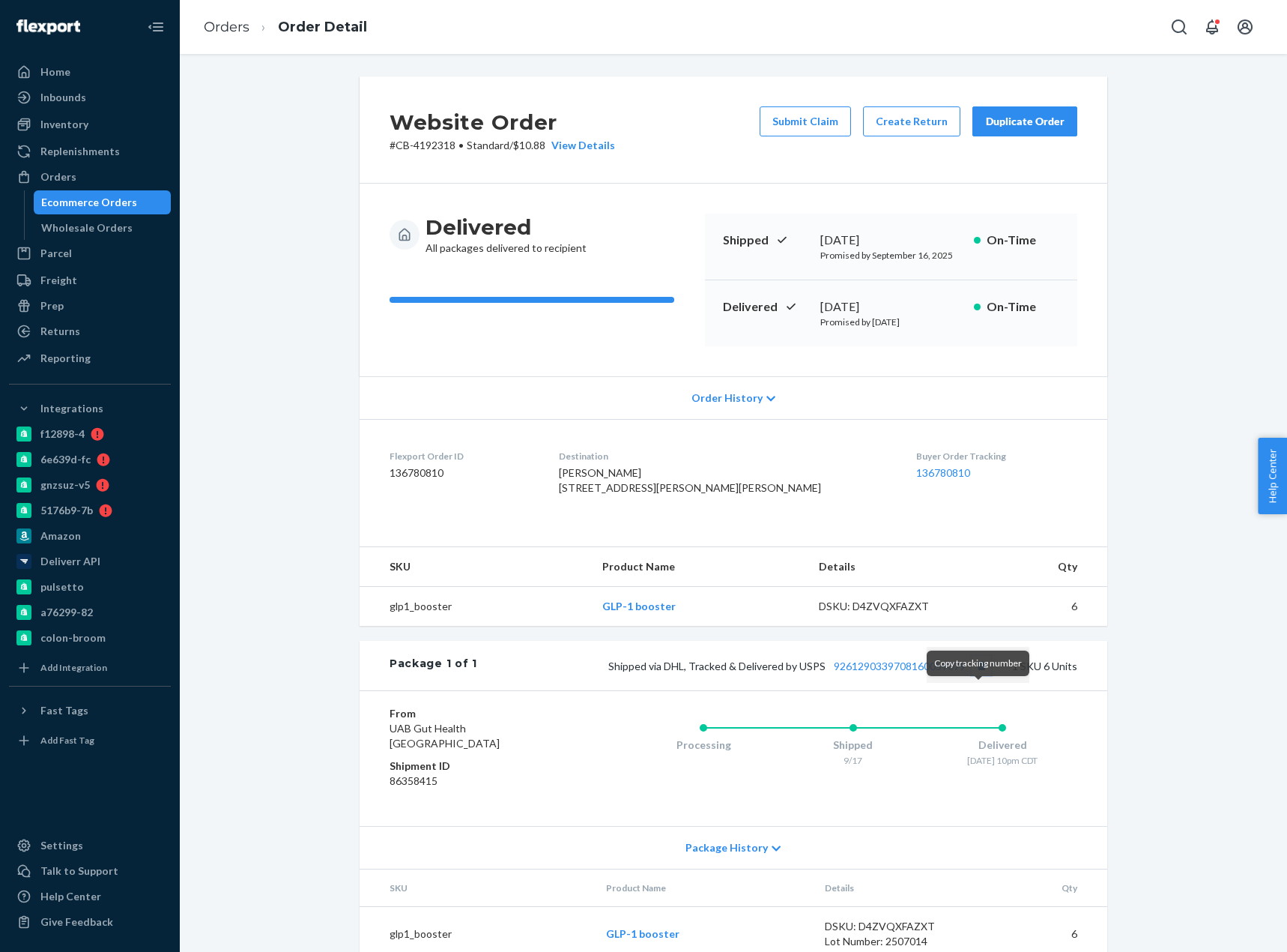
click at [981, 675] on button "Copy tracking number" at bounding box center [981, 665] width 19 height 19
click at [941, 672] on link "9261290339708160059079" at bounding box center [900, 666] width 131 height 13
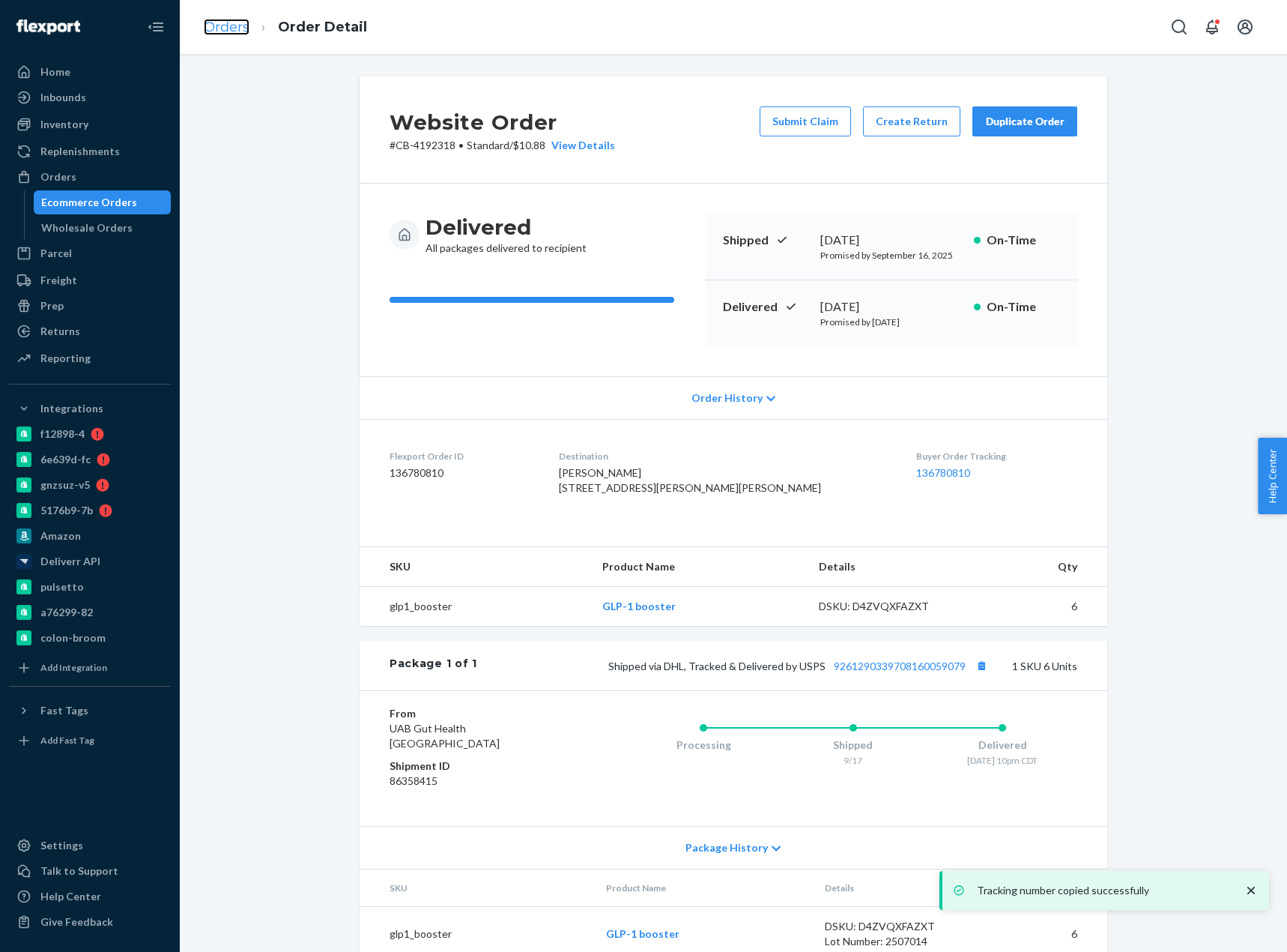
click at [240, 23] on link "Orders" at bounding box center [226, 27] width 45 height 17
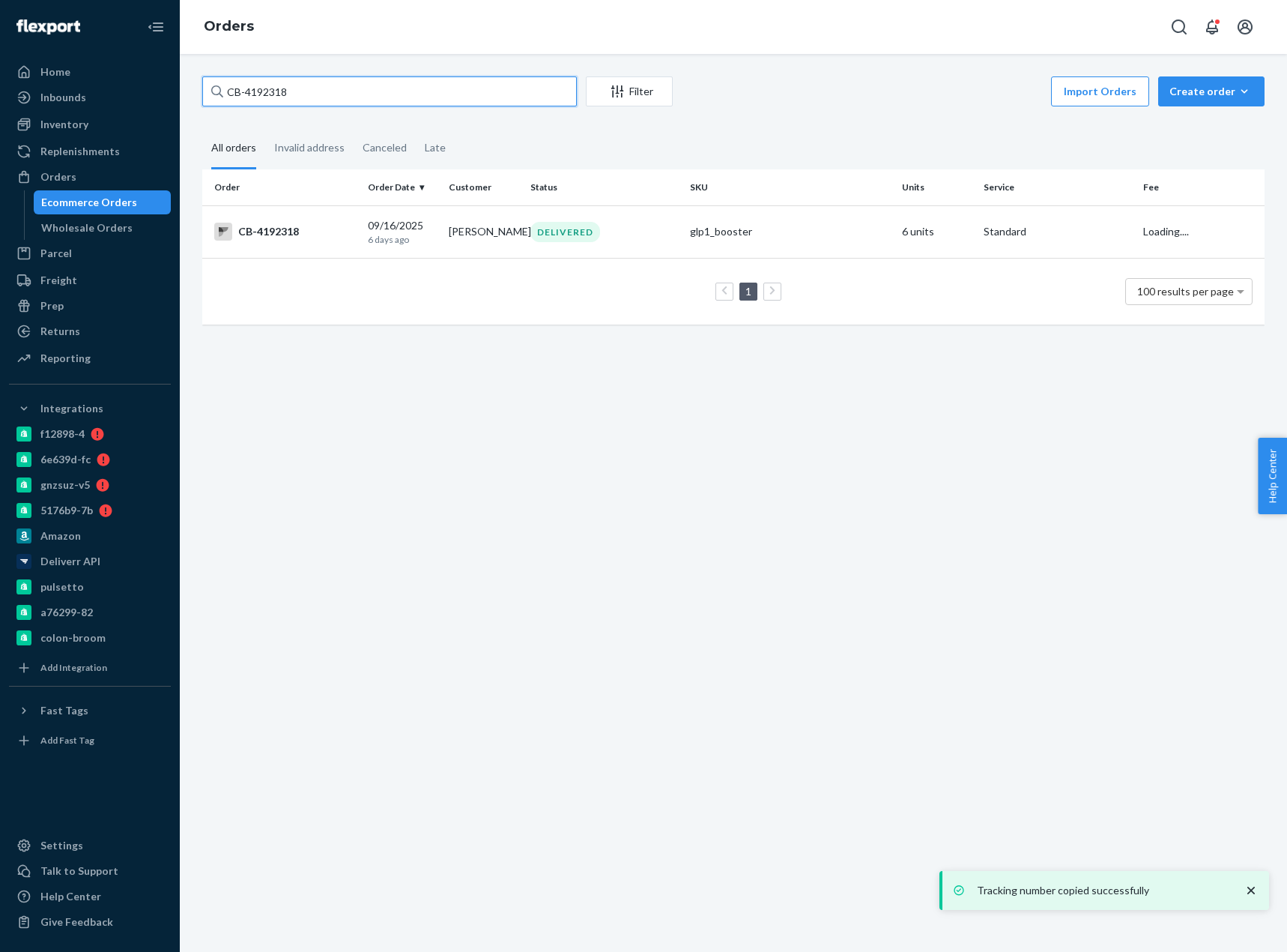
click at [250, 100] on input "CB-4192318" at bounding box center [389, 92] width 375 height 30
drag, startPoint x: 240, startPoint y: 23, endPoint x: 250, endPoint y: 100, distance: 77.6
click at [250, 100] on input "CB-4192318" at bounding box center [389, 92] width 375 height 30
paste input "[PERSON_NAME] • [DATE] 04:24 To: ColonBroo"
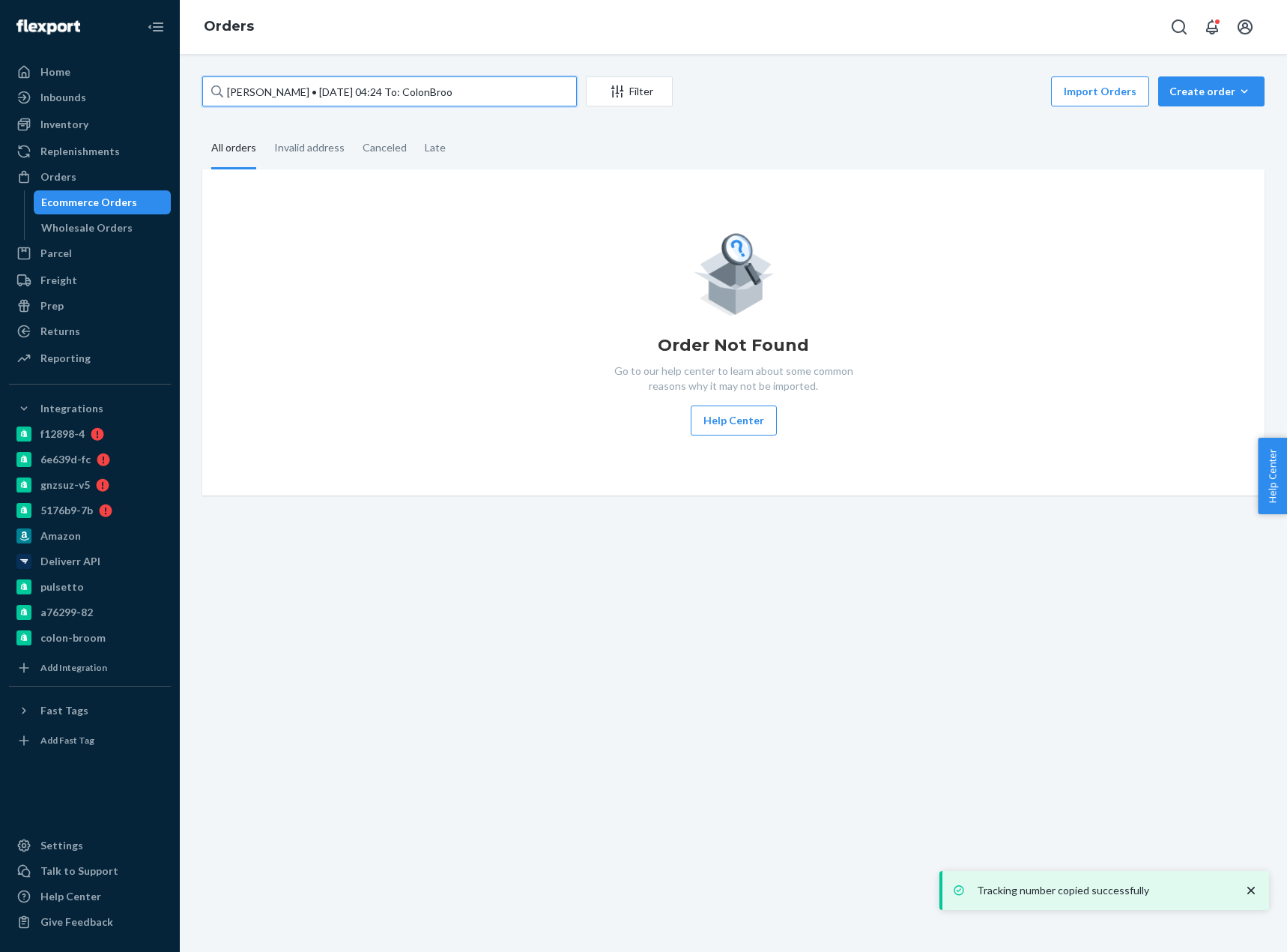
click at [303, 93] on input "[PERSON_NAME] • [DATE] 04:24 To: ColonBroo" at bounding box center [389, 92] width 375 height 30
click at [303, 92] on input "[PERSON_NAME] • [DATE] 04:24 To: ColonBroo" at bounding box center [389, 92] width 375 height 30
click at [285, 92] on input "[PERSON_NAME] • [DATE] 04:24 To: ColonBroo" at bounding box center [389, 92] width 375 height 30
drag, startPoint x: 295, startPoint y: 90, endPoint x: 521, endPoint y: 98, distance: 226.1
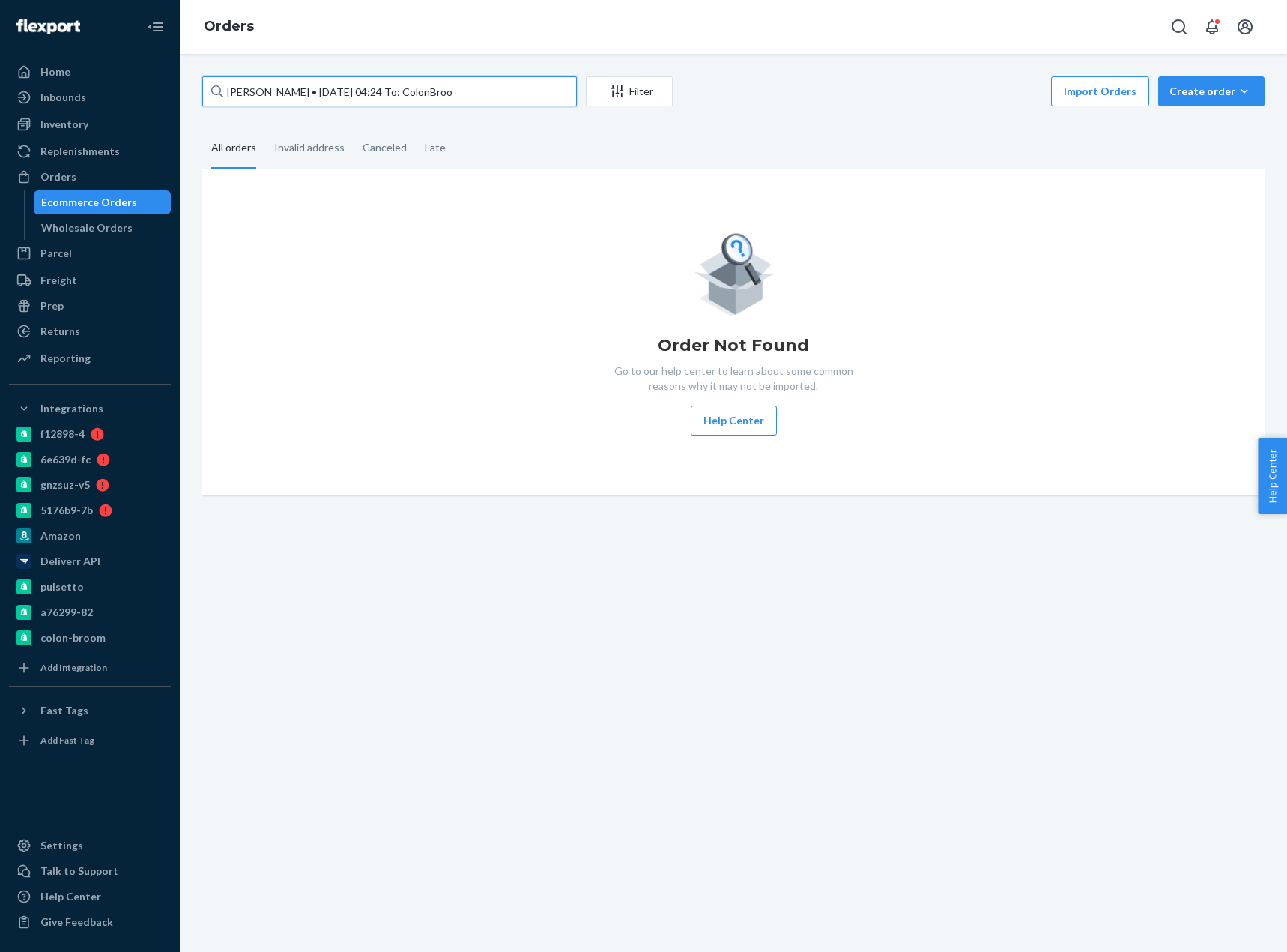
click at [521, 98] on input "[PERSON_NAME] • [DATE] 04:24 To: ColonBroo" at bounding box center [389, 92] width 375 height 30
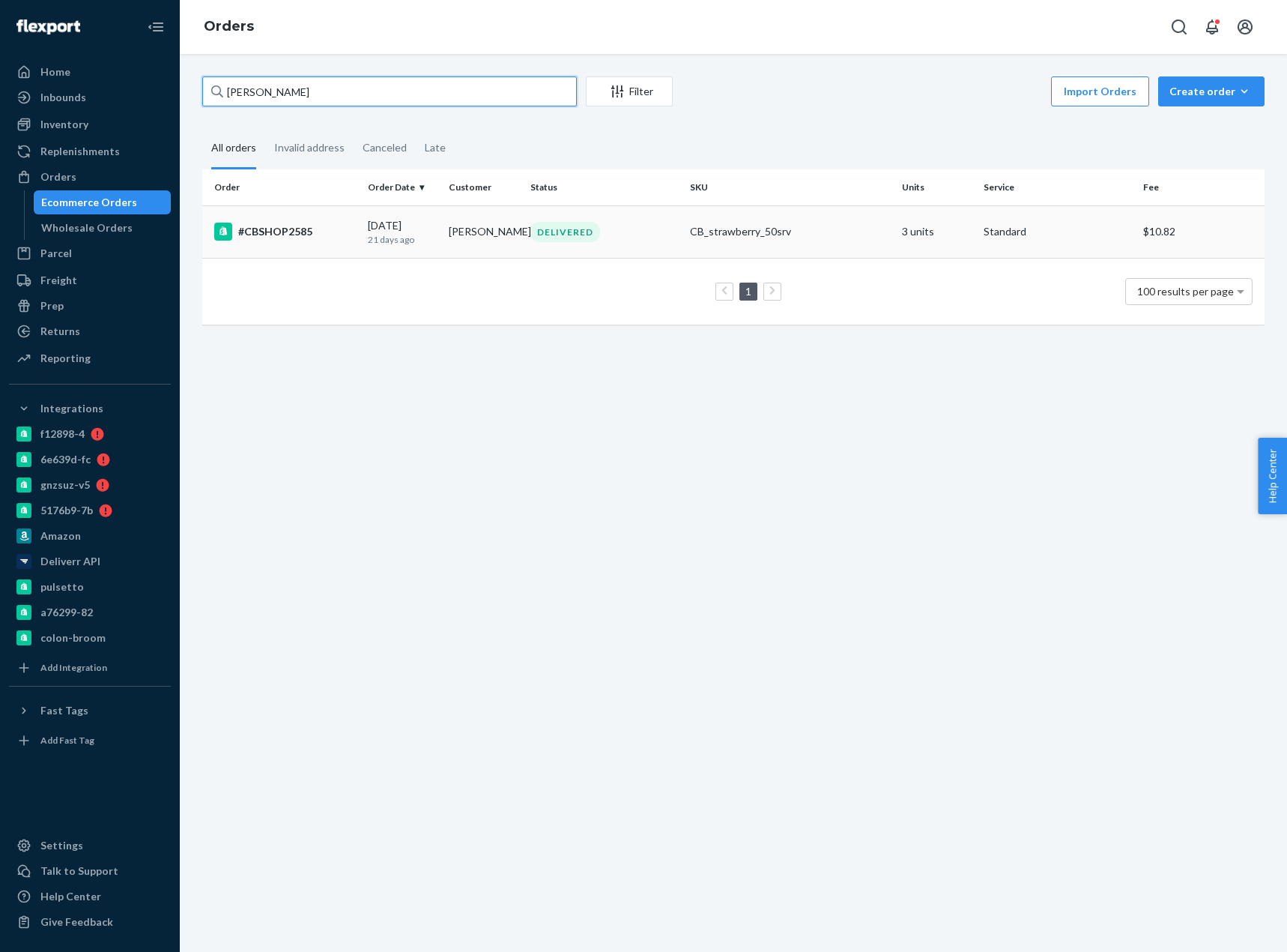
type input "[PERSON_NAME]"
click at [319, 230] on div "#CBSHOP2585" at bounding box center [284, 231] width 142 height 18
